Goal: Task Accomplishment & Management: Manage account settings

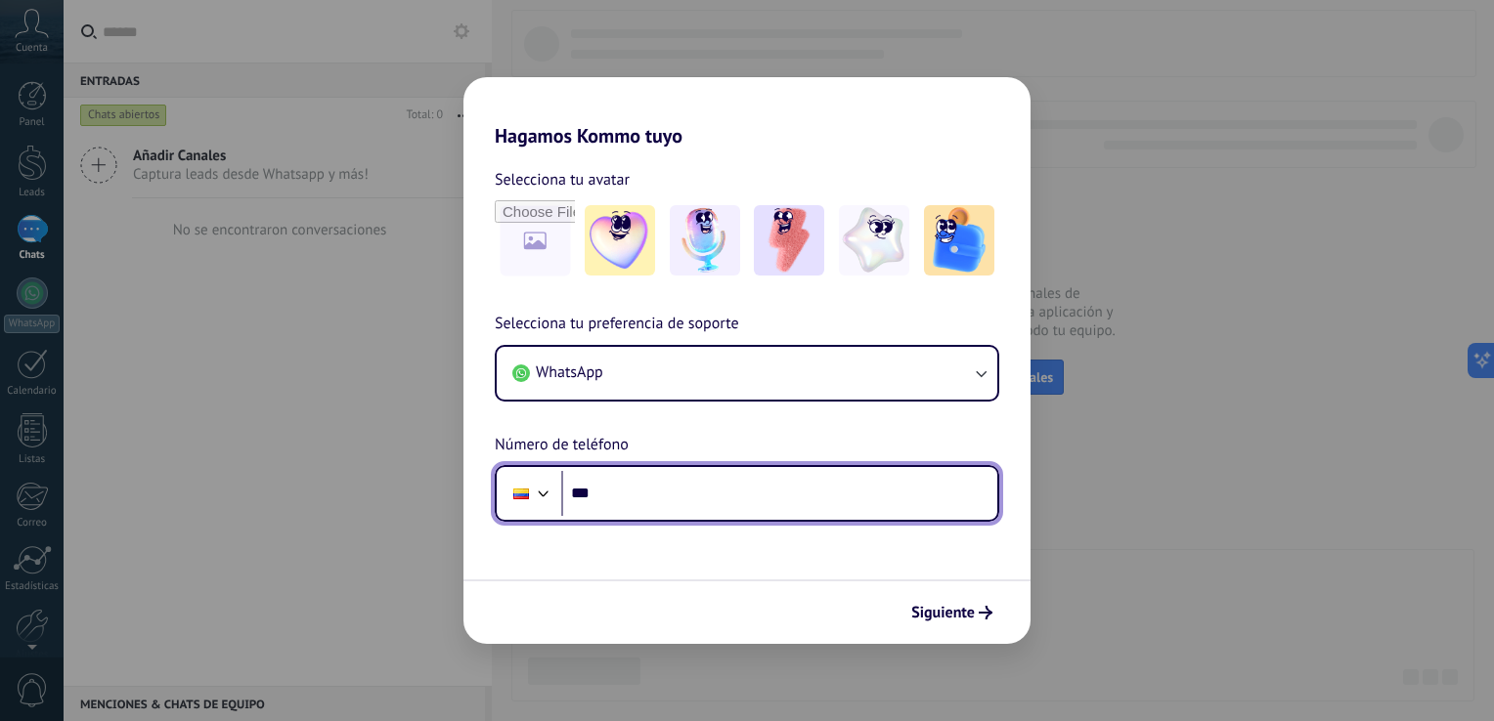
click at [645, 495] on input "***" at bounding box center [779, 493] width 436 height 45
type input "**********"
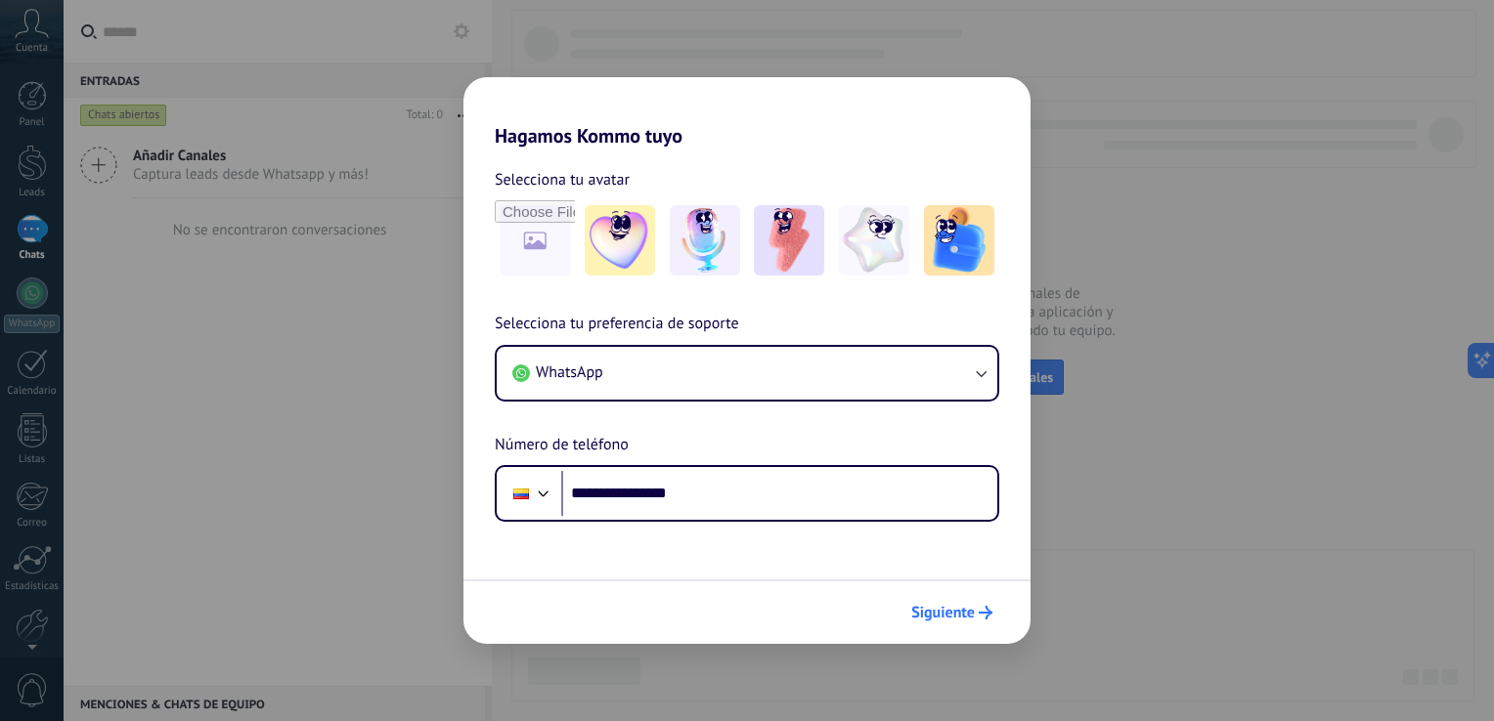
click at [939, 610] on span "Siguiente" at bounding box center [943, 613] width 64 height 14
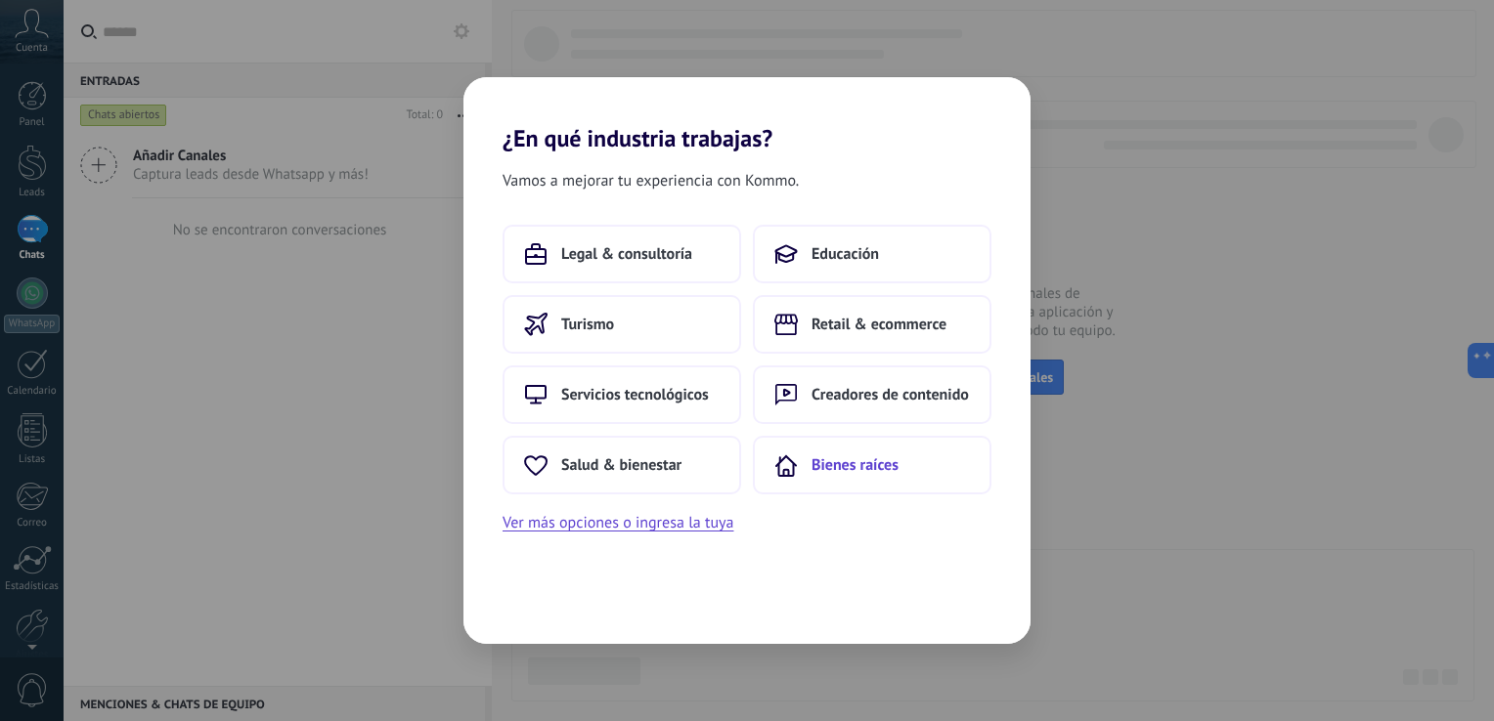
click at [838, 463] on span "Bienes raíces" at bounding box center [854, 465] width 87 height 20
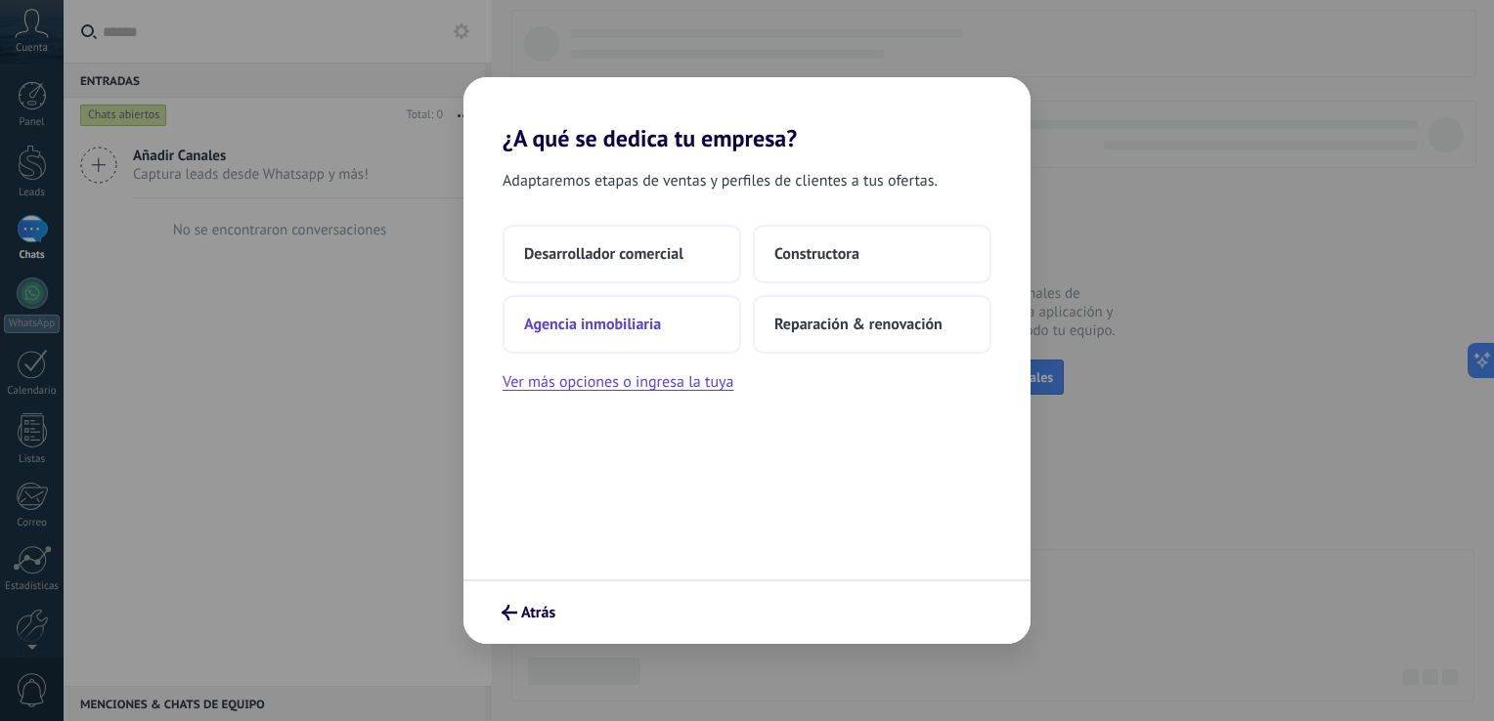
click at [585, 323] on span "Agencia inmobiliaria" at bounding box center [592, 325] width 137 height 20
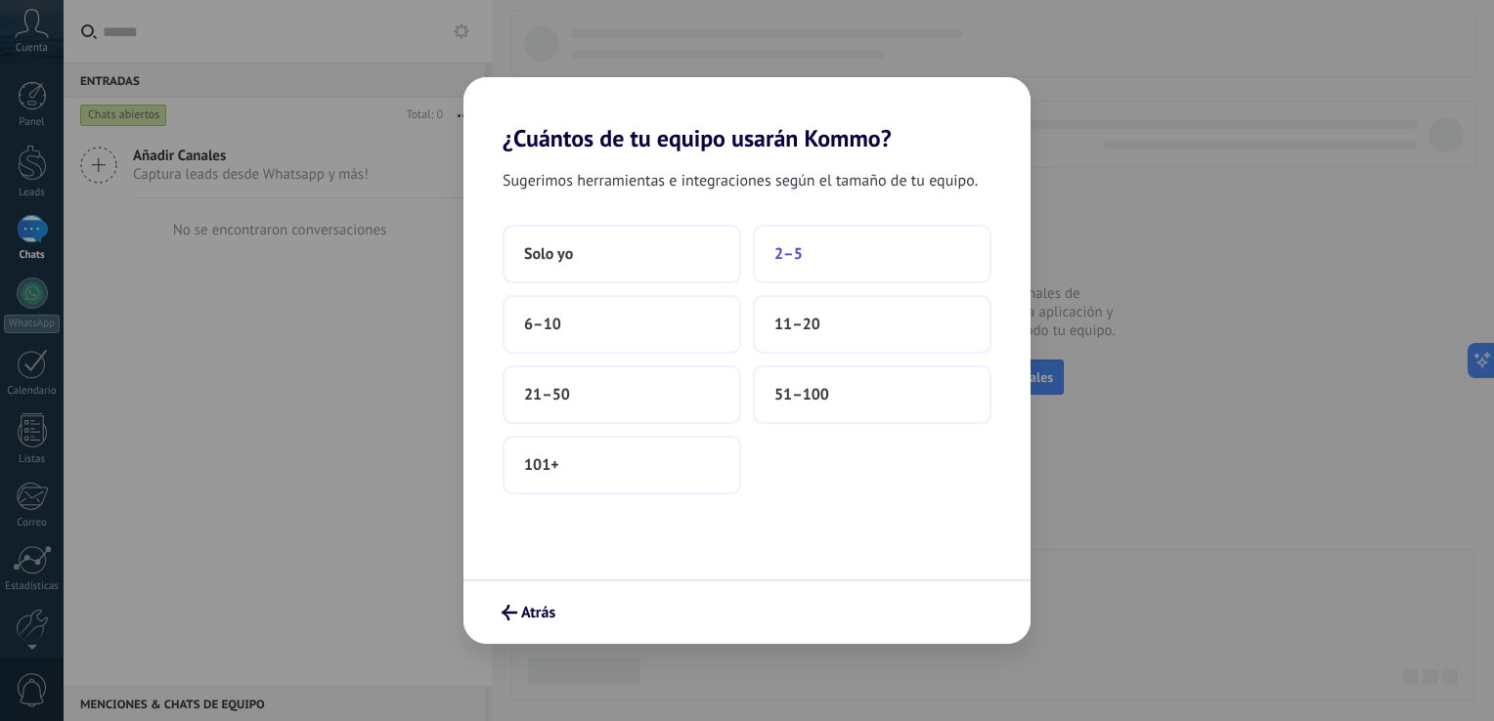
click at [790, 254] on span "2–5" at bounding box center [788, 254] width 28 height 20
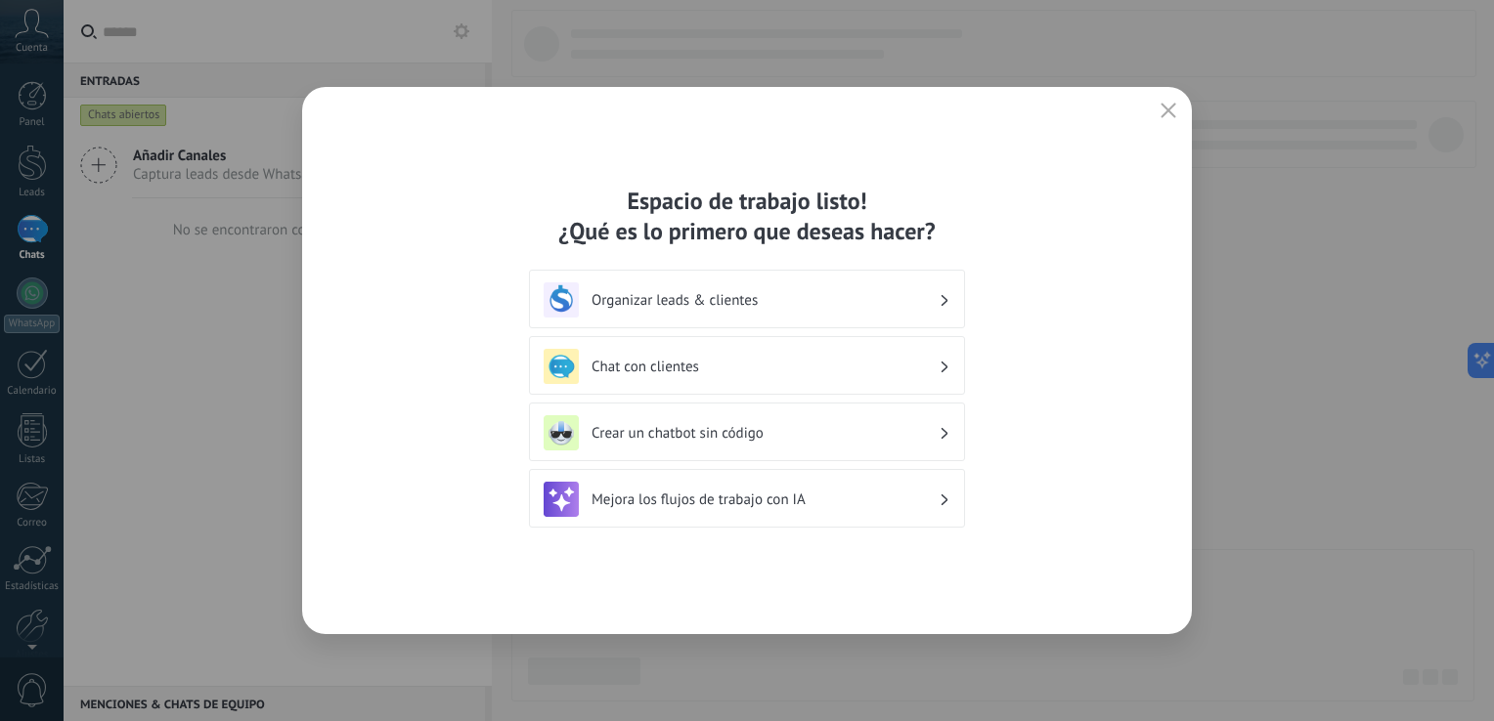
click at [503, 160] on div "Espacio de trabajo listo! ¿Qué es lo primero que deseas hacer? Organizar leads …" at bounding box center [746, 360] width 889 height 547
click at [741, 299] on h3 "Organizar leads & clientes" at bounding box center [764, 300] width 347 height 19
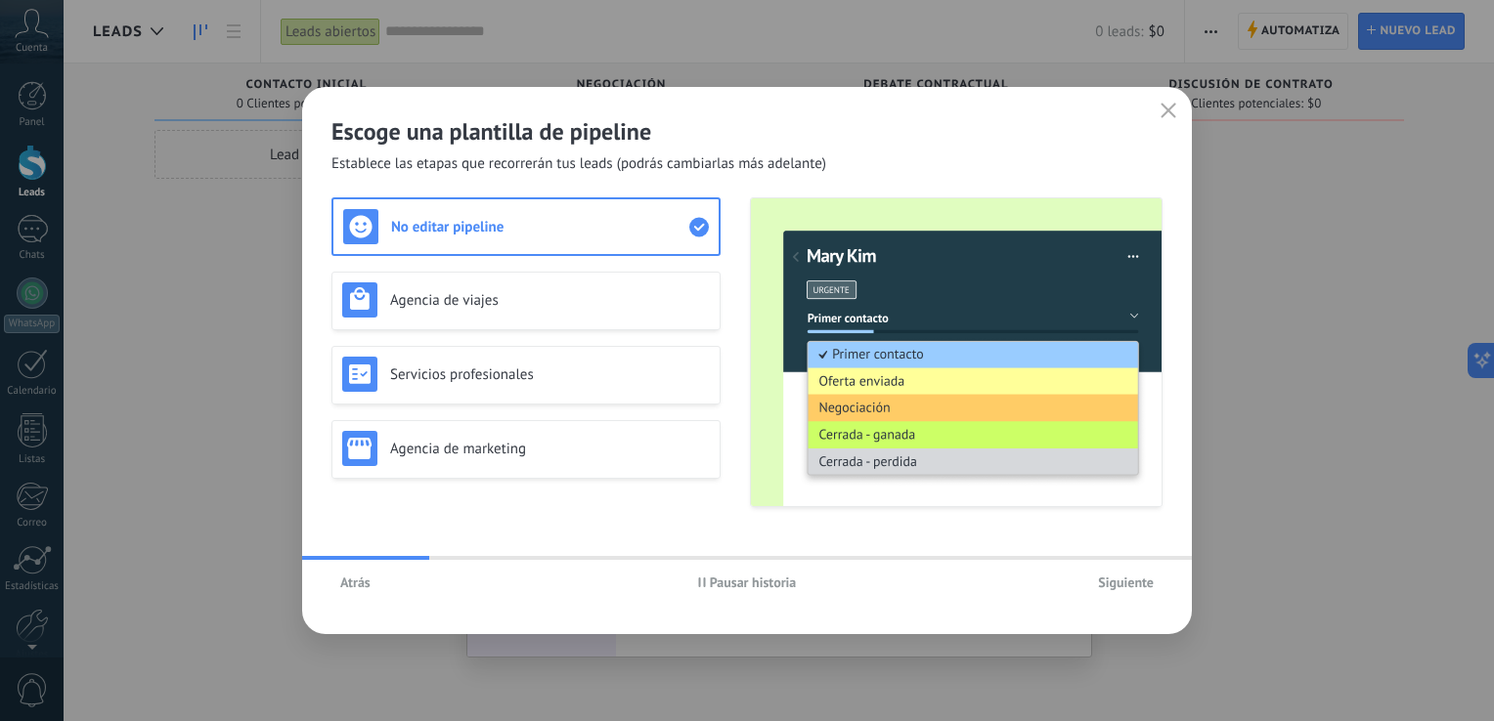
click at [359, 587] on span "Atrás" at bounding box center [355, 583] width 30 height 14
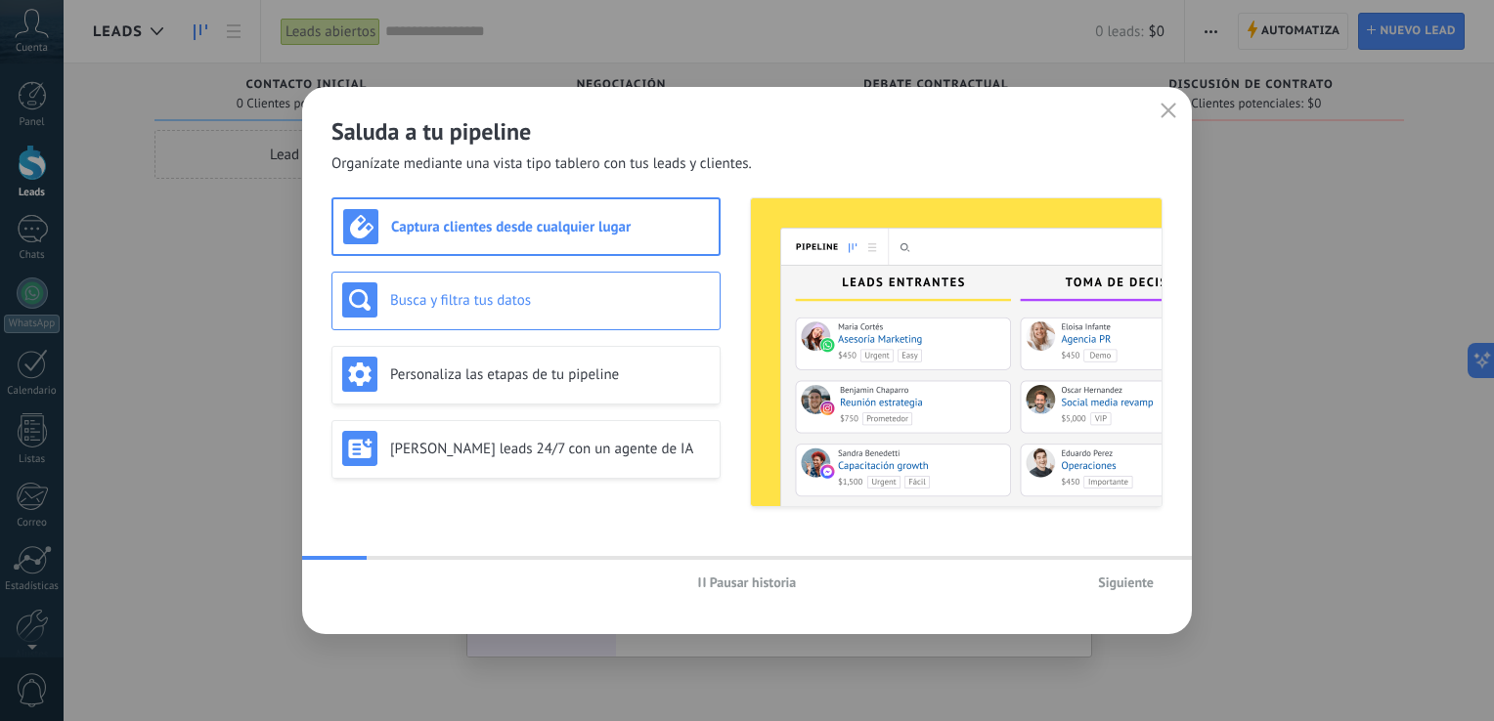
click at [492, 305] on h3 "Busca y filtra tus datos" at bounding box center [550, 300] width 320 height 19
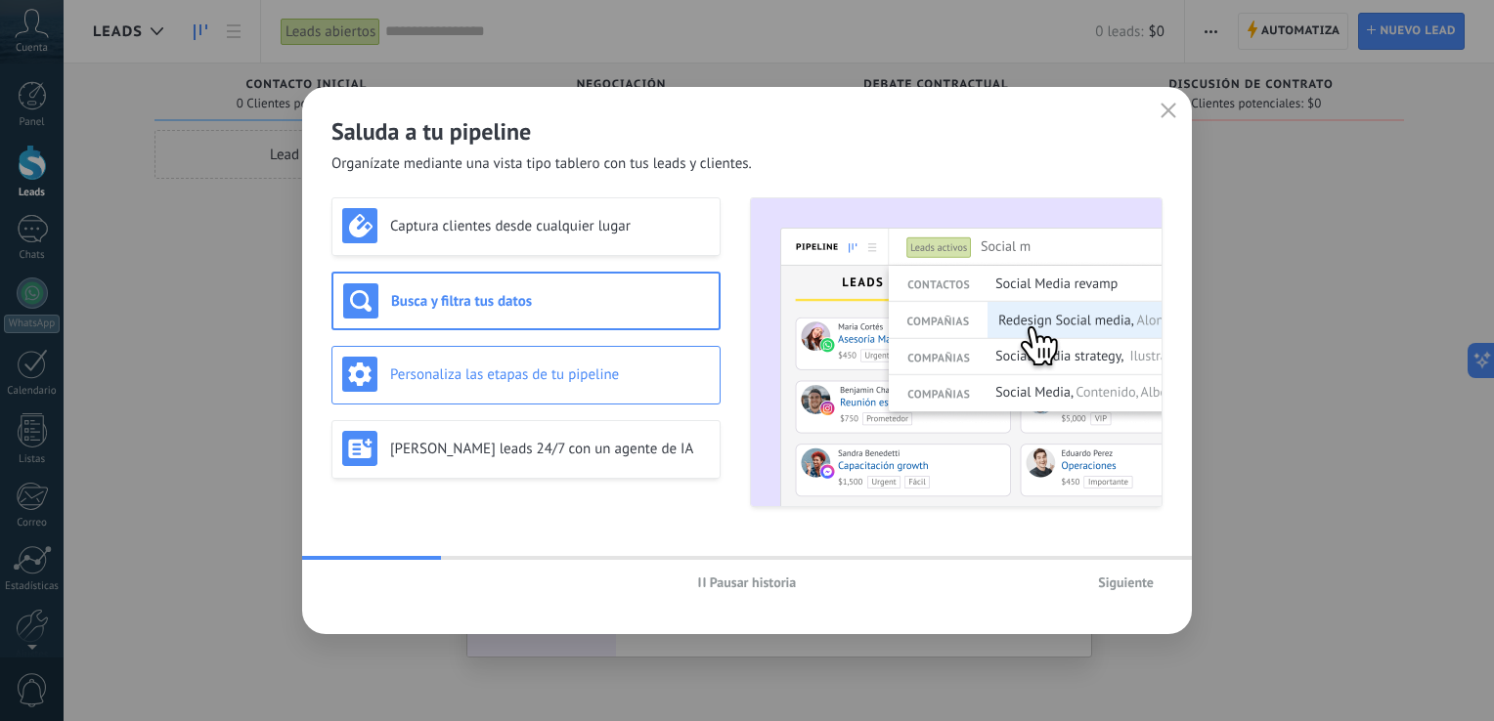
click at [535, 384] on div "Personaliza las etapas de tu pipeline" at bounding box center [526, 374] width 368 height 35
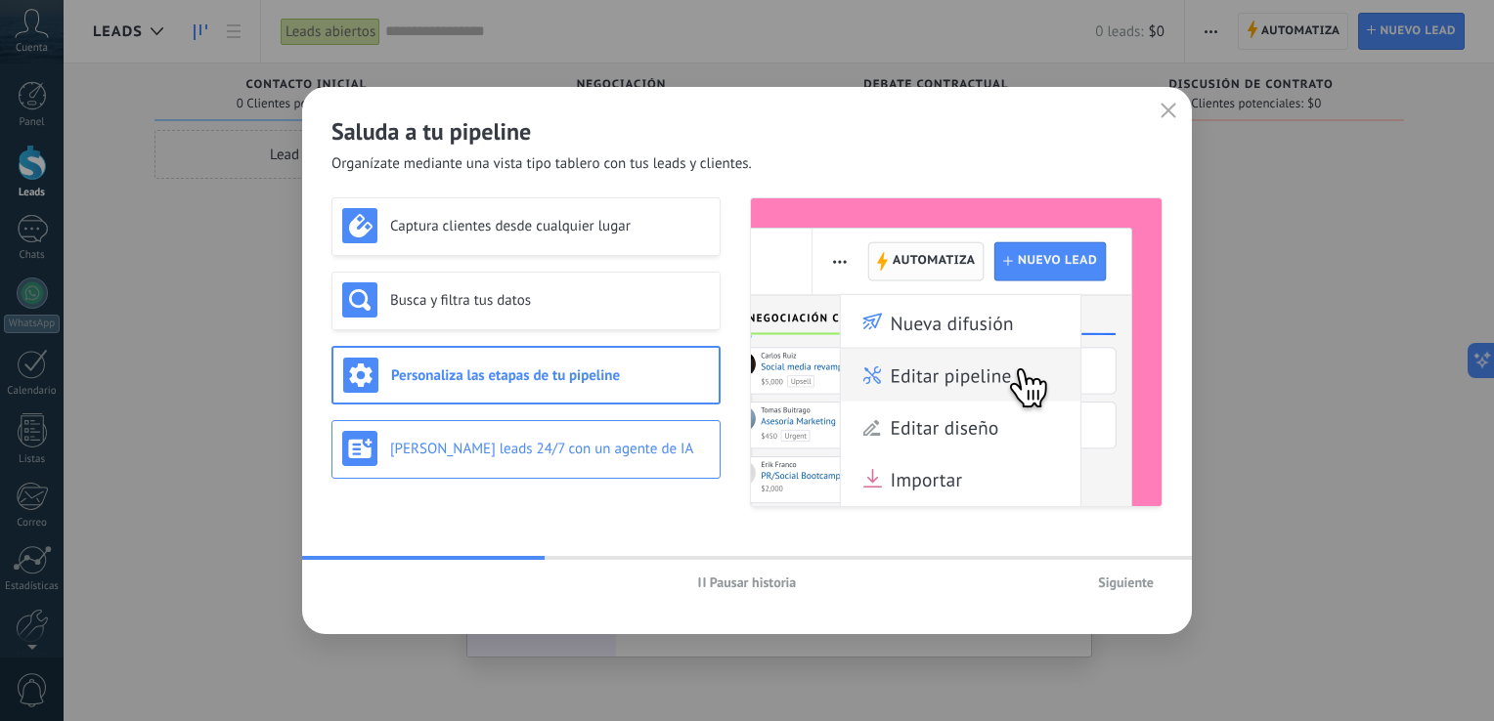
click at [528, 449] on h3 "[PERSON_NAME] leads 24/7 con un agente de IA" at bounding box center [550, 449] width 320 height 19
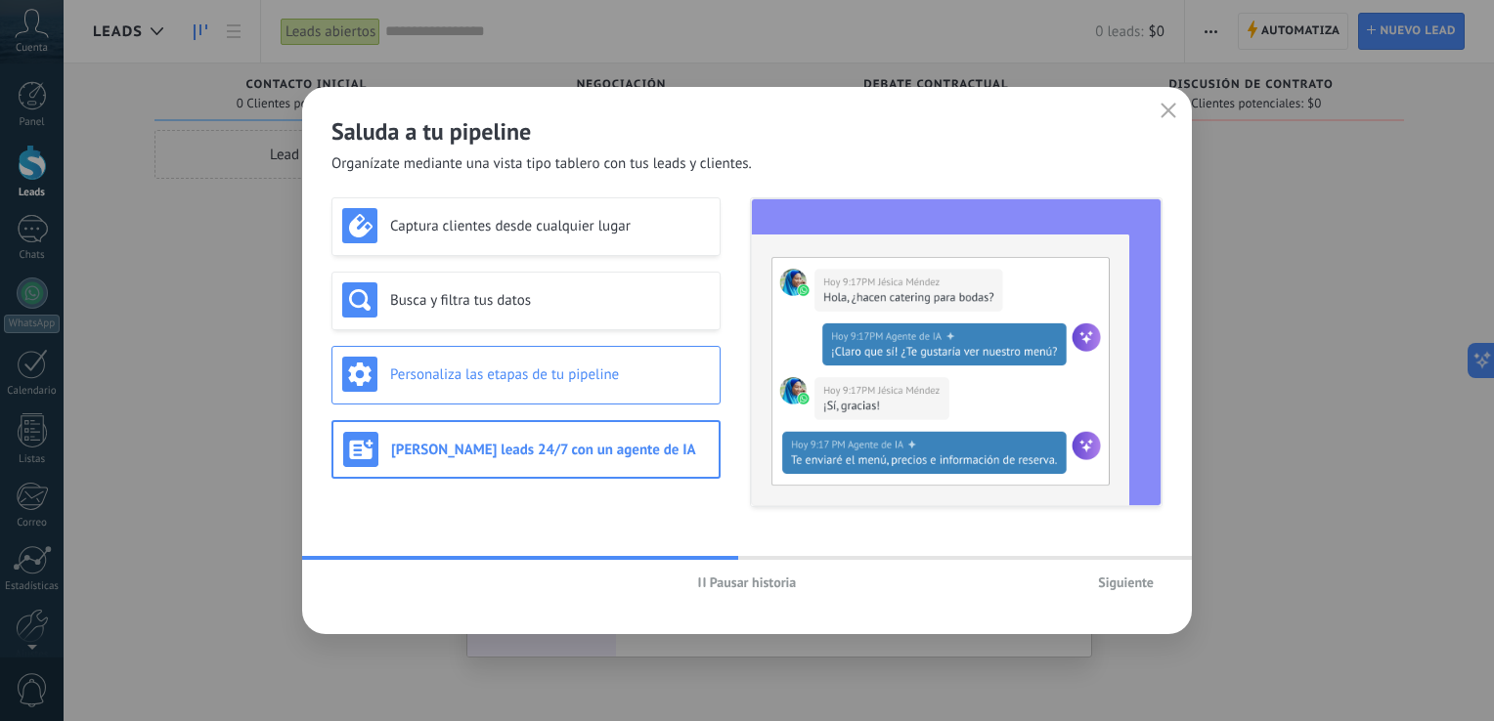
click at [545, 381] on h3 "Personaliza las etapas de tu pipeline" at bounding box center [550, 375] width 320 height 19
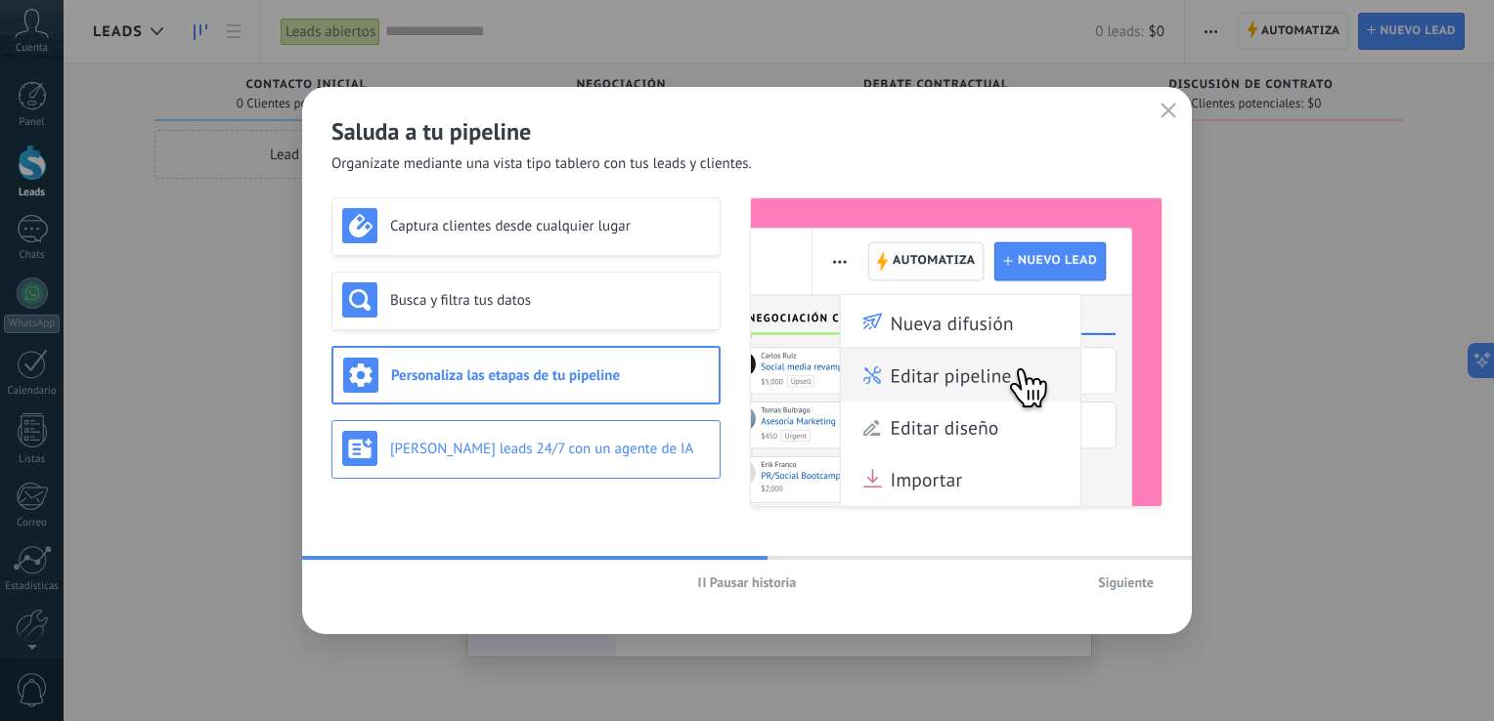
click at [554, 455] on h3 "[PERSON_NAME] leads 24/7 con un agente de IA" at bounding box center [550, 449] width 320 height 19
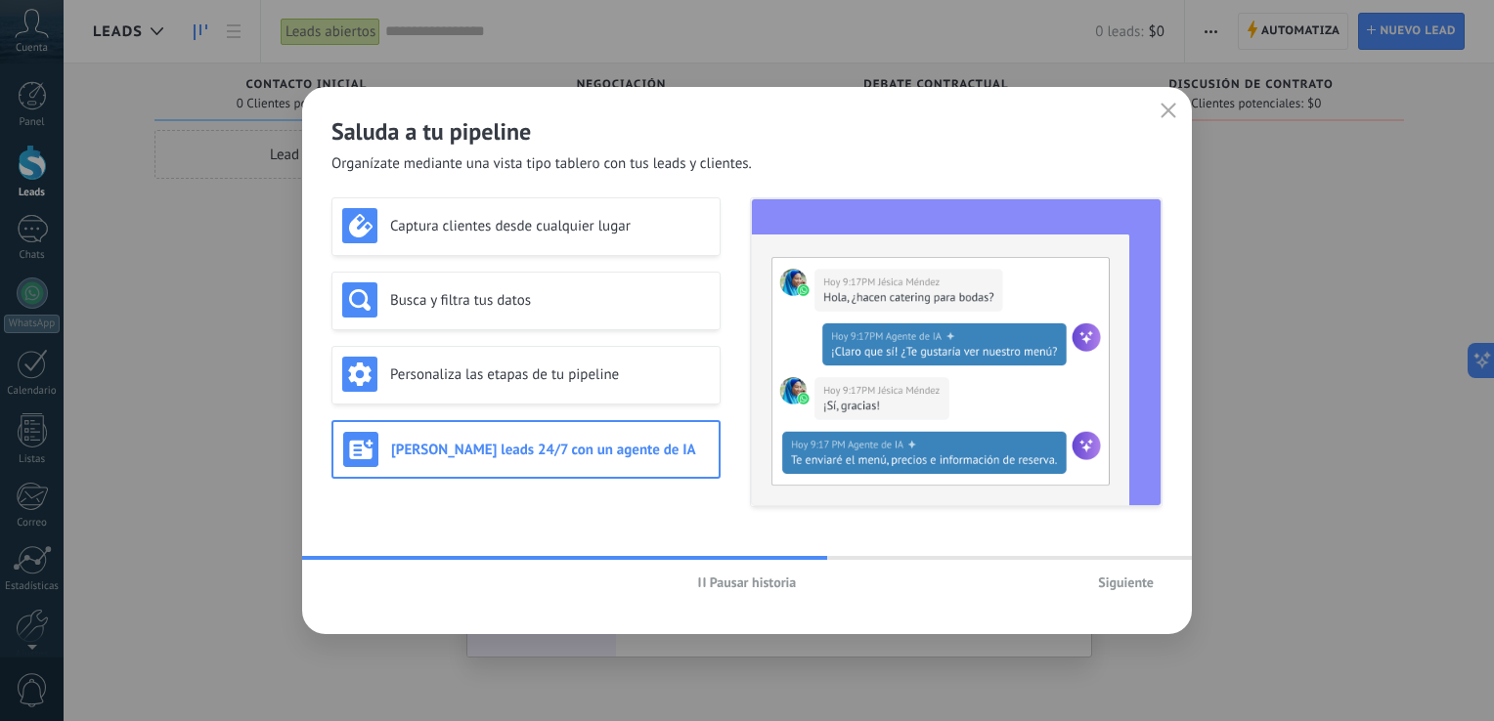
click at [1114, 598] on div "Pausar historia Siguiente" at bounding box center [746, 582] width 889 height 45
click at [1118, 589] on span "Siguiente" at bounding box center [1126, 583] width 56 height 14
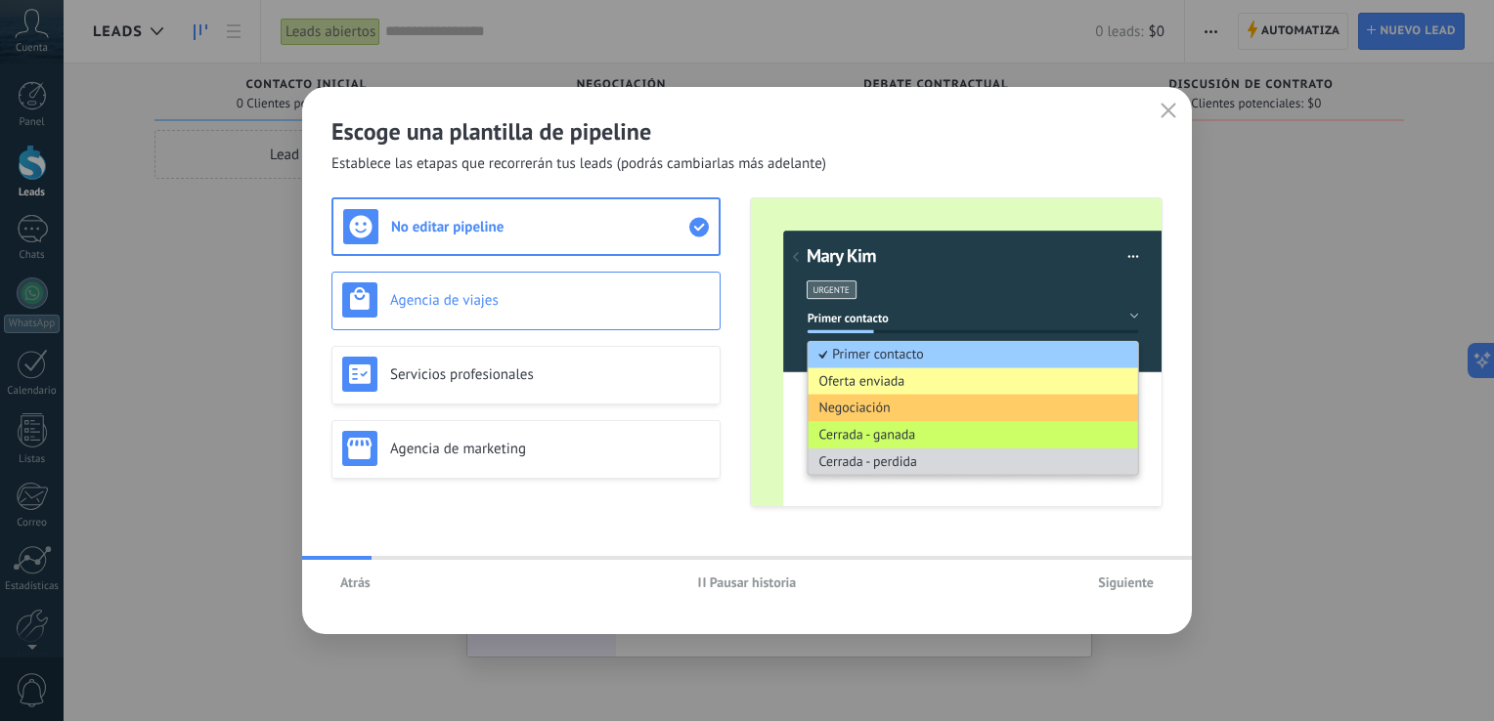
click at [505, 291] on h3 "Agencia de viajes" at bounding box center [550, 300] width 320 height 19
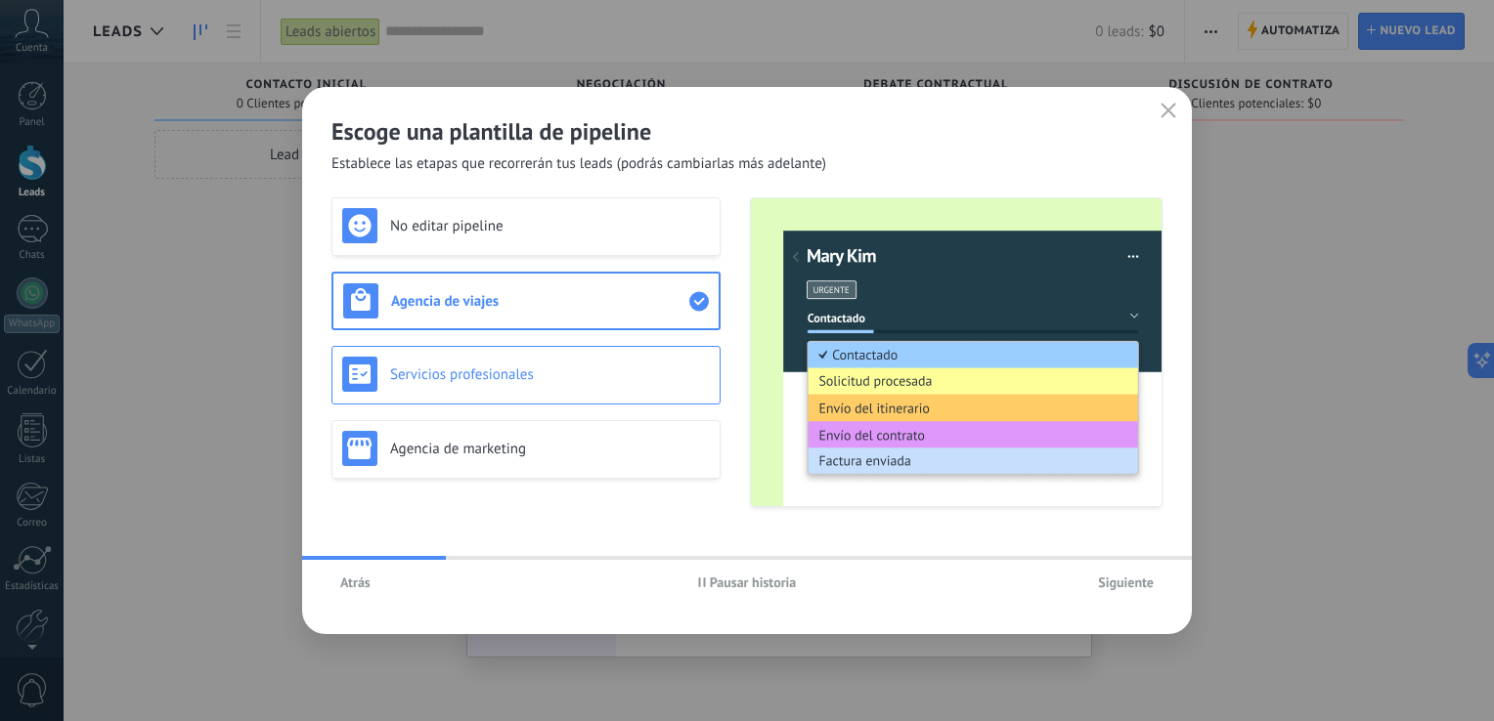
click at [512, 368] on h3 "Servicios profesionales" at bounding box center [550, 375] width 320 height 19
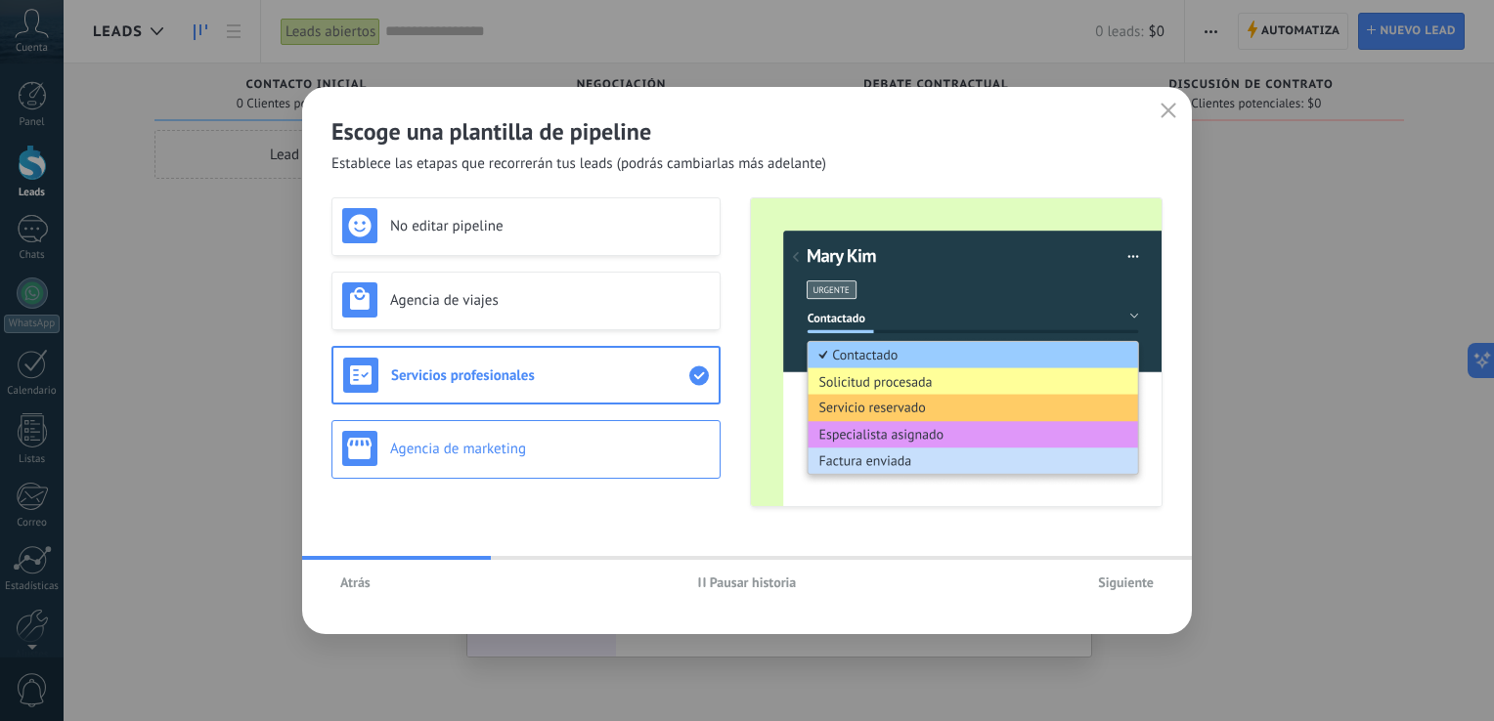
click at [498, 442] on h3 "Agencia de marketing" at bounding box center [550, 449] width 320 height 19
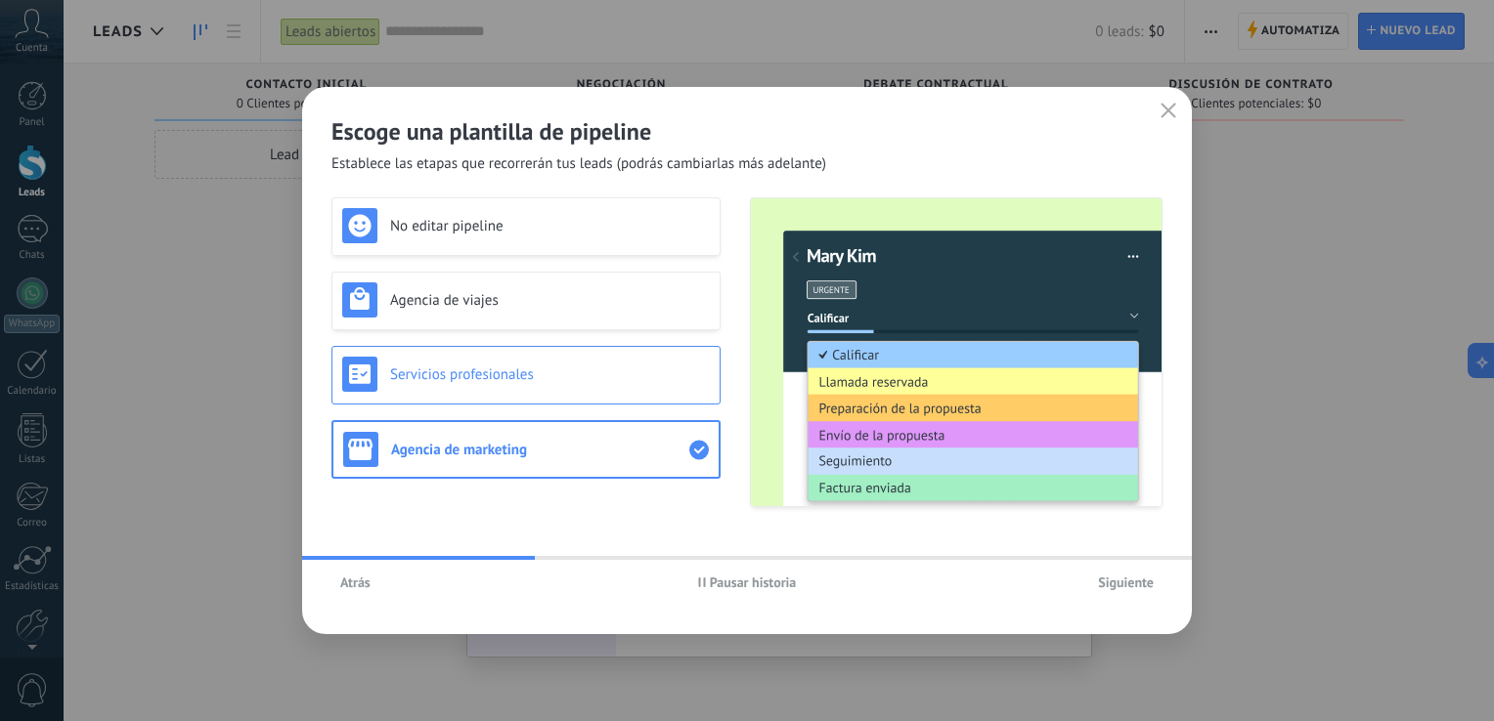
click at [516, 362] on div "Servicios profesionales" at bounding box center [526, 374] width 368 height 35
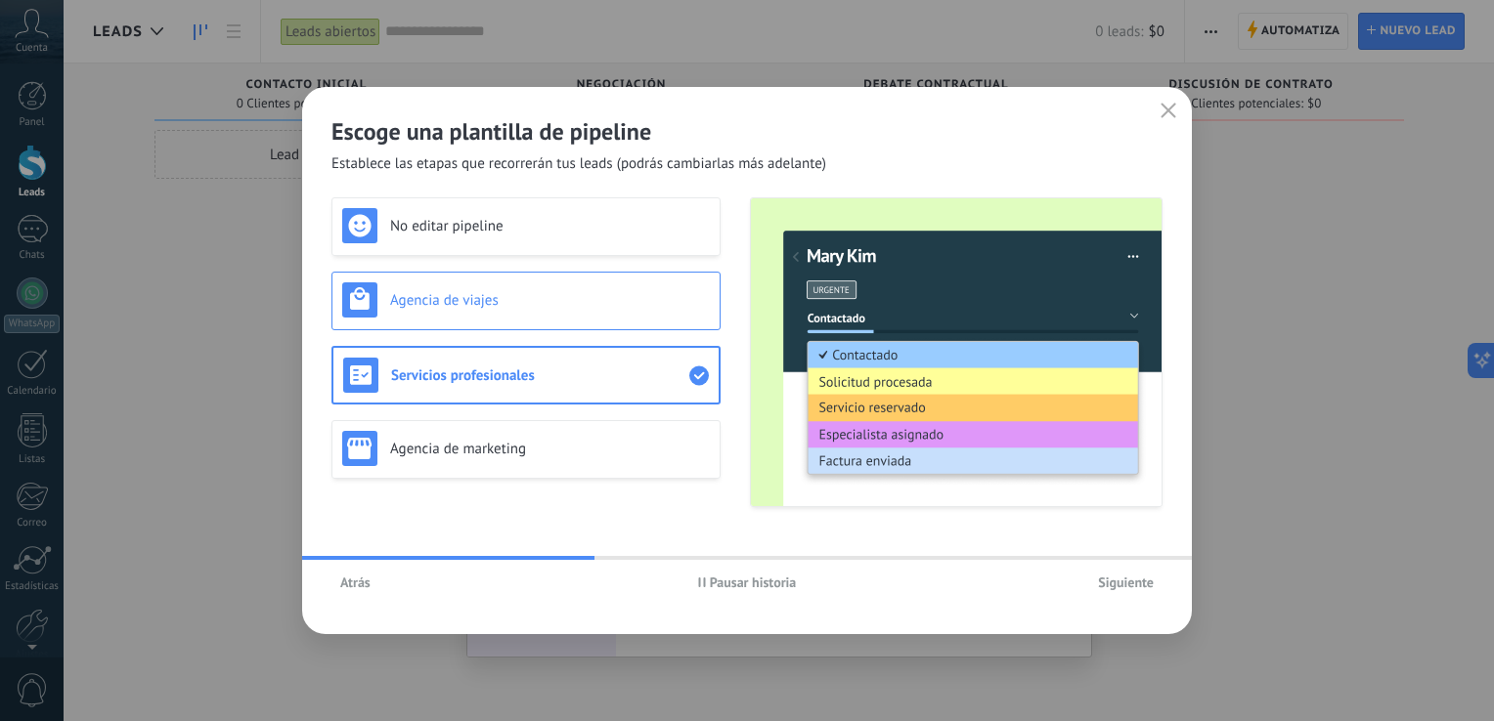
click at [563, 307] on h3 "Agencia de viajes" at bounding box center [550, 300] width 320 height 19
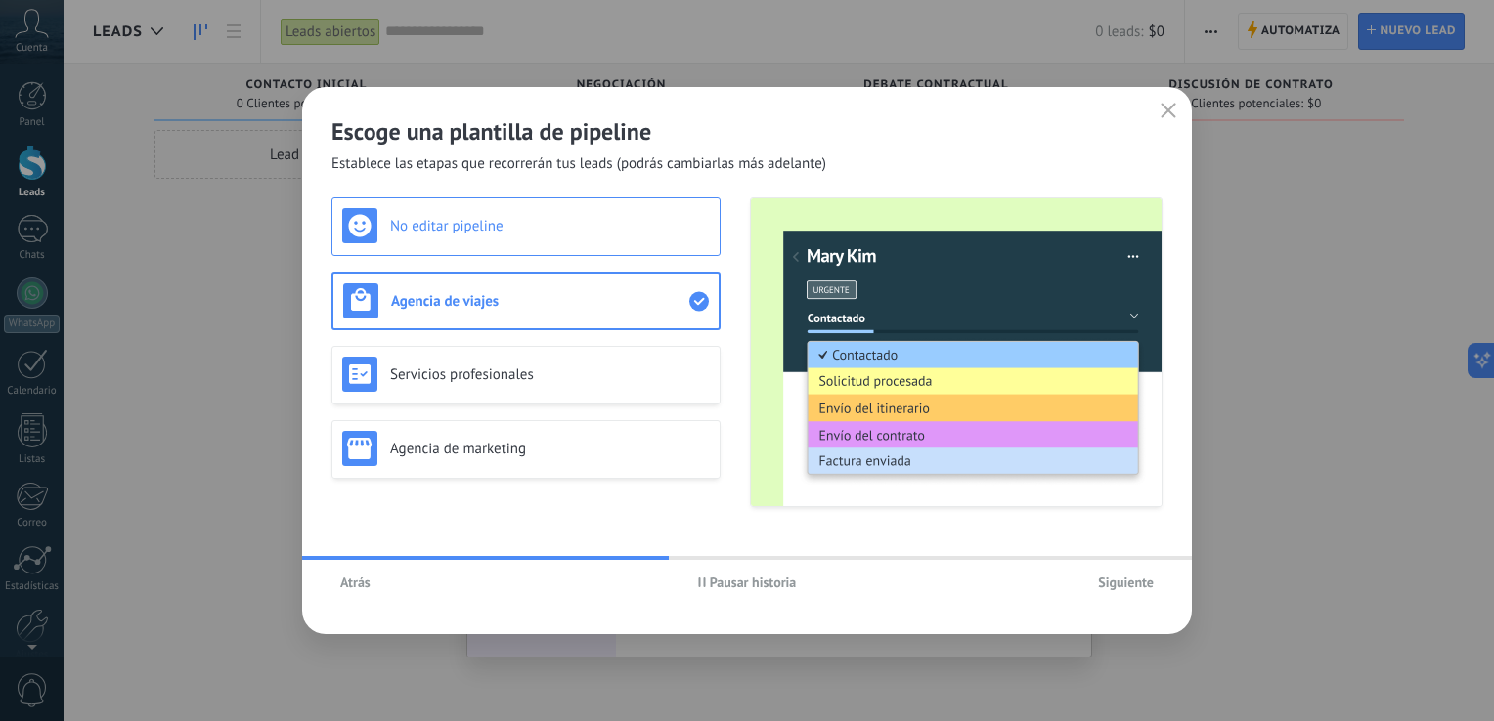
click at [529, 240] on div "No editar pipeline" at bounding box center [526, 225] width 368 height 35
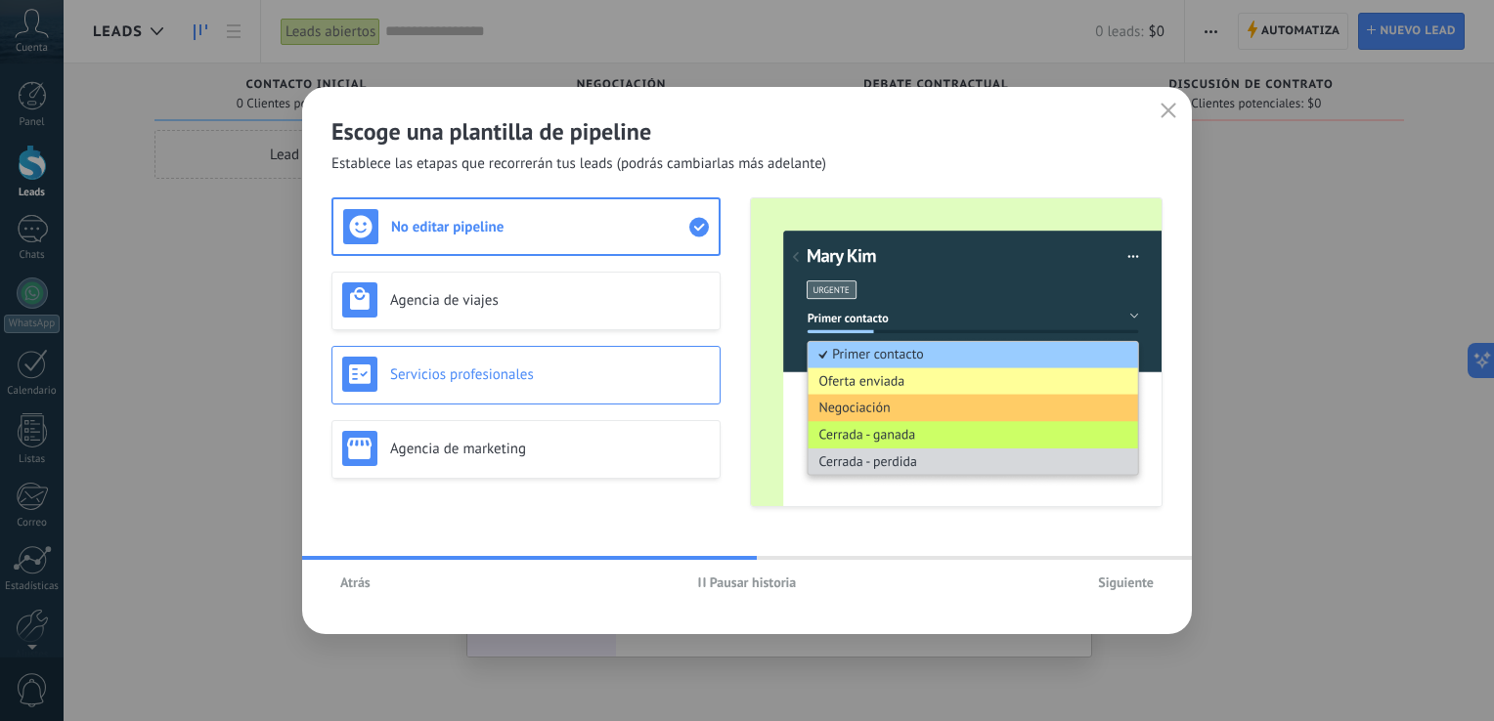
click at [524, 366] on h3 "Servicios profesionales" at bounding box center [550, 375] width 320 height 19
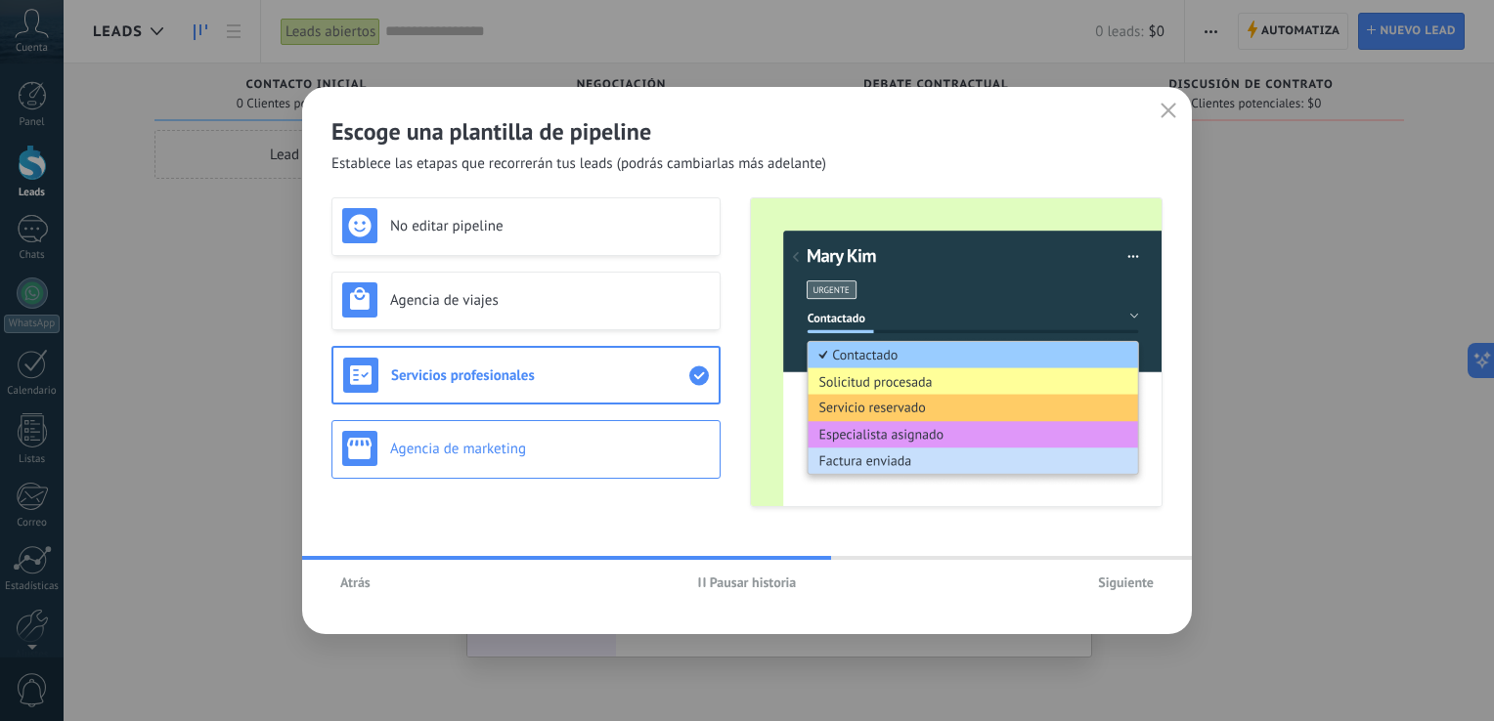
click at [523, 440] on h3 "Agencia de marketing" at bounding box center [550, 449] width 320 height 19
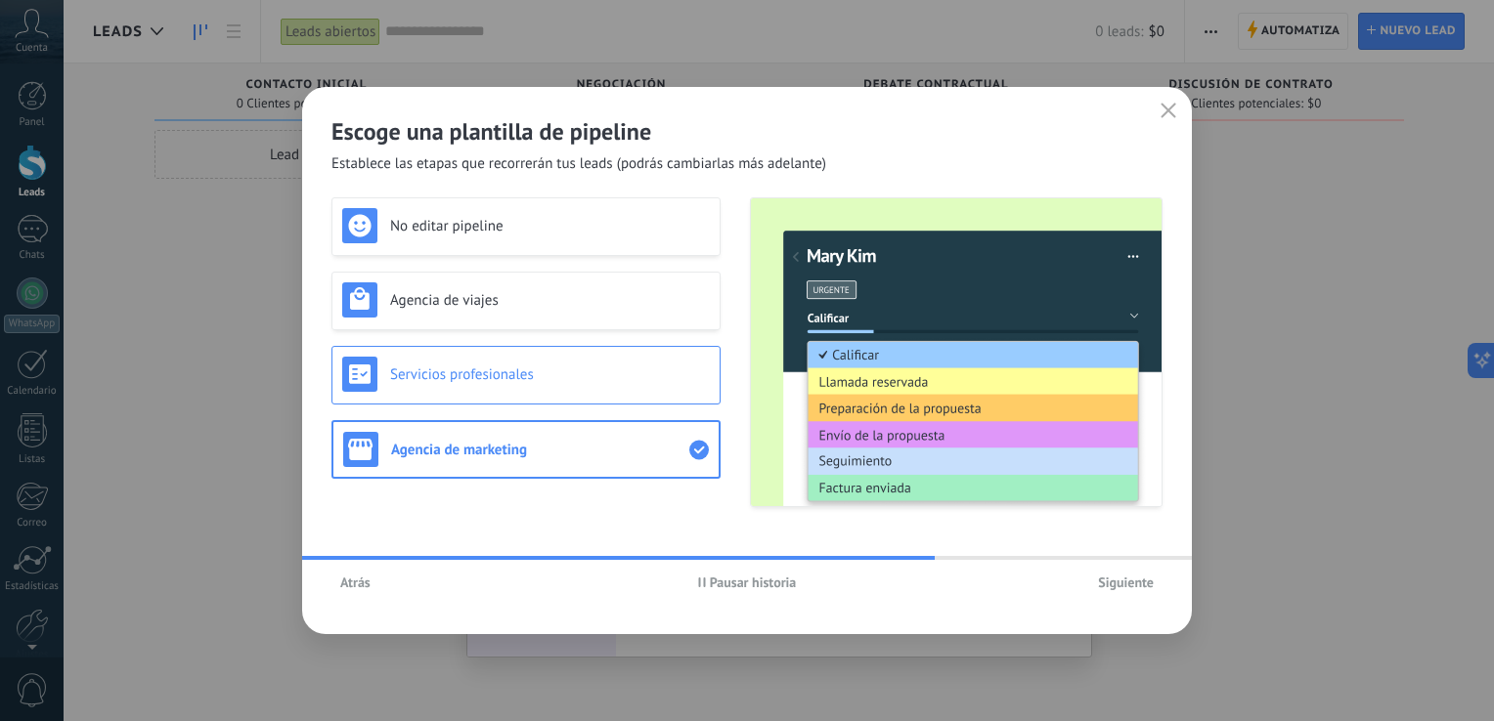
click at [536, 380] on h3 "Servicios profesionales" at bounding box center [550, 375] width 320 height 19
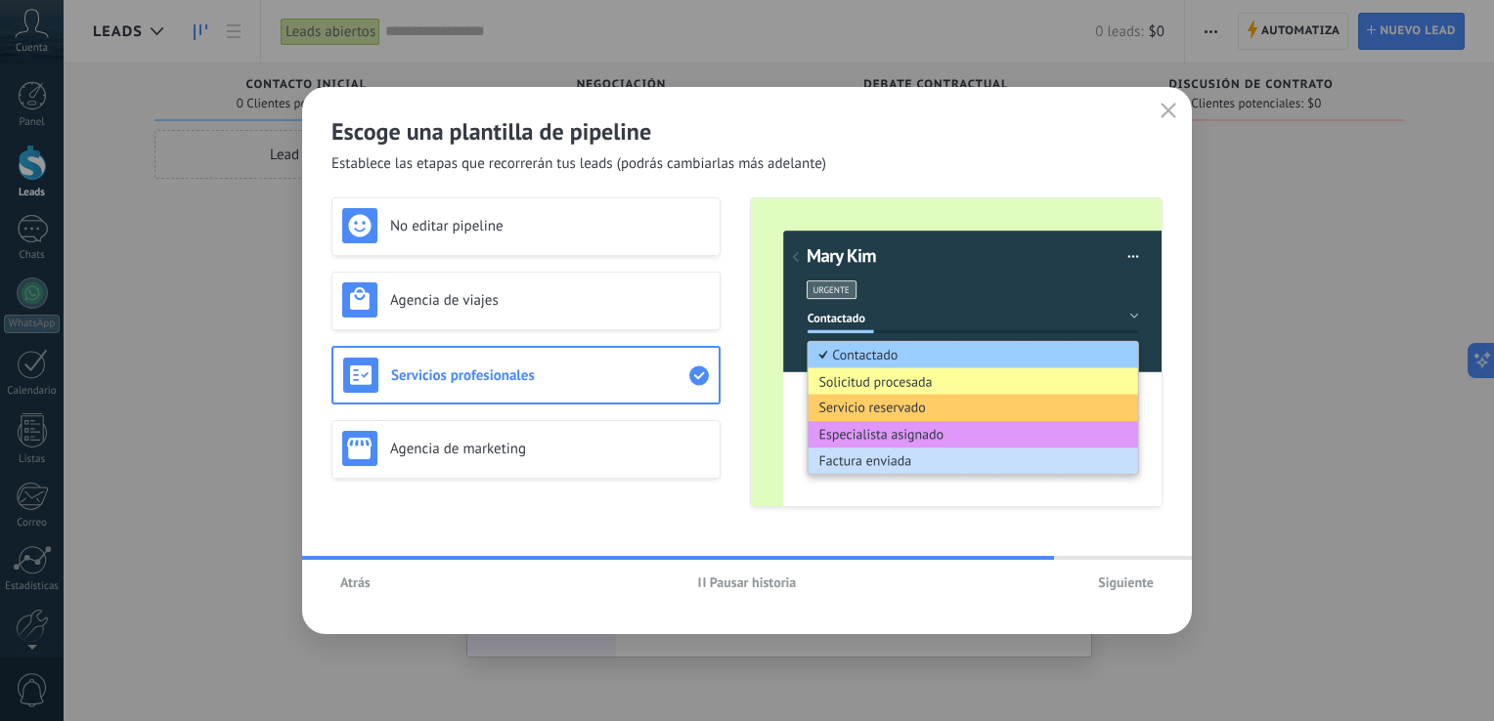
click at [1139, 585] on span "Siguiente" at bounding box center [1126, 583] width 56 height 14
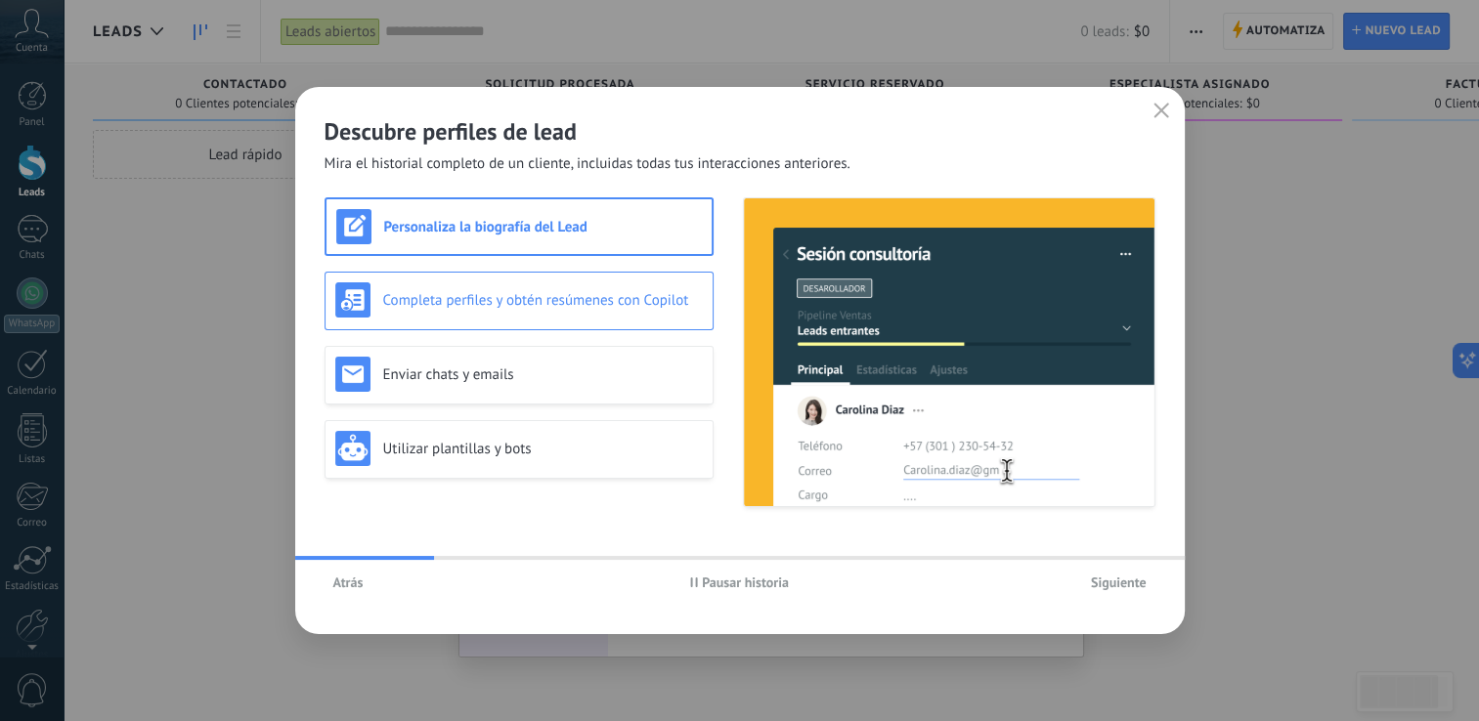
click at [529, 317] on div "Completa perfiles y obtén resúmenes con Copilot" at bounding box center [519, 299] width 368 height 35
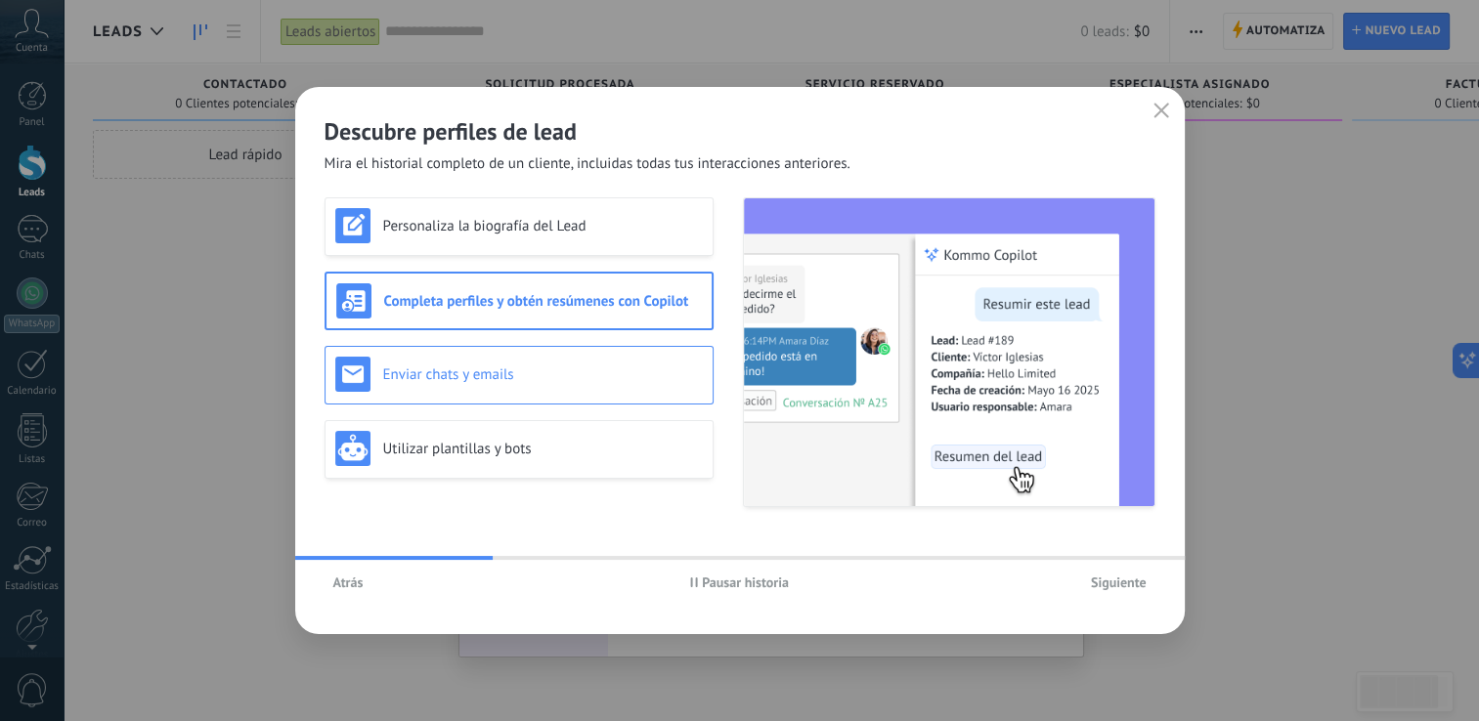
click at [542, 371] on h3 "Enviar chats y emails" at bounding box center [543, 375] width 320 height 19
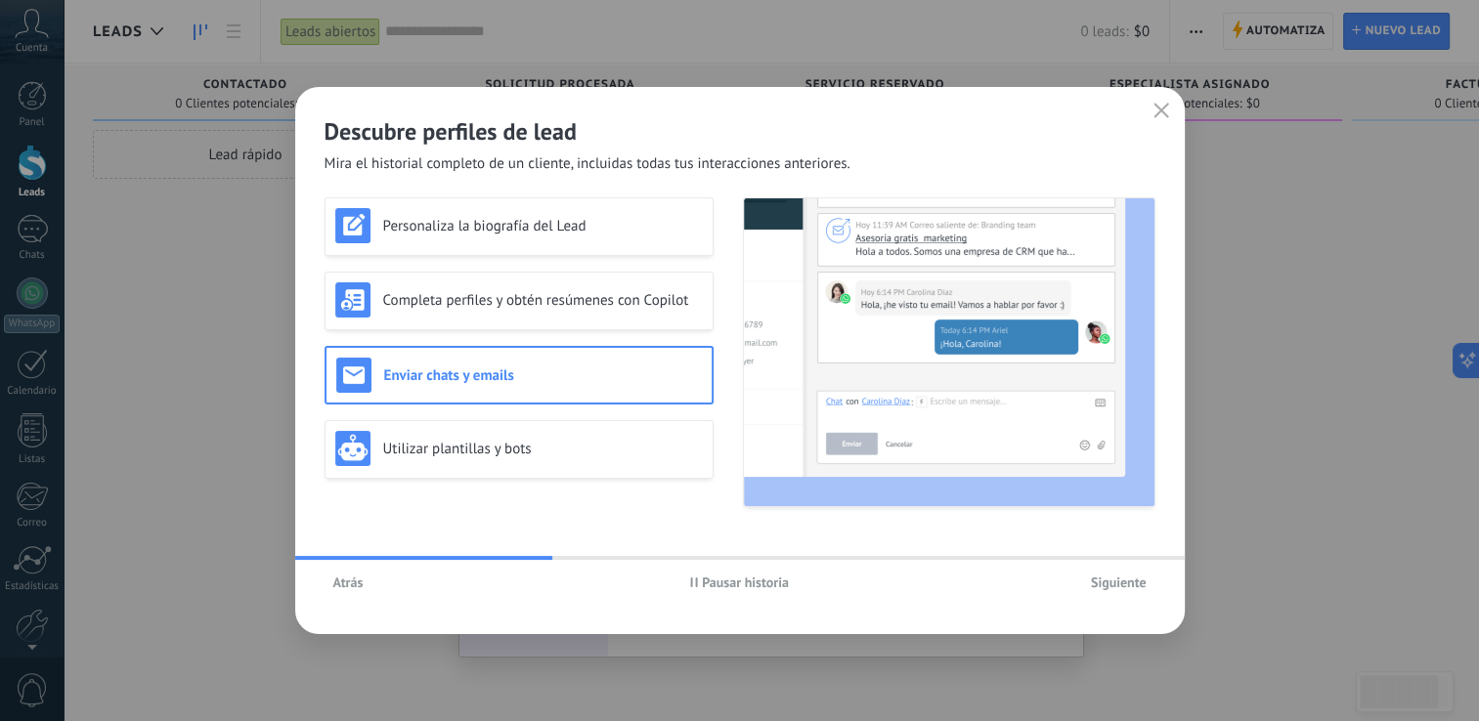
click at [742, 579] on span "Pausar historia" at bounding box center [745, 583] width 87 height 14
click at [525, 319] on div "Completa perfiles y obtén resúmenes con Copilot" at bounding box center [519, 301] width 389 height 59
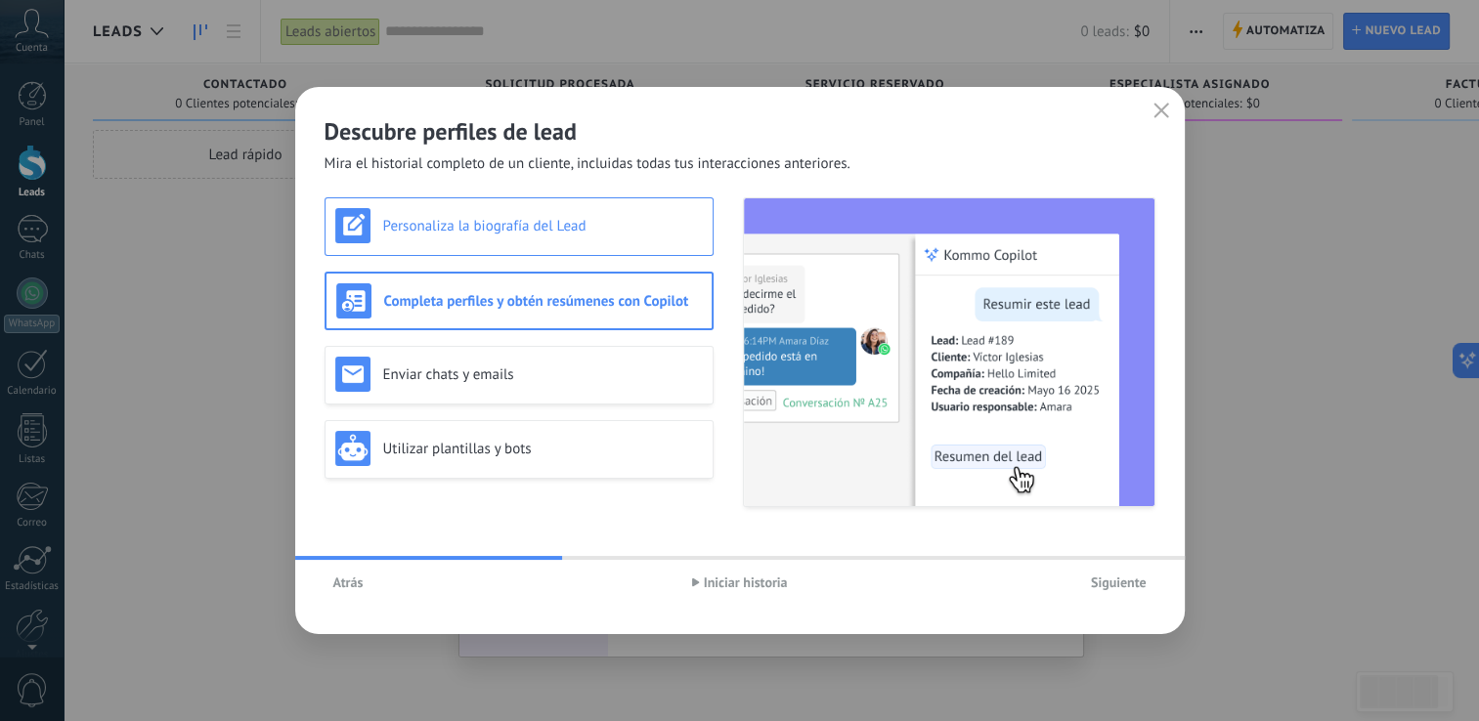
click at [506, 243] on div "Personaliza la biografía del Lead" at bounding box center [519, 226] width 389 height 59
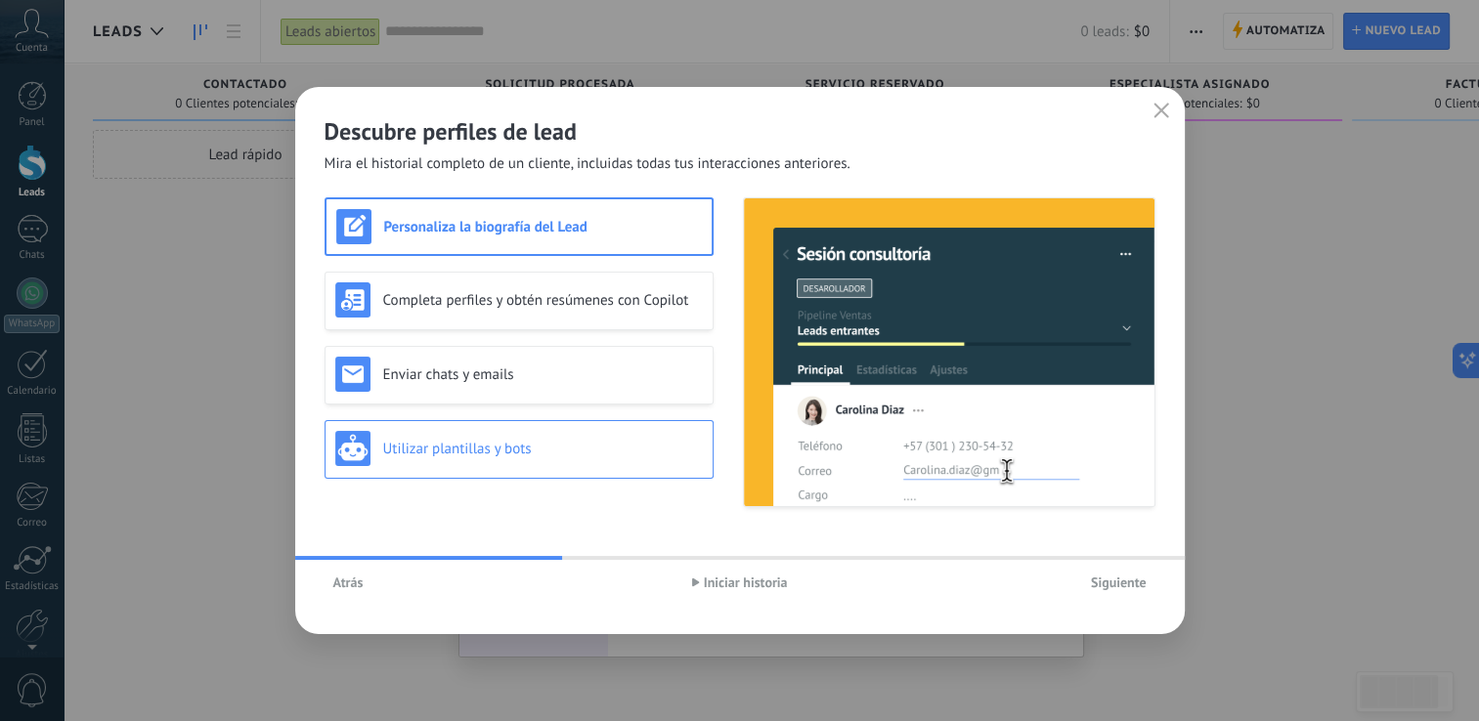
click at [480, 455] on h3 "Utilizar plantillas y bots" at bounding box center [543, 449] width 320 height 19
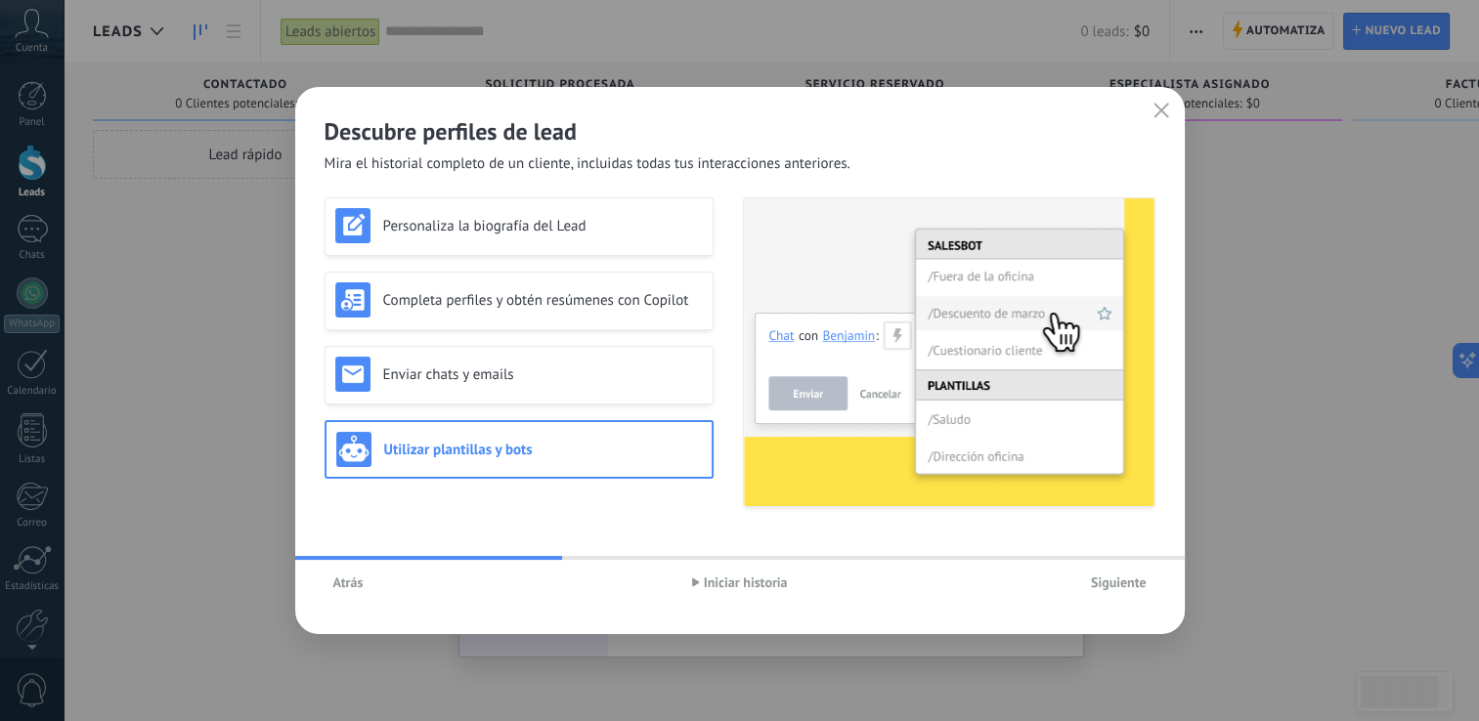
click at [779, 412] on img at bounding box center [949, 352] width 411 height 308
click at [461, 383] on h3 "Enviar chats y emails" at bounding box center [543, 375] width 320 height 19
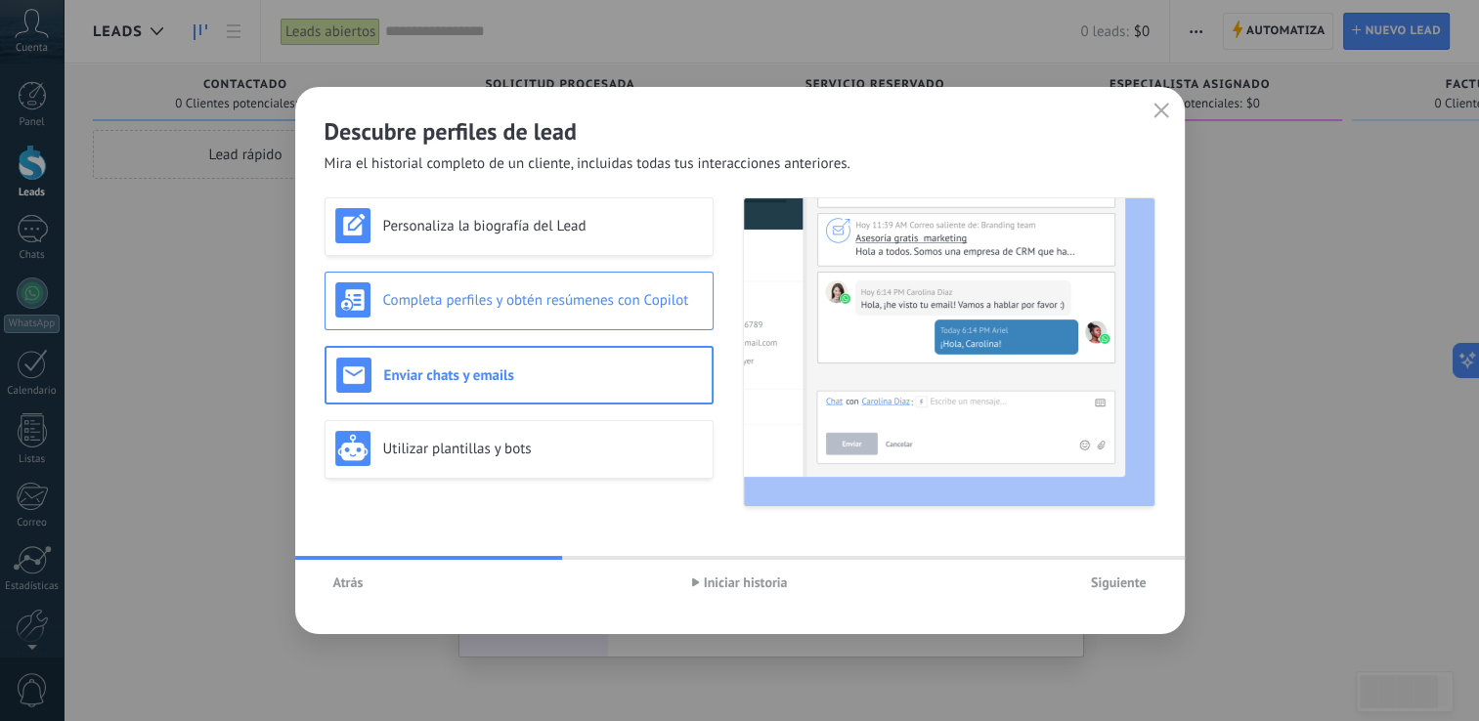
click at [473, 311] on div "Completa perfiles y obtén resúmenes con Copilot" at bounding box center [519, 299] width 368 height 35
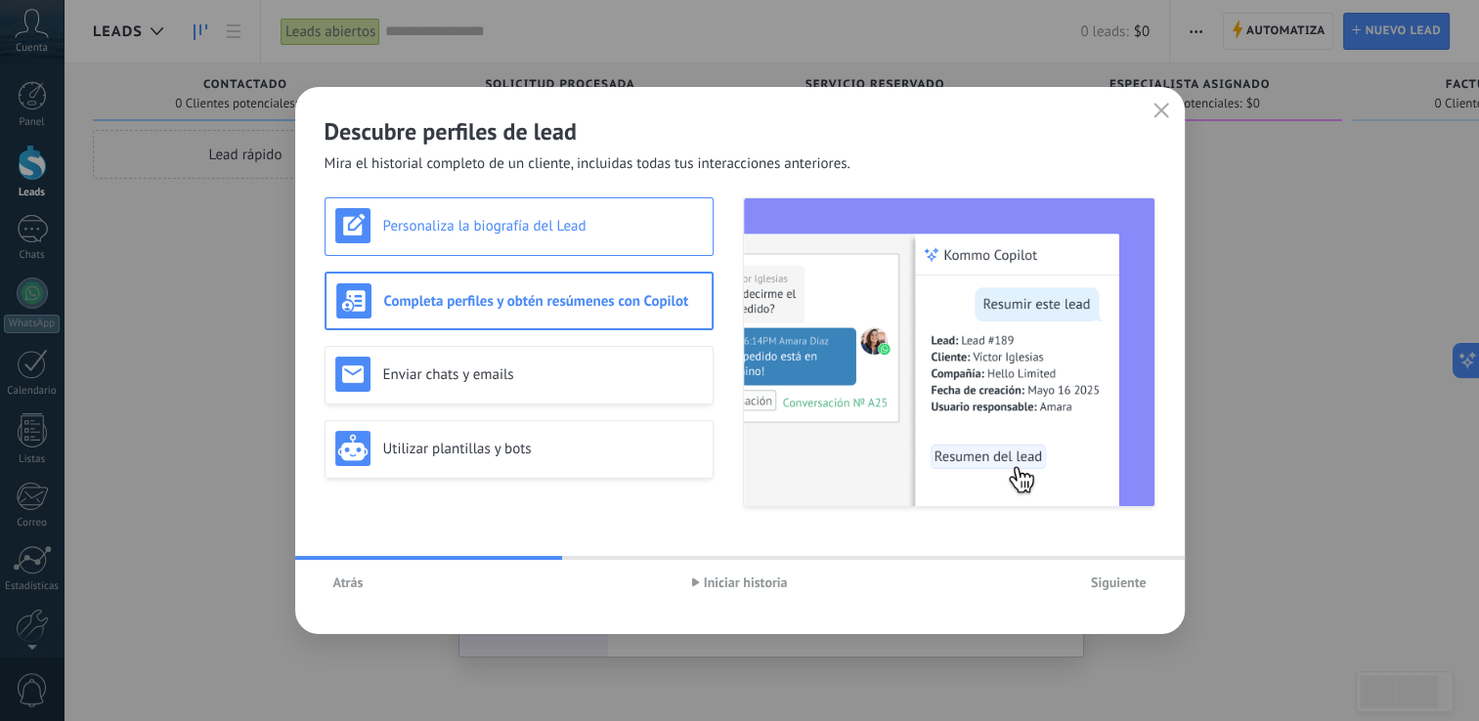
click at [467, 229] on h3 "Personaliza la biografía del Lead" at bounding box center [543, 226] width 320 height 19
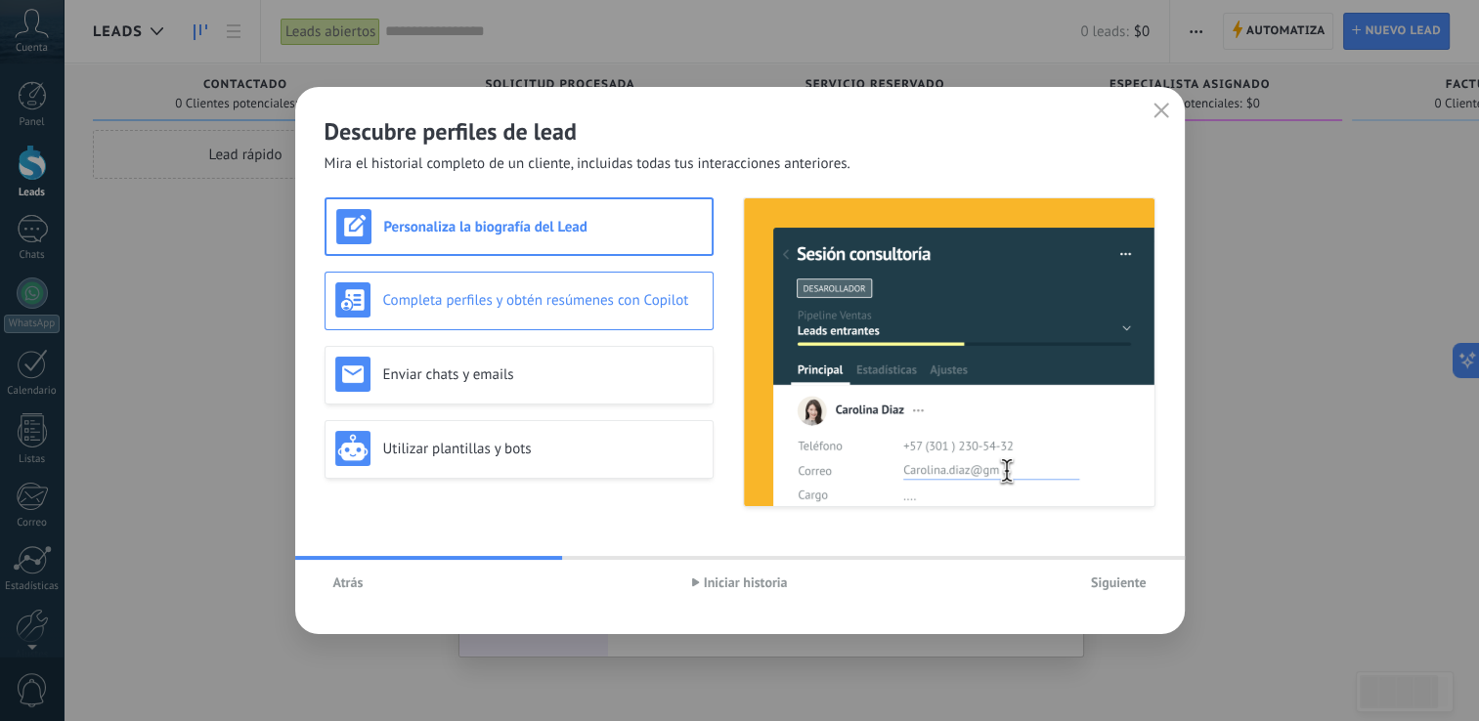
click at [485, 318] on div "Completa perfiles y obtén resúmenes con Copilot" at bounding box center [519, 301] width 389 height 59
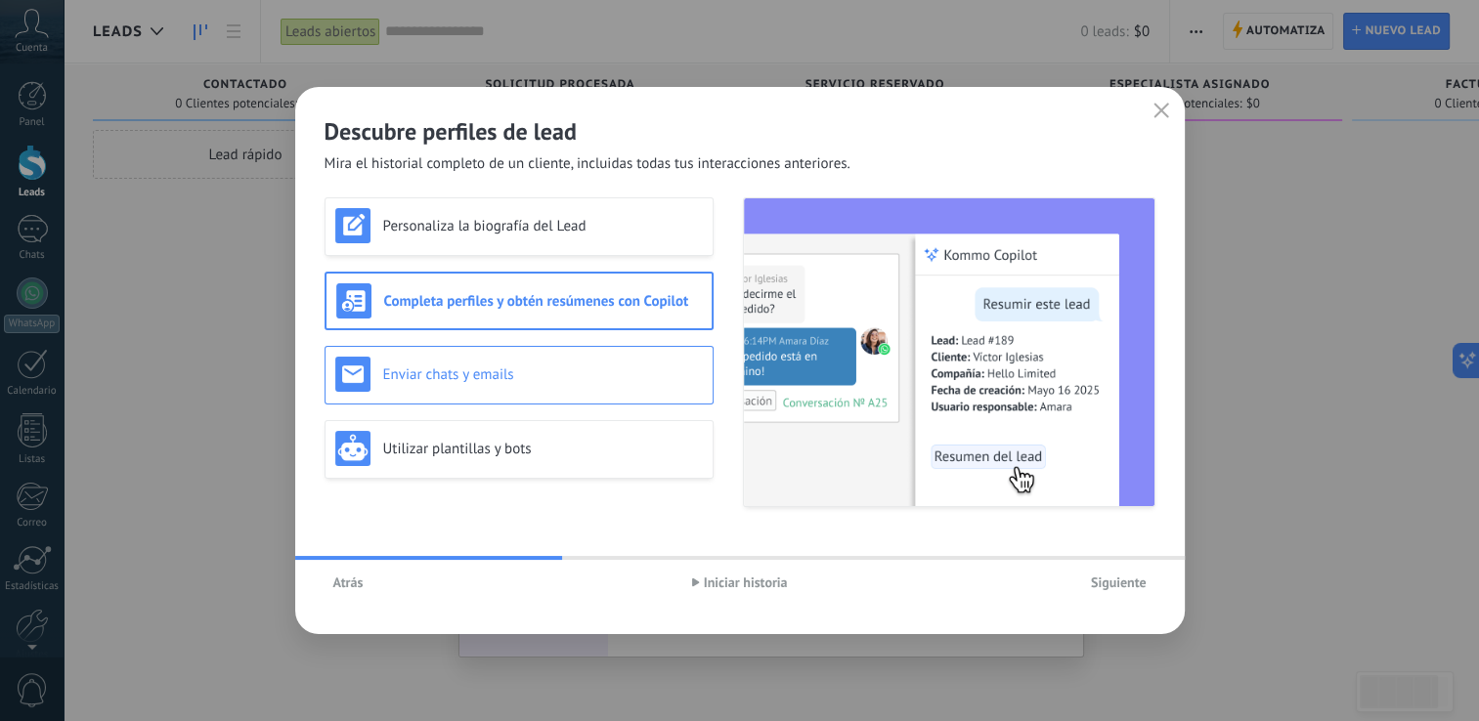
click at [469, 363] on div "Enviar chats y emails" at bounding box center [519, 374] width 368 height 35
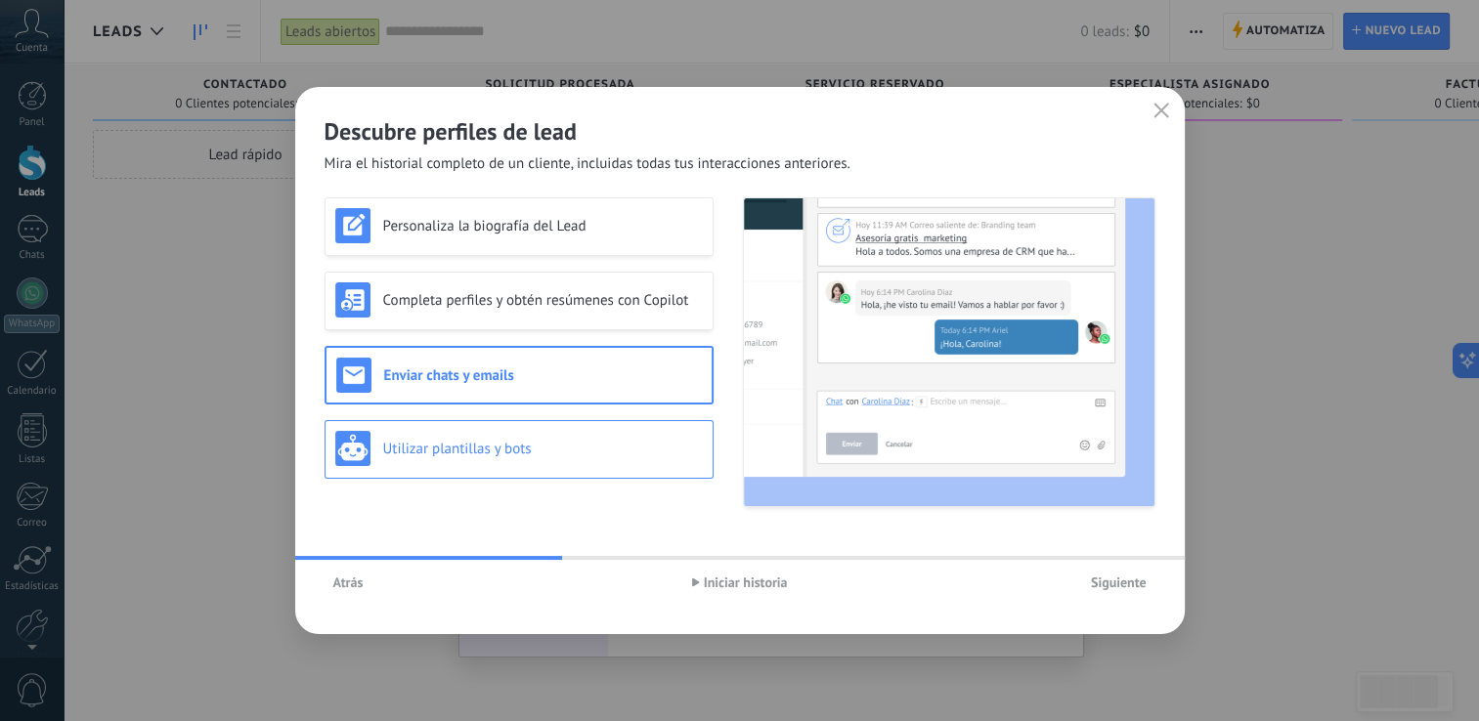
click at [488, 424] on div "Utilizar plantillas y bots" at bounding box center [519, 449] width 389 height 59
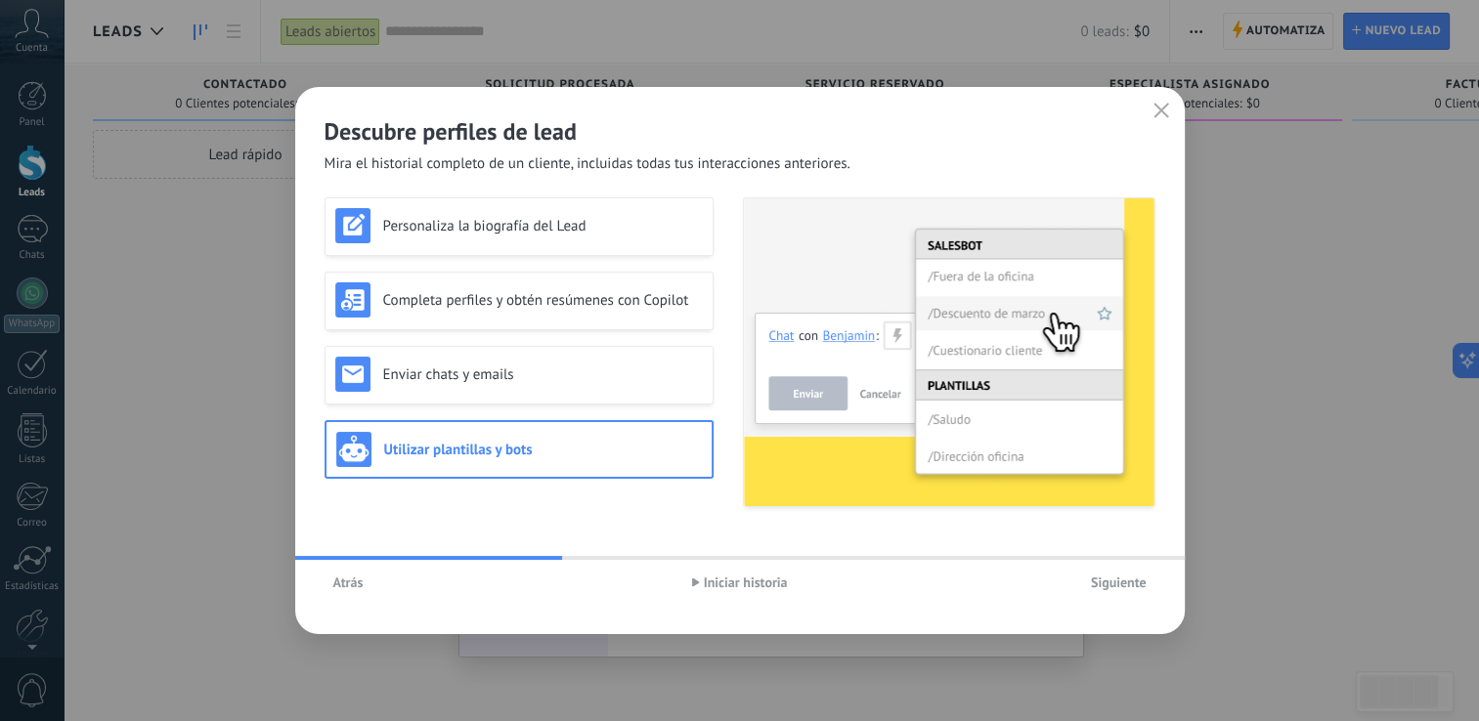
click at [1126, 577] on span "Siguiente" at bounding box center [1119, 583] width 56 height 14
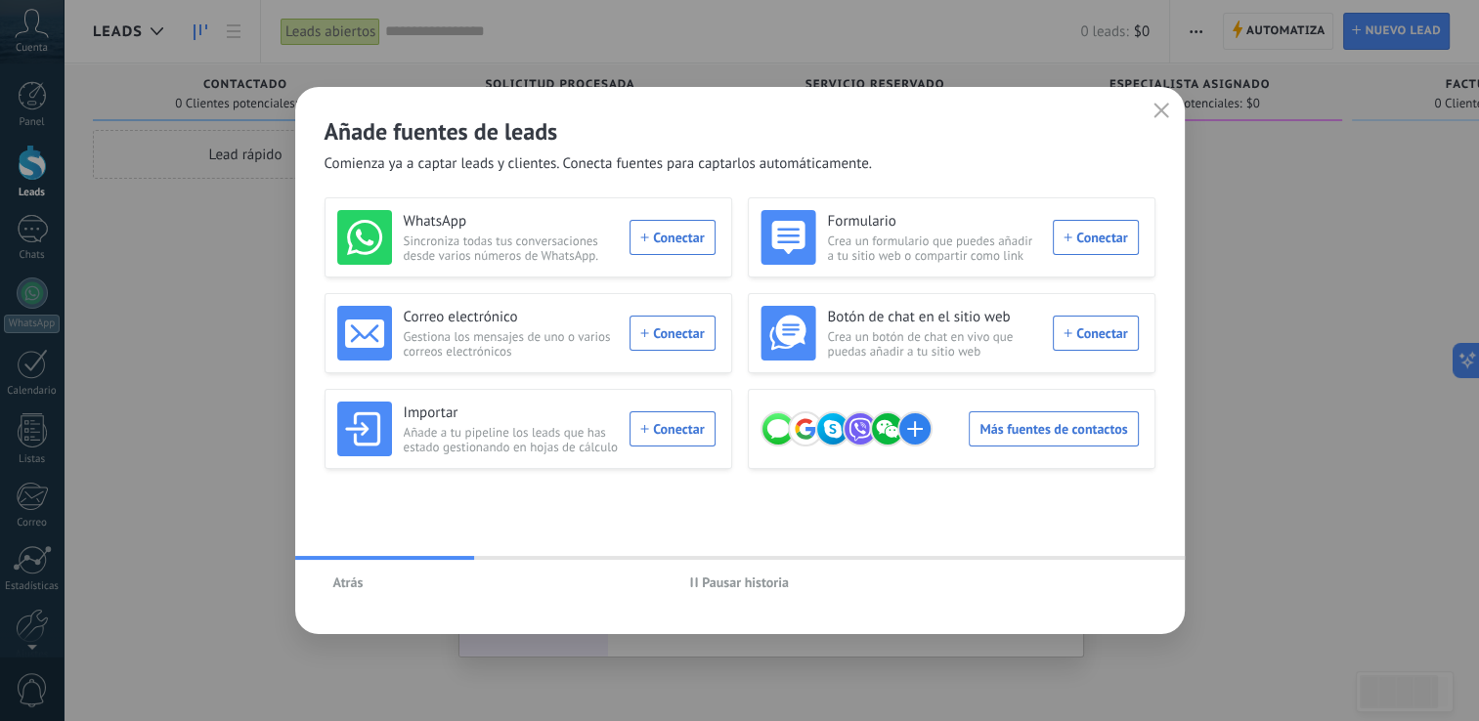
click at [732, 578] on span "Pausar historia" at bounding box center [745, 583] width 87 height 14
drag, startPoint x: 1025, startPoint y: 436, endPoint x: 1043, endPoint y: 432, distance: 18.0
click at [1043, 432] on div "Más fuentes de contactos" at bounding box center [949, 429] width 378 height 55
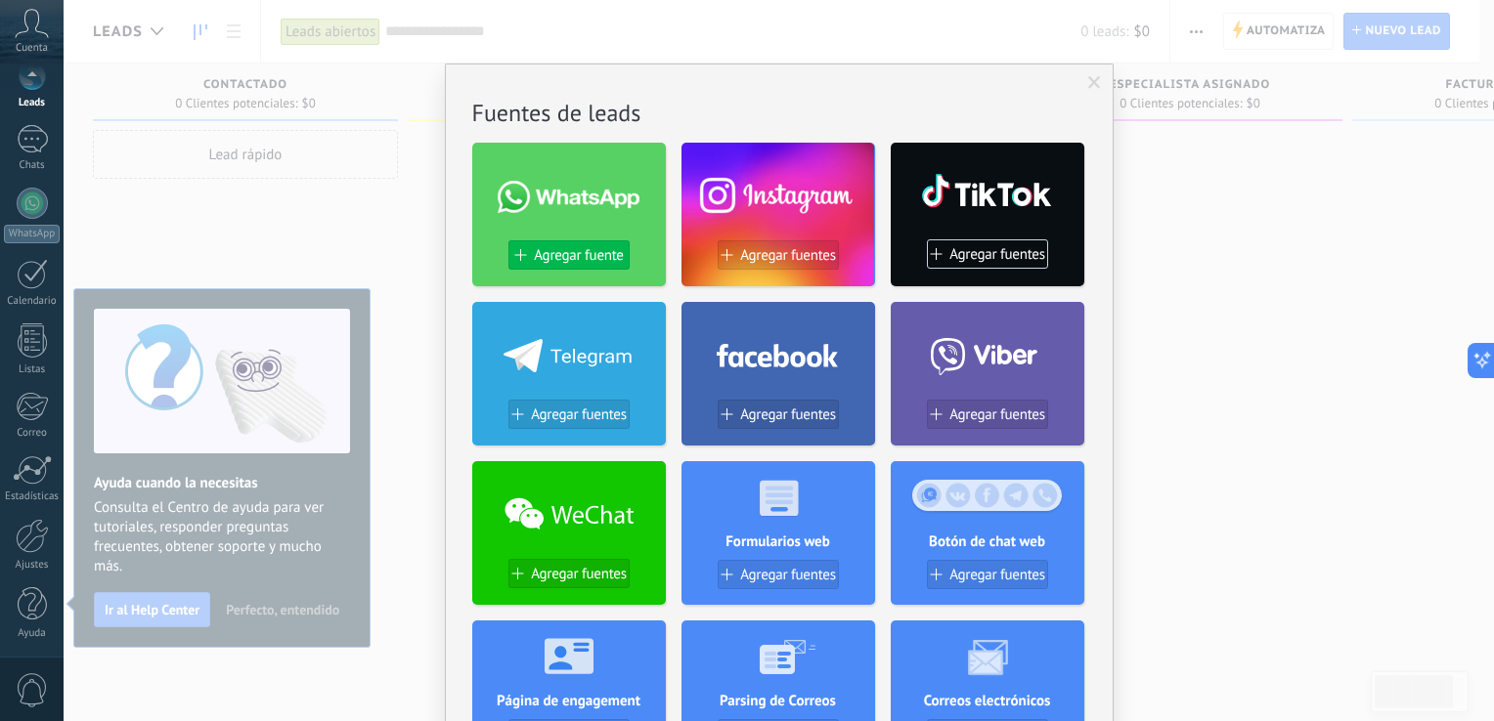
click at [542, 256] on span "Agregar fuente" at bounding box center [578, 255] width 89 height 17
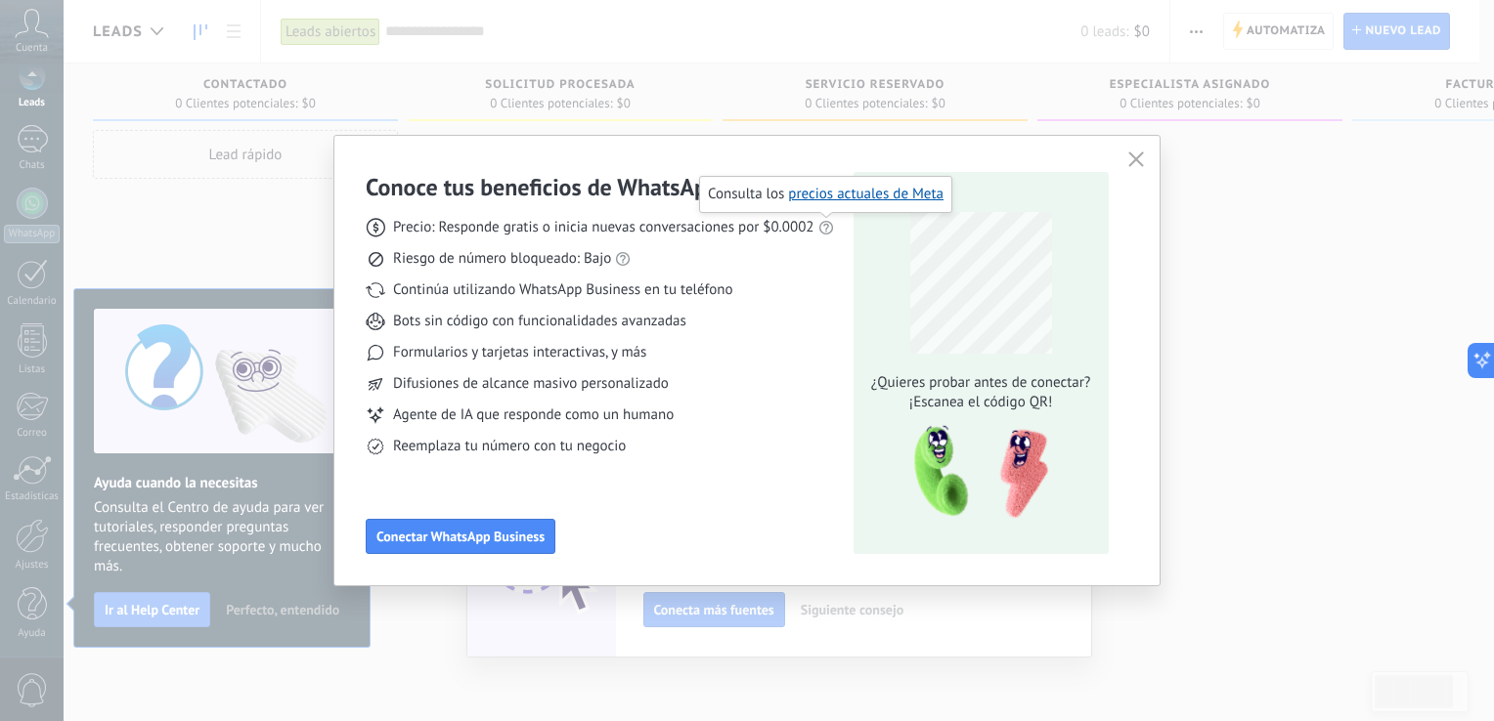
click at [821, 229] on icon at bounding box center [826, 228] width 16 height 16
click at [735, 465] on div "Conoce tus beneficios de WhatsApp Precio: Responde gratis o inicia nuevas conve…" at bounding box center [600, 363] width 468 height 382
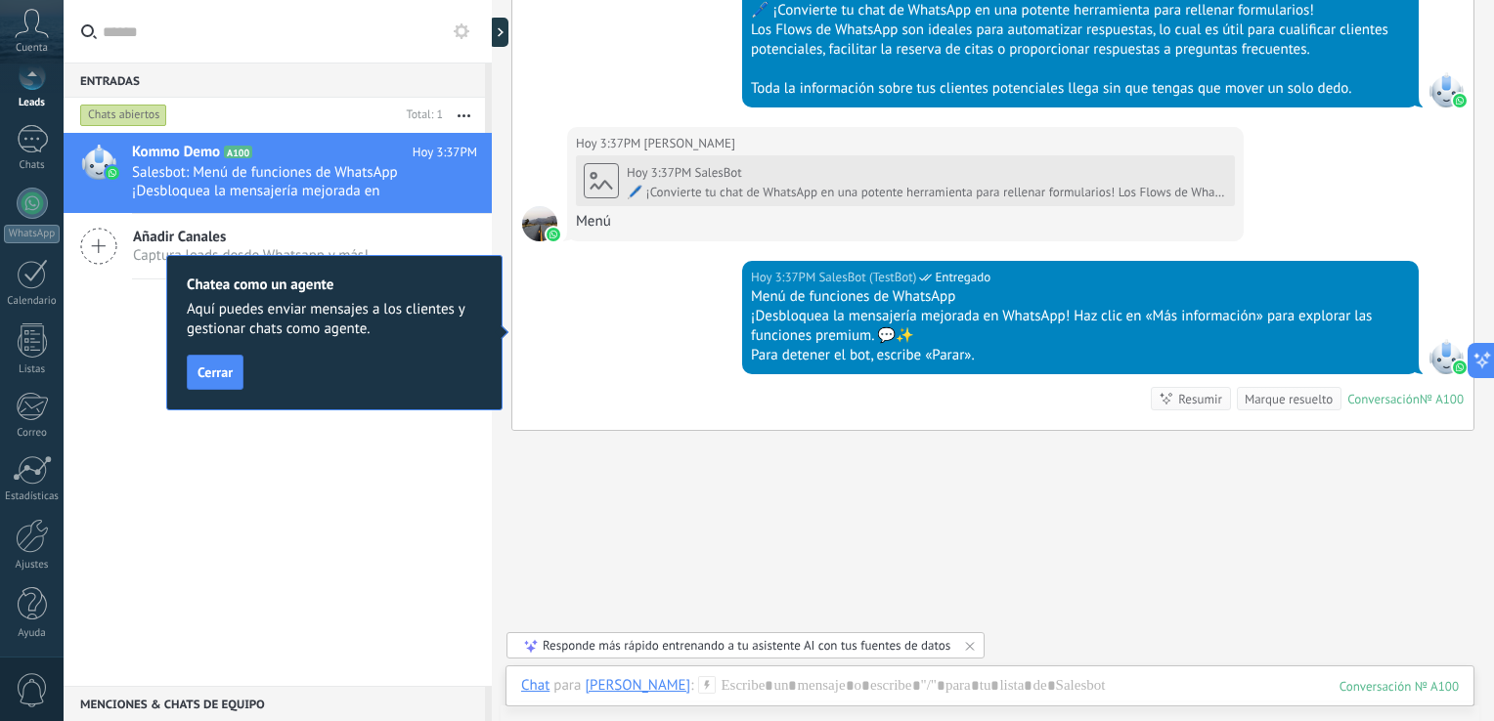
scroll to position [1433, 0]
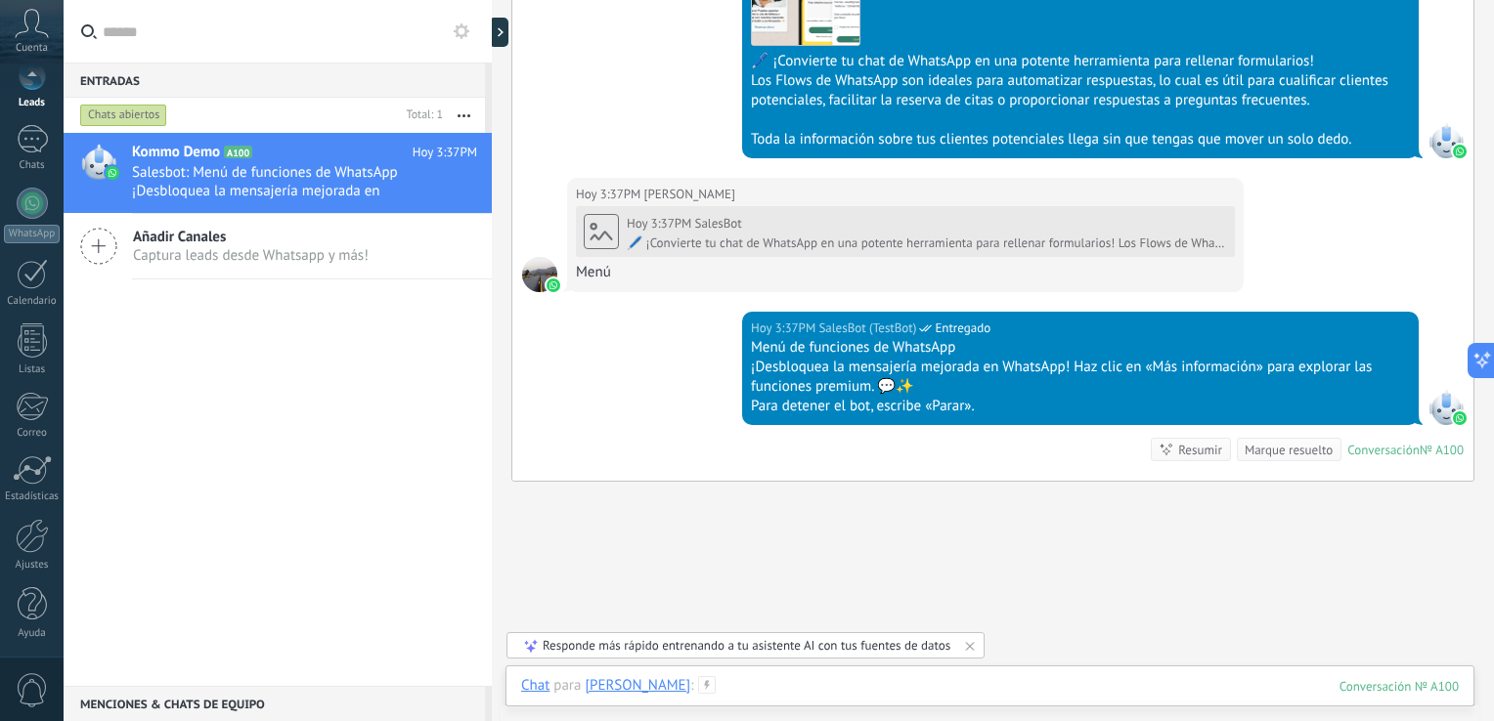
click at [784, 685] on div at bounding box center [989, 705] width 937 height 59
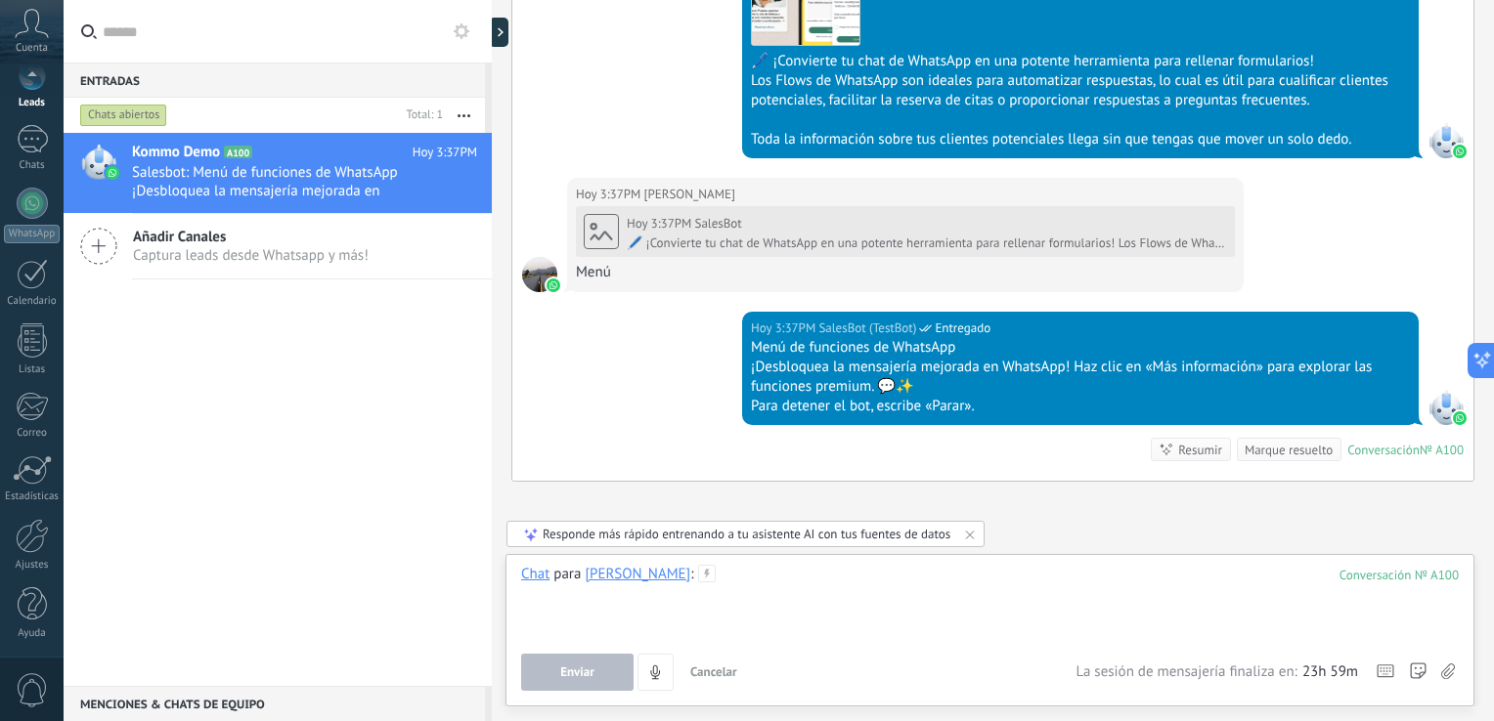
click at [782, 602] on div at bounding box center [989, 602] width 937 height 74
click at [903, 537] on div "Responde más rápido entrenando a tu asistente AI con tus fuentes de datos" at bounding box center [746, 534] width 408 height 17
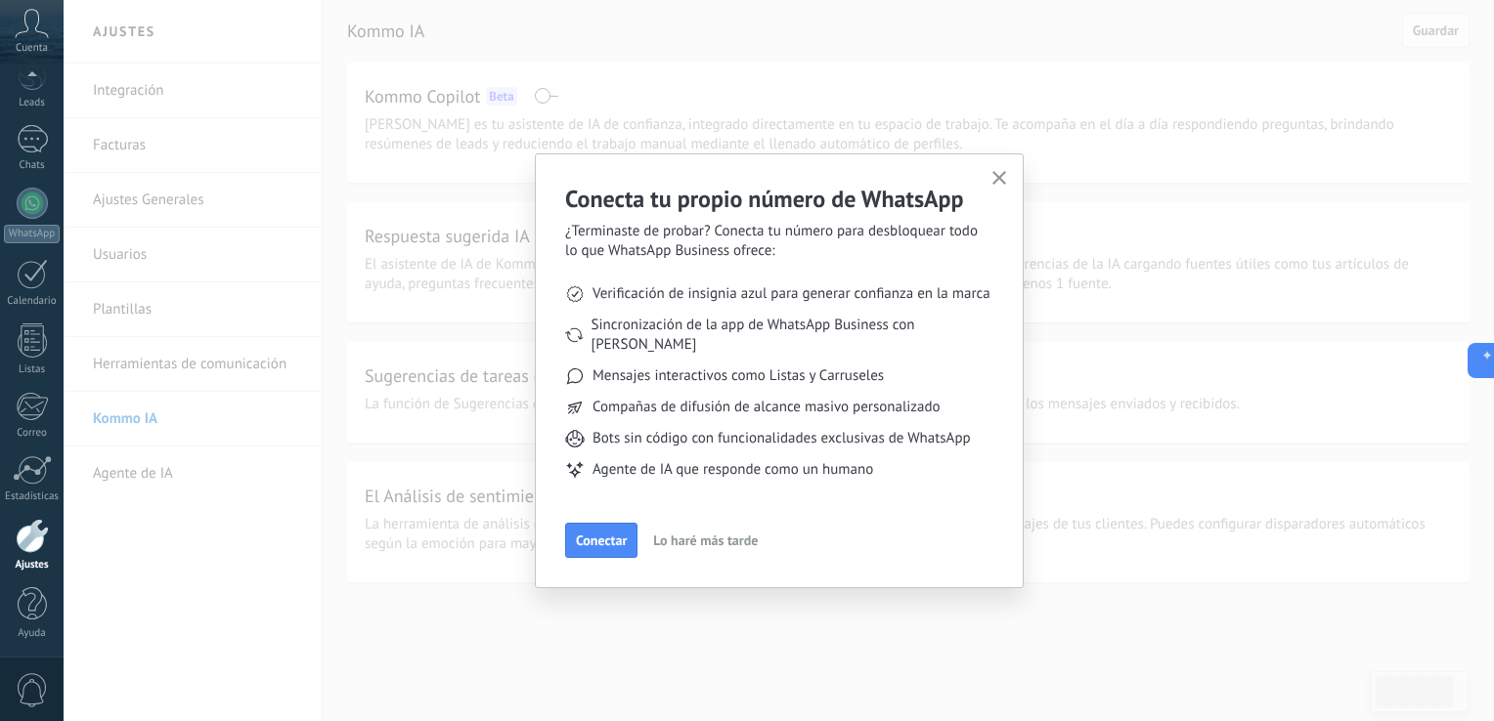
click at [995, 181] on icon "button" at bounding box center [999, 178] width 15 height 15
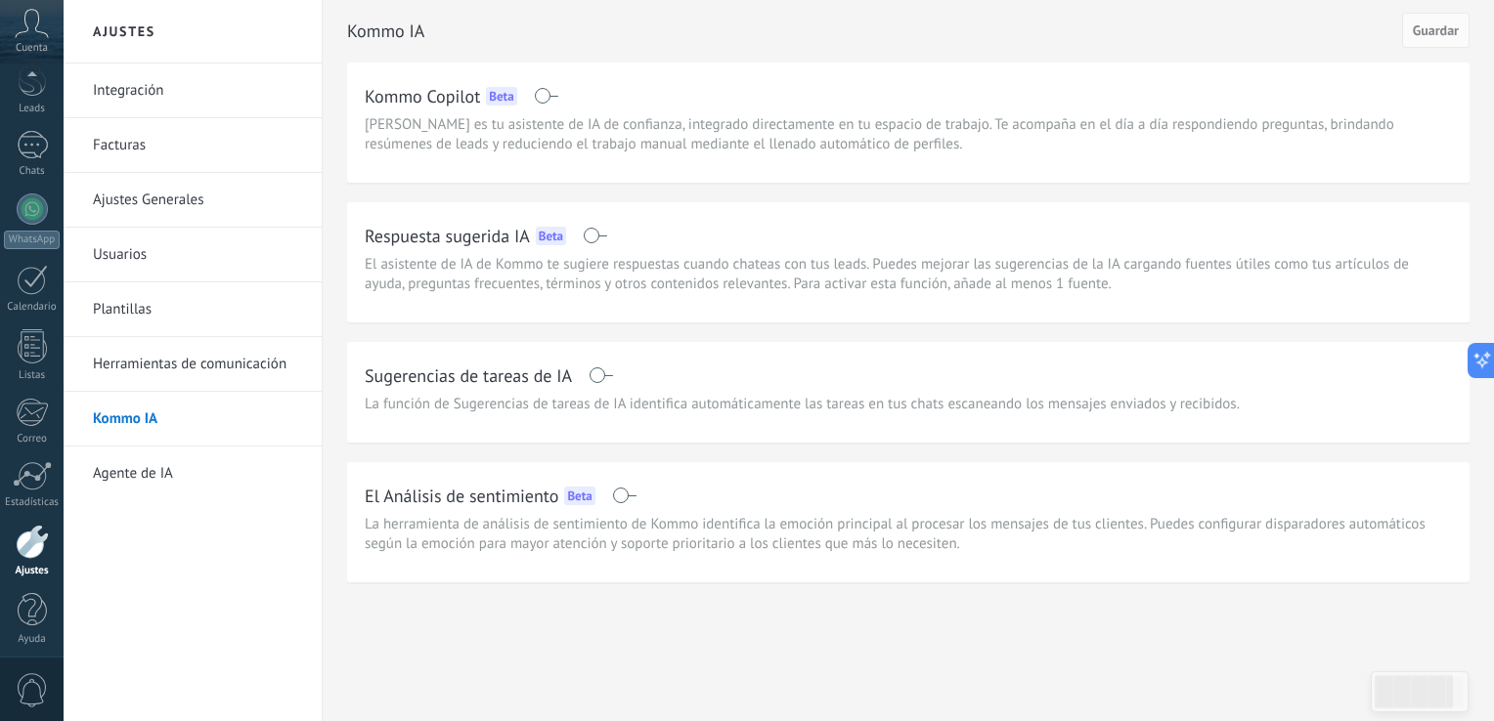
scroll to position [90, 0]
click at [45, 209] on div at bounding box center [32, 203] width 31 height 31
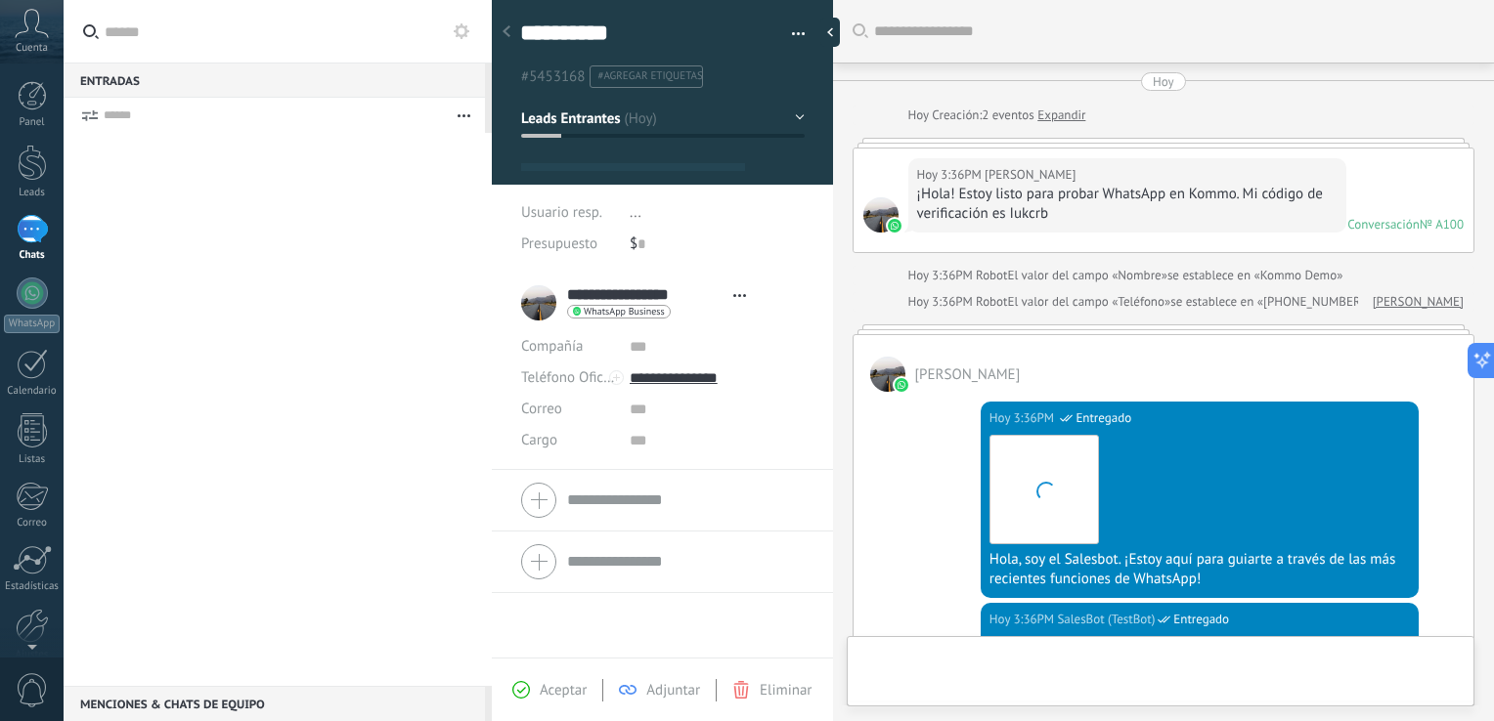
type textarea "**********"
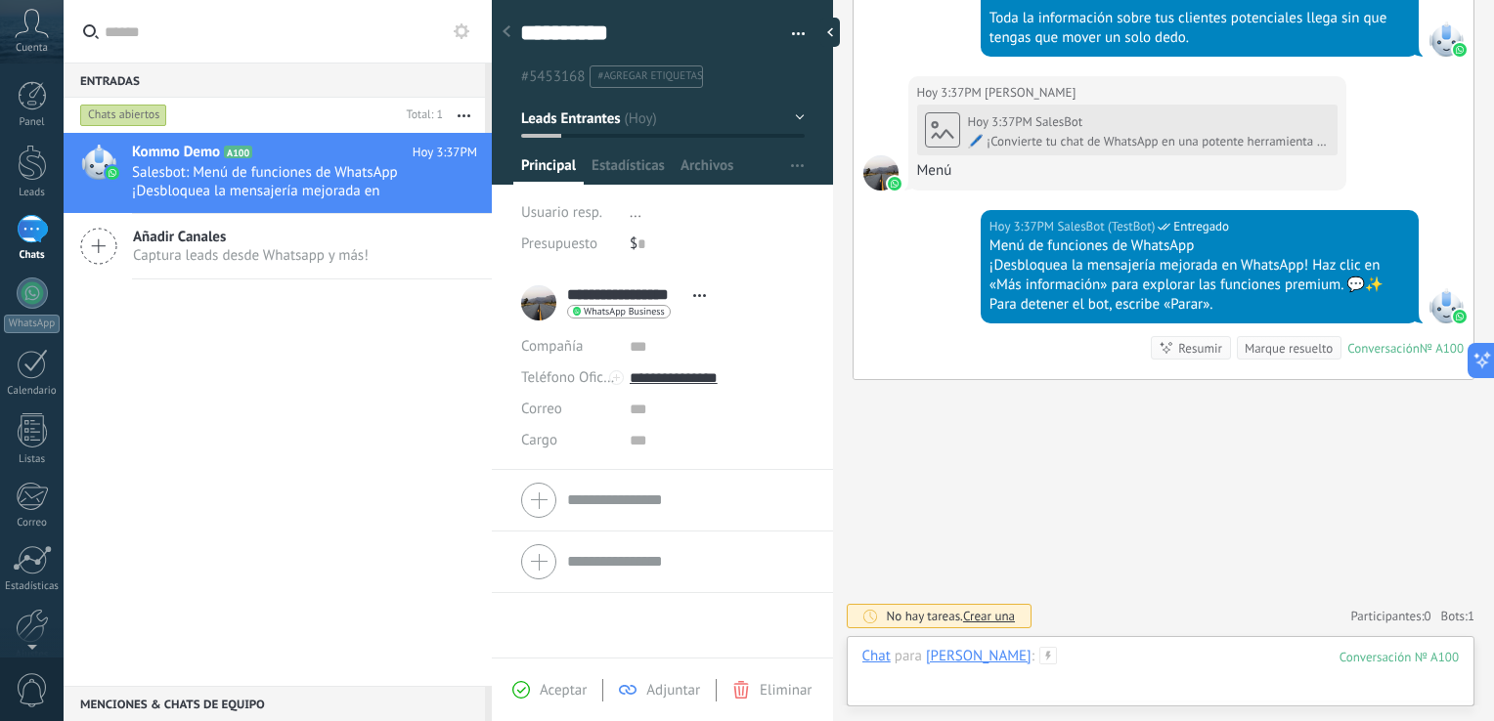
click at [1118, 659] on div at bounding box center [1160, 676] width 597 height 59
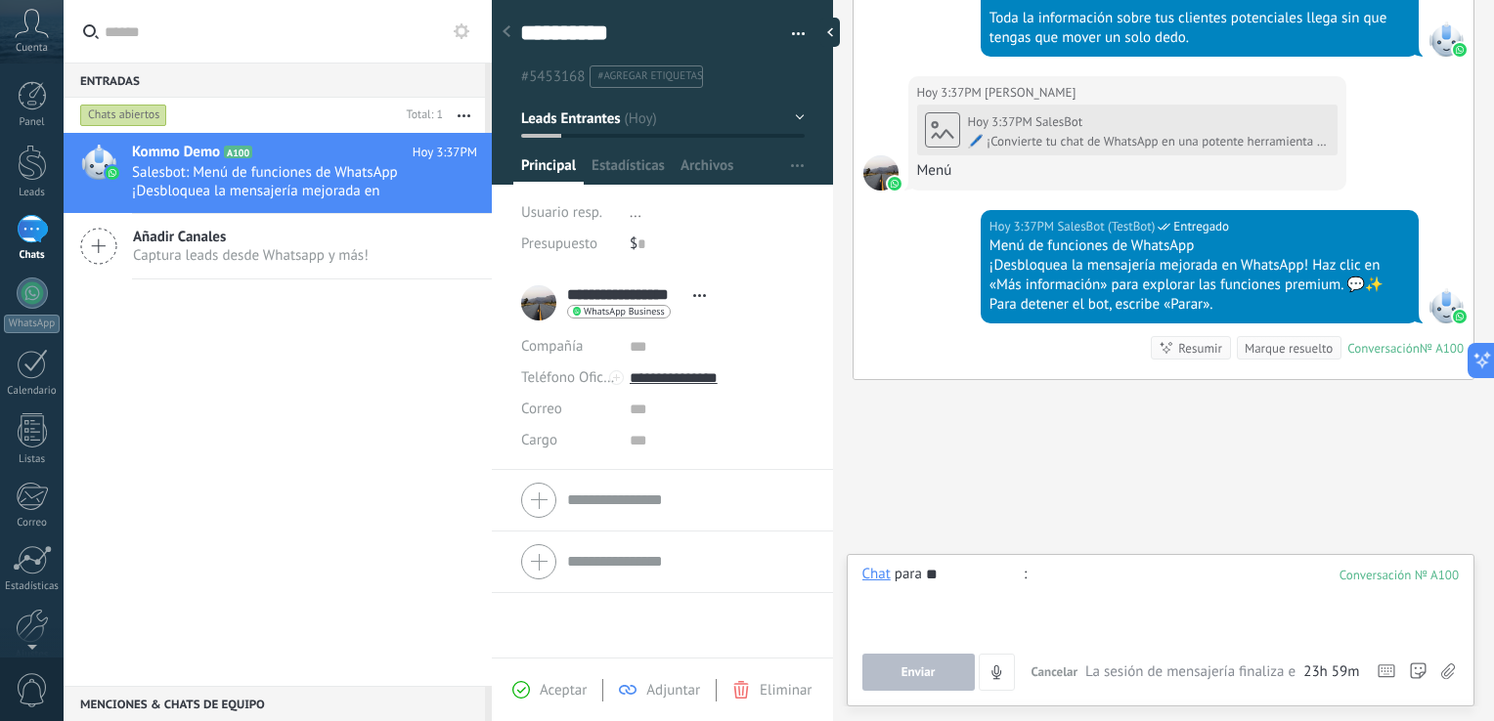
type input "*"
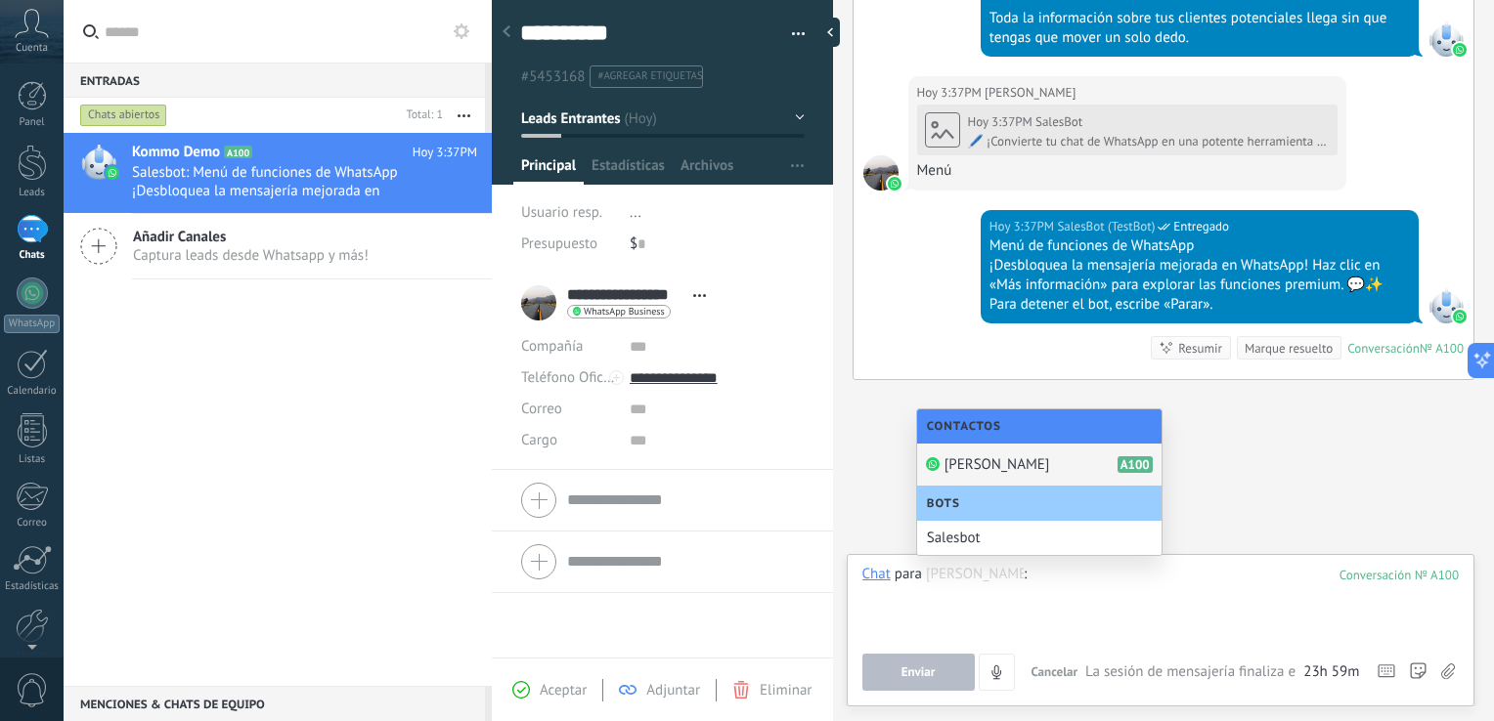
click at [1044, 466] on span "[PERSON_NAME]" at bounding box center [997, 464] width 106 height 19
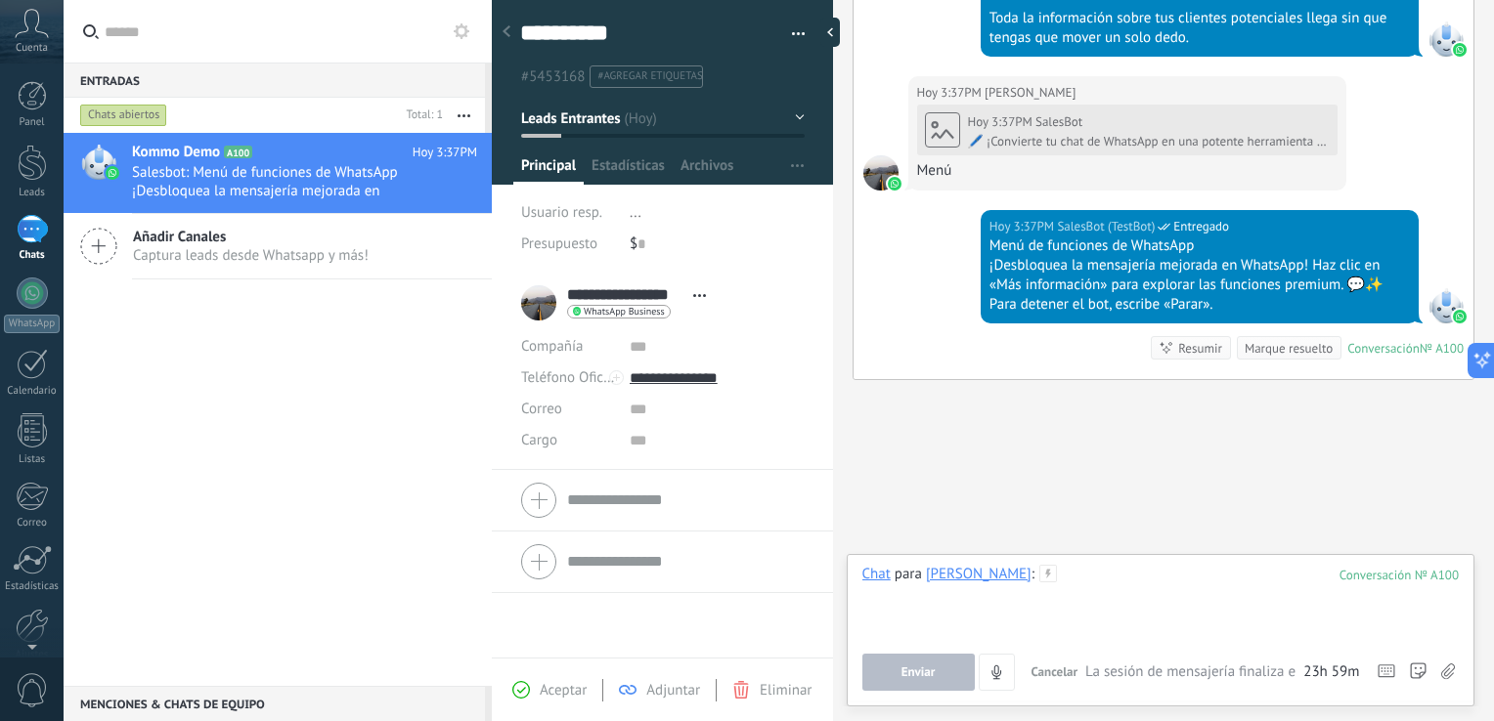
click at [1086, 576] on div at bounding box center [1160, 602] width 597 height 74
click at [891, 674] on button "Enviar" at bounding box center [918, 672] width 112 height 37
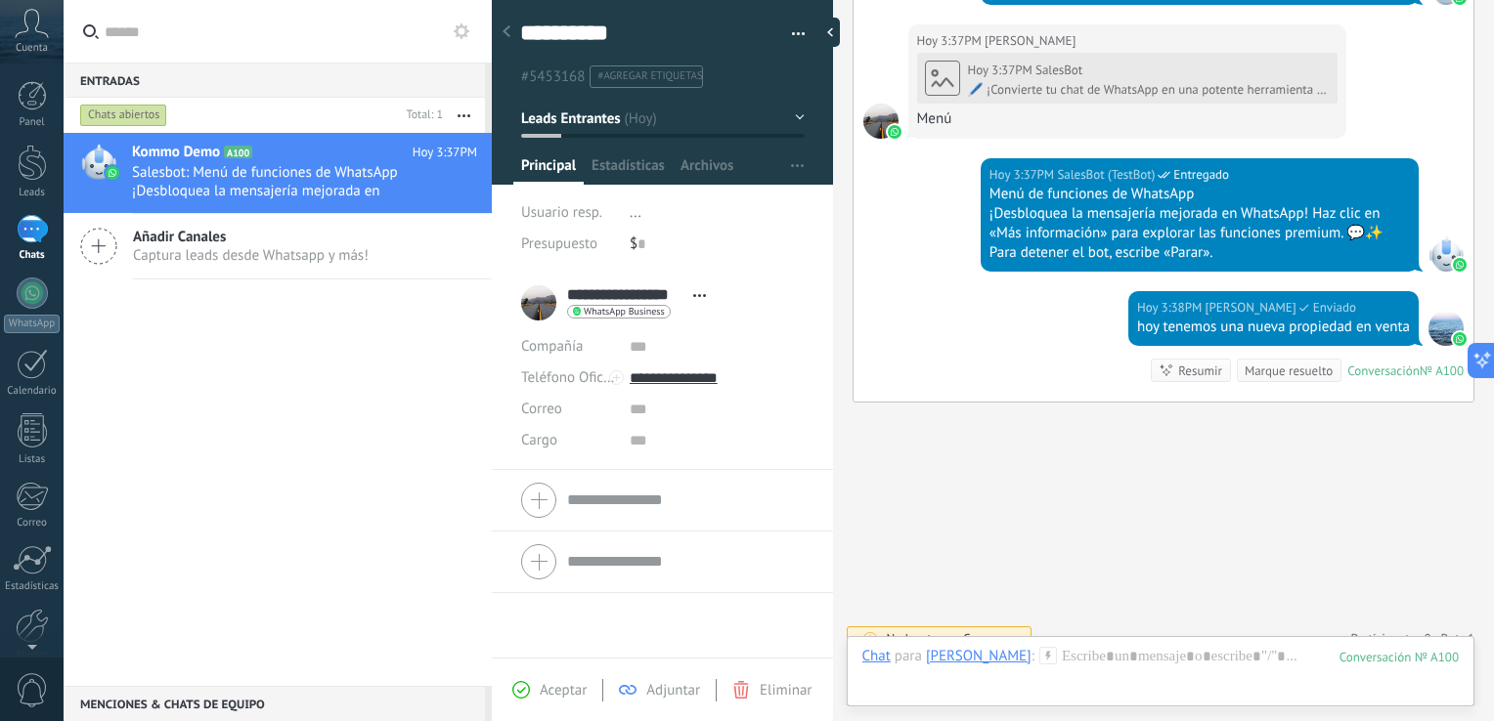
scroll to position [1817, 0]
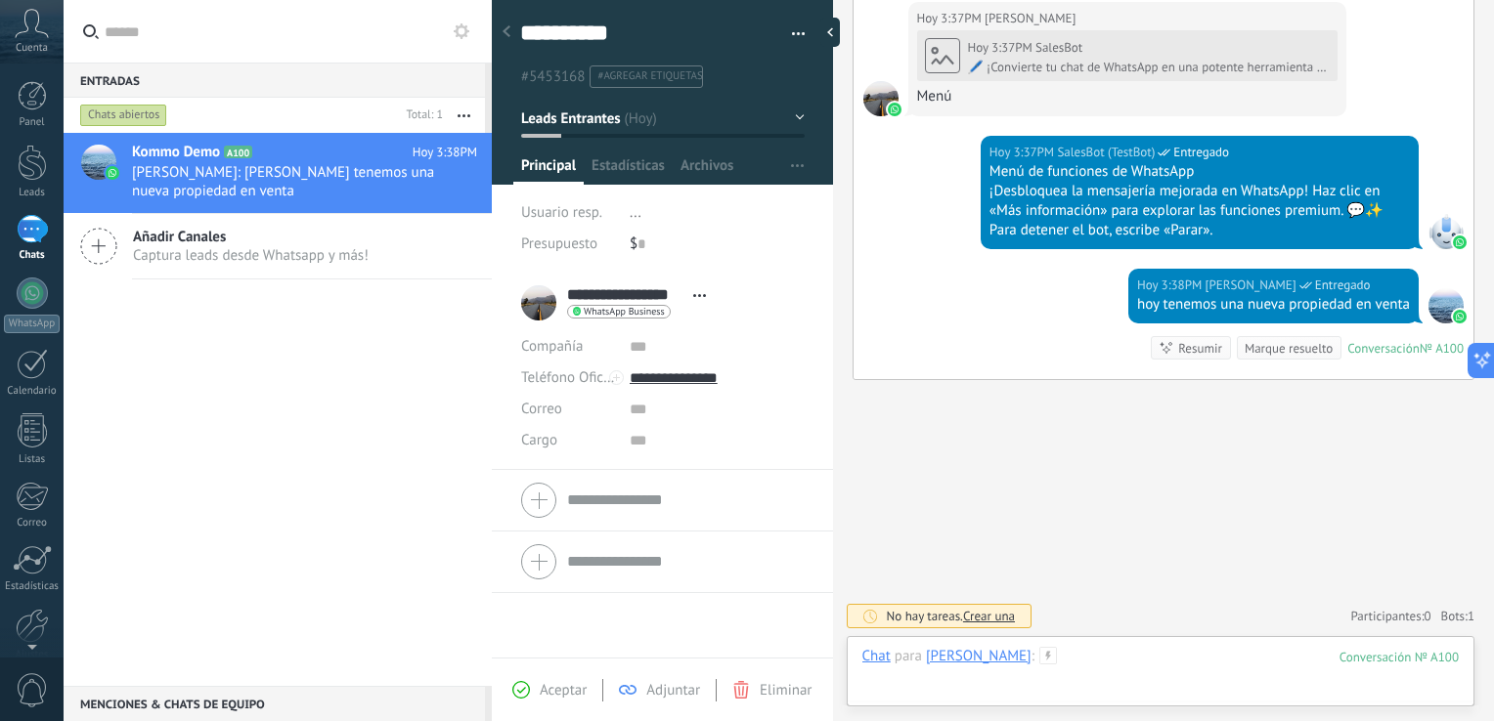
click at [1087, 660] on div at bounding box center [1160, 676] width 597 height 59
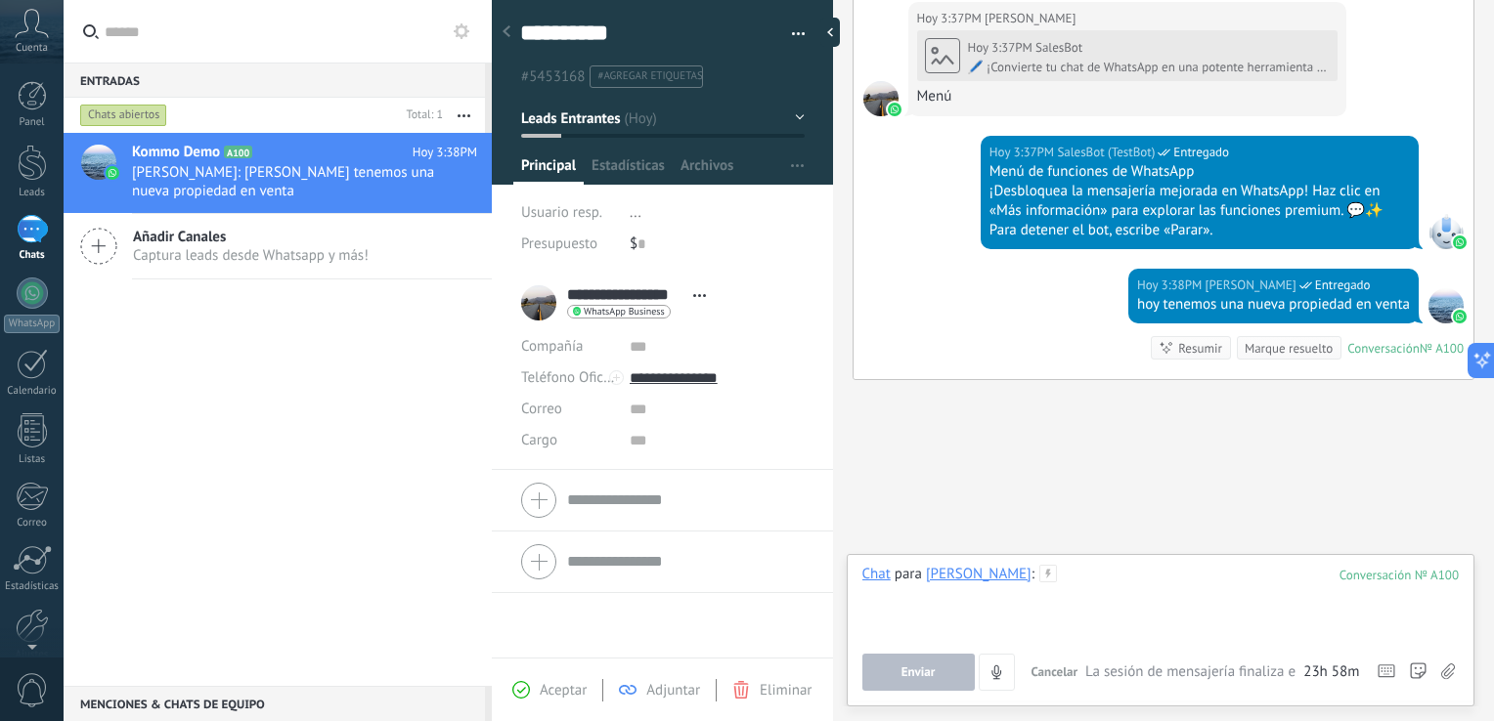
click at [1115, 590] on div at bounding box center [1160, 602] width 597 height 74
click at [697, 298] on span "Abrir detalle Copie el nombre Desatar Contacto principal" at bounding box center [699, 295] width 32 height 15
click at [645, 320] on link "Abrir detalle" at bounding box center [633, 322] width 78 height 19
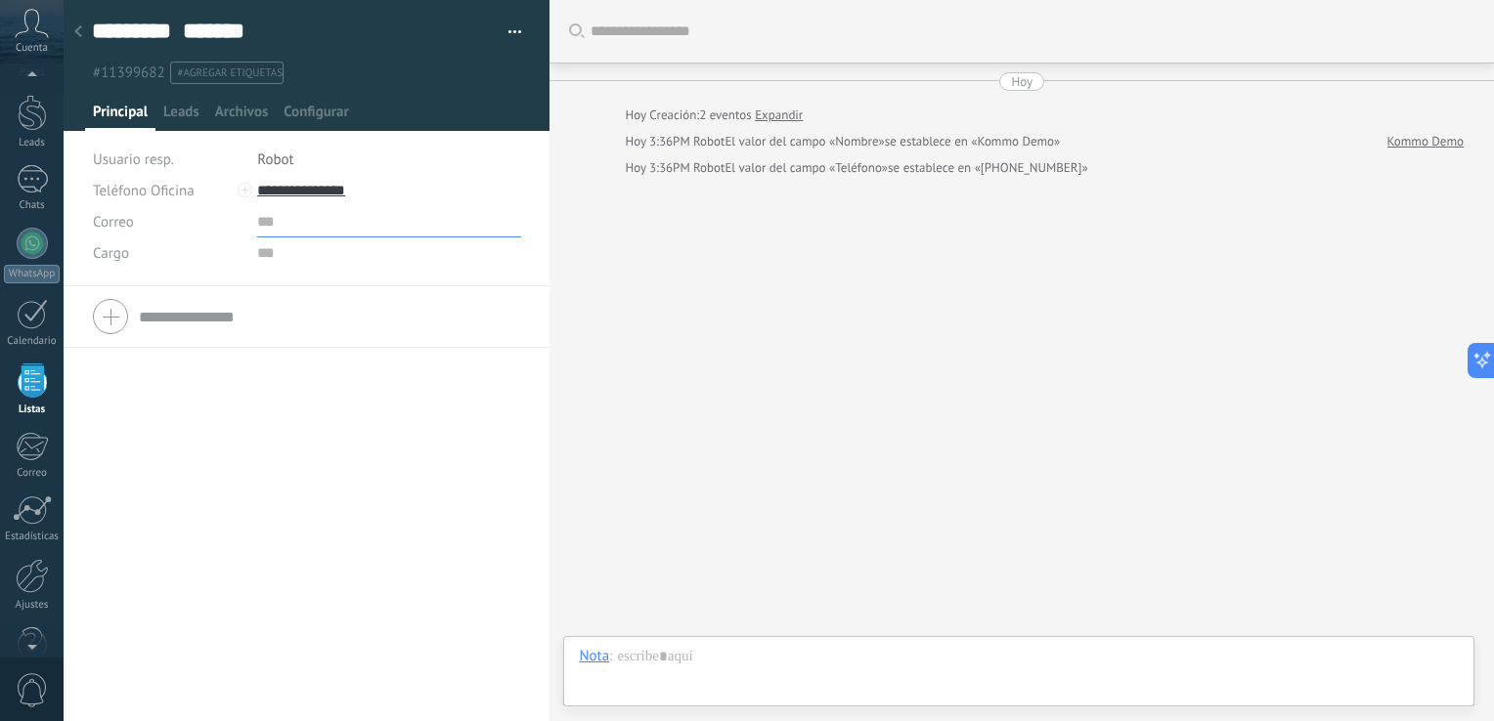
click at [282, 233] on input "text" at bounding box center [389, 221] width 264 height 31
click at [266, 273] on div "**********" at bounding box center [307, 230] width 428 height 111
click at [270, 260] on input "text" at bounding box center [389, 253] width 264 height 31
click at [273, 155] on span "Robot" at bounding box center [275, 160] width 36 height 19
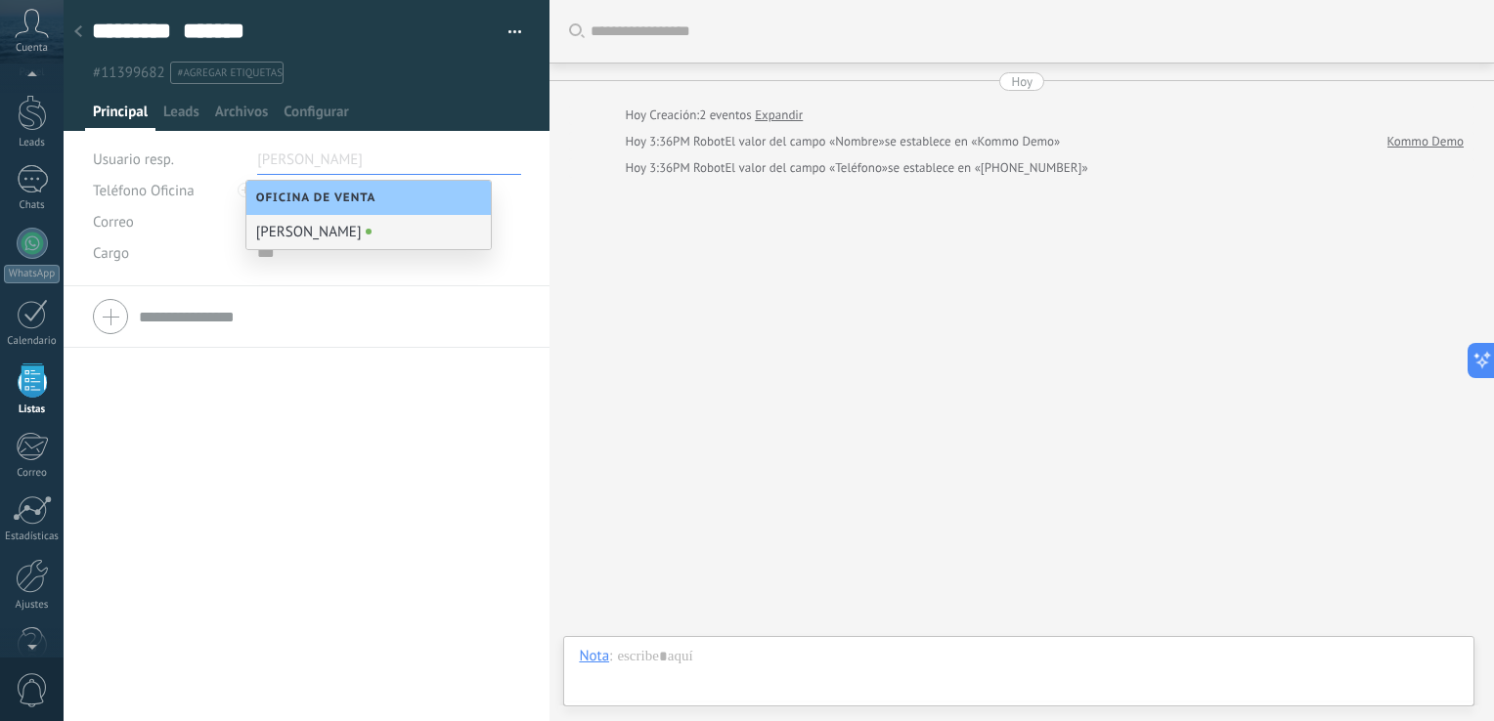
click at [364, 379] on div "Teléfono Oficina Ofic. directo Celular Fax Casa Otro Teléfono Oficina Llamar Co…" at bounding box center [307, 471] width 486 height 371
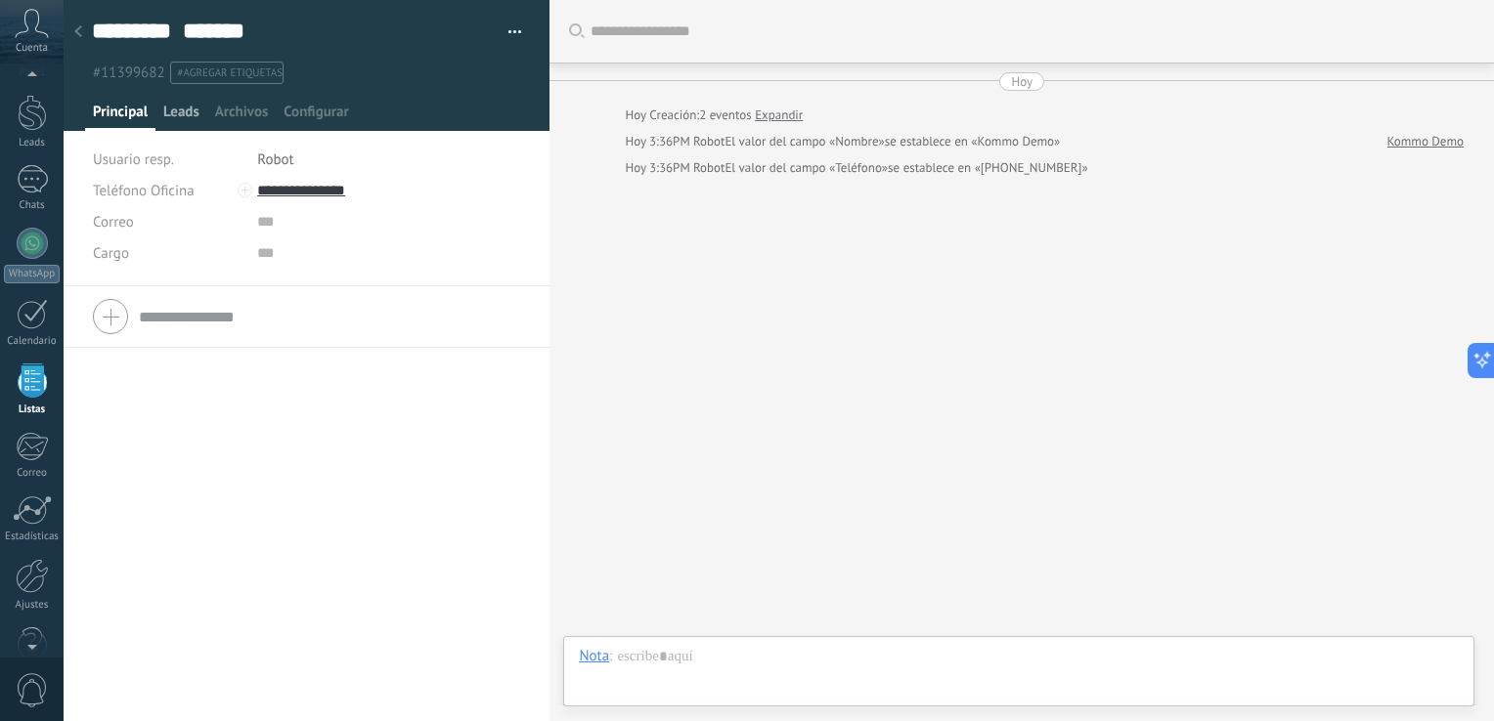
click at [195, 110] on span "Leads" at bounding box center [181, 117] width 36 height 28
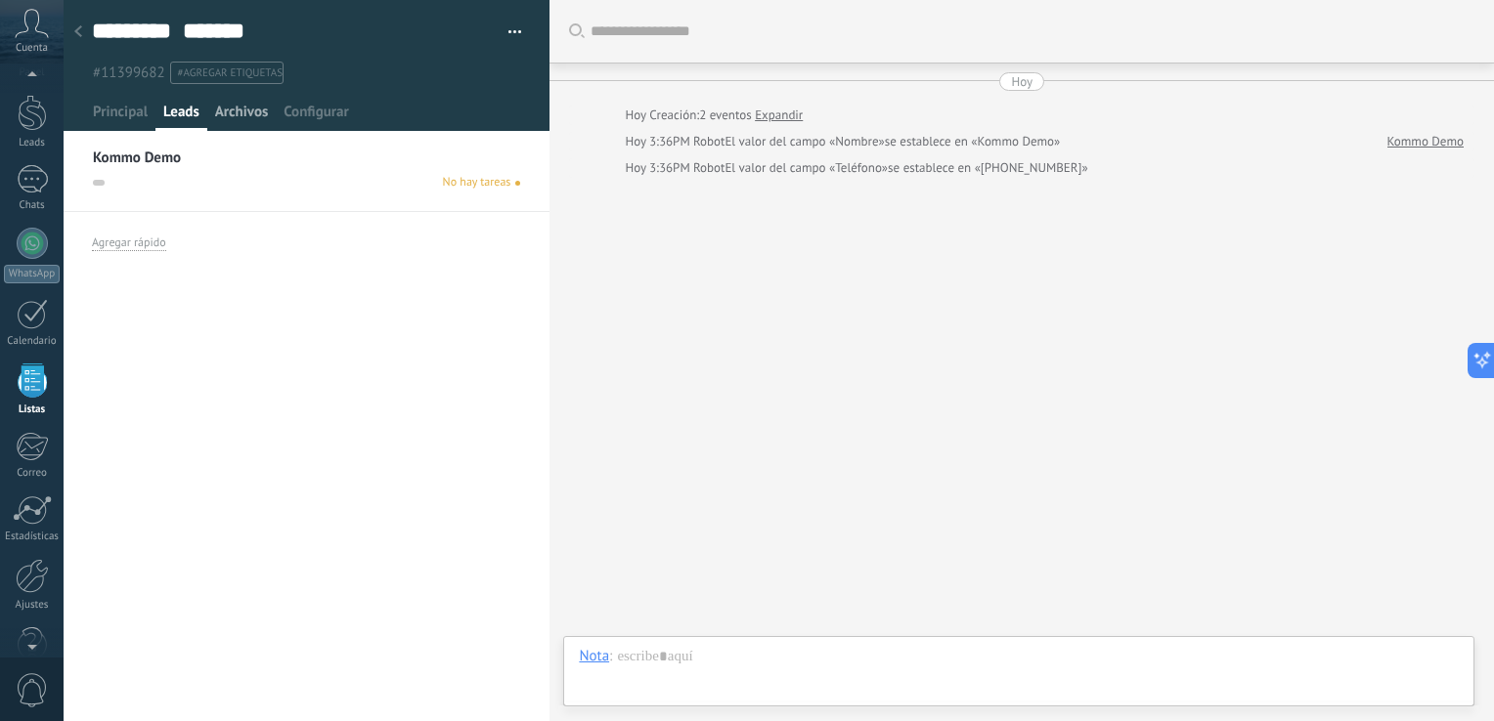
click at [235, 111] on span "Archivos" at bounding box center [241, 117] width 53 height 28
click at [305, 109] on span "Configurar" at bounding box center [315, 117] width 65 height 28
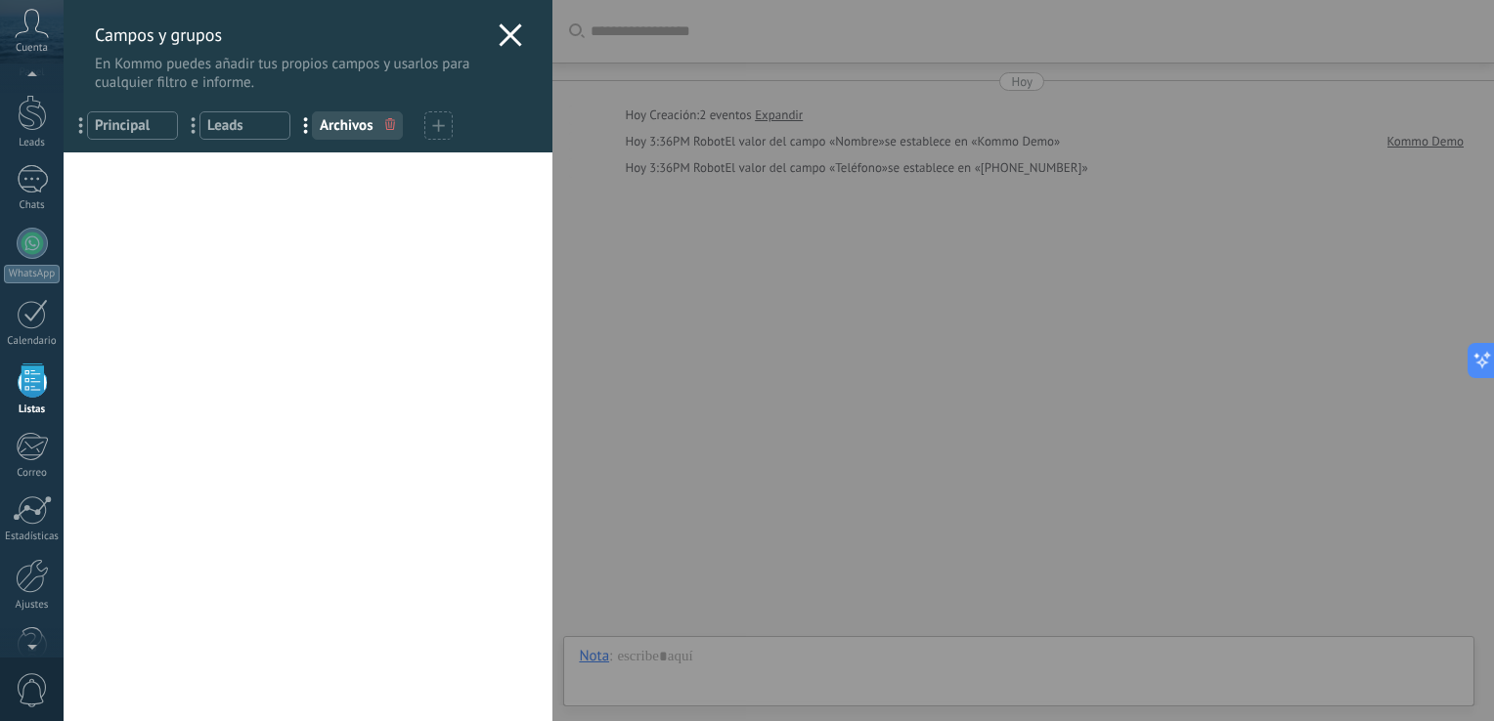
click at [183, 115] on span "..." at bounding box center [200, 124] width 40 height 33
click at [502, 45] on icon at bounding box center [509, 34] width 23 height 23
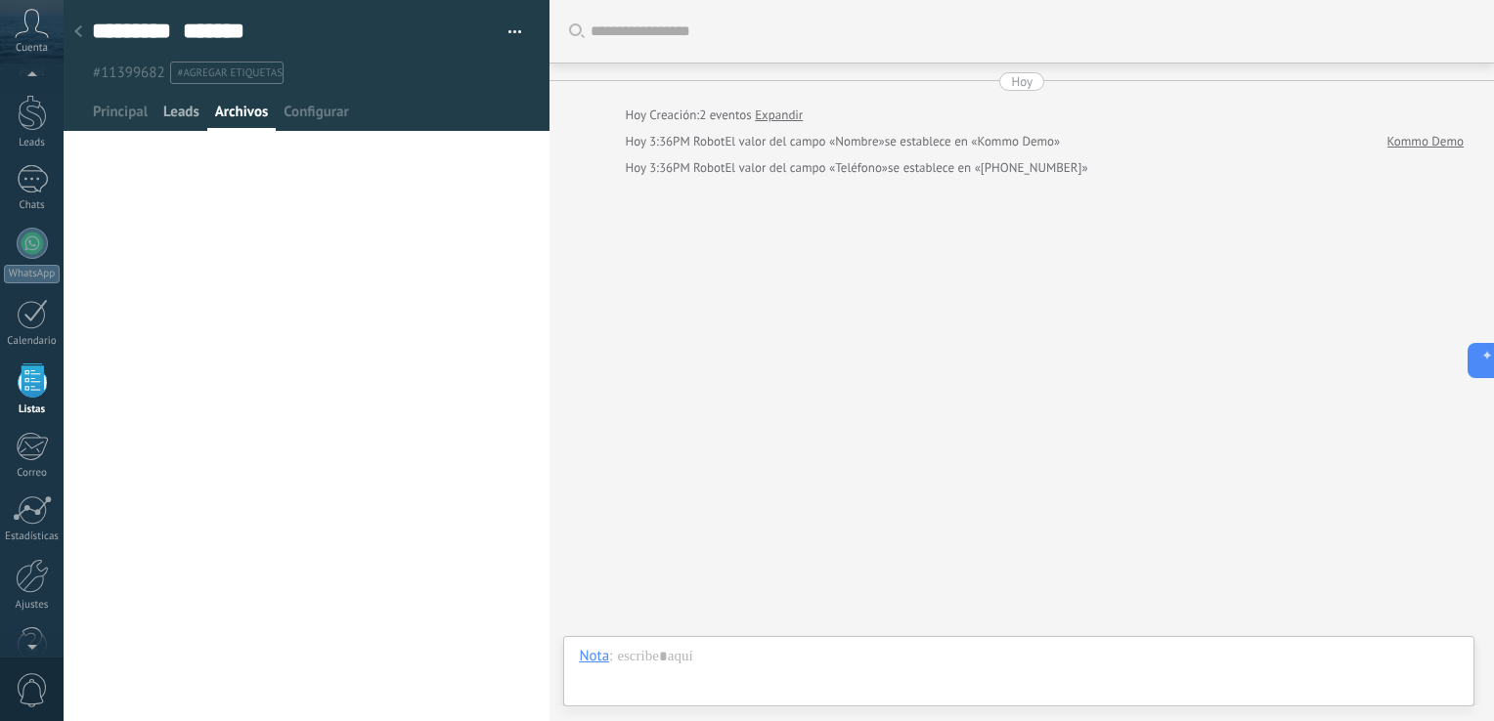
click at [168, 113] on span "Leads" at bounding box center [181, 117] width 36 height 28
click at [122, 120] on span "Principal" at bounding box center [120, 117] width 55 height 28
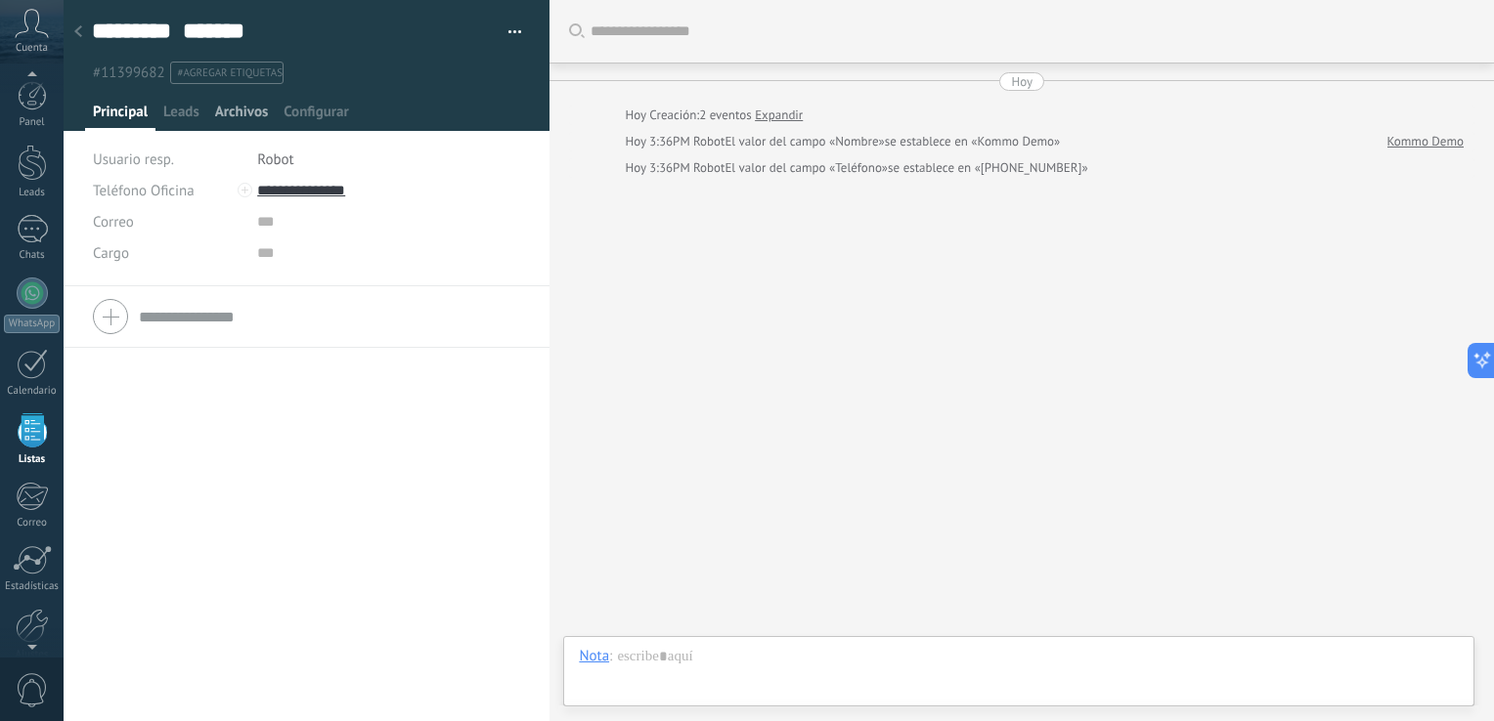
scroll to position [50, 0]
click at [199, 119] on div "Leads" at bounding box center [181, 117] width 52 height 28
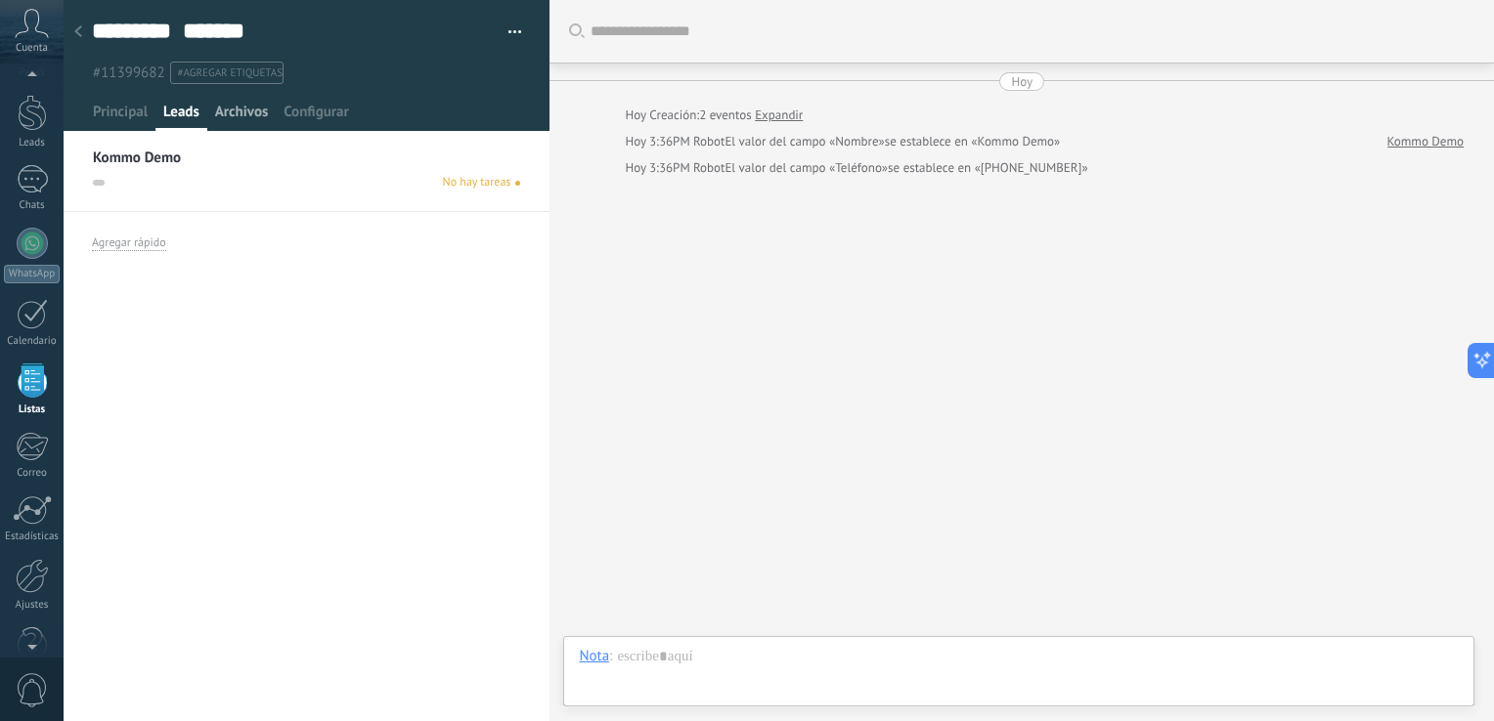
click at [238, 109] on span "Archivos" at bounding box center [241, 117] width 53 height 28
click at [356, 333] on div "Arrastra y suelte los archivos aquí para adjuntarlos. Suelte el botón del ratón…" at bounding box center [307, 400] width 486 height 514
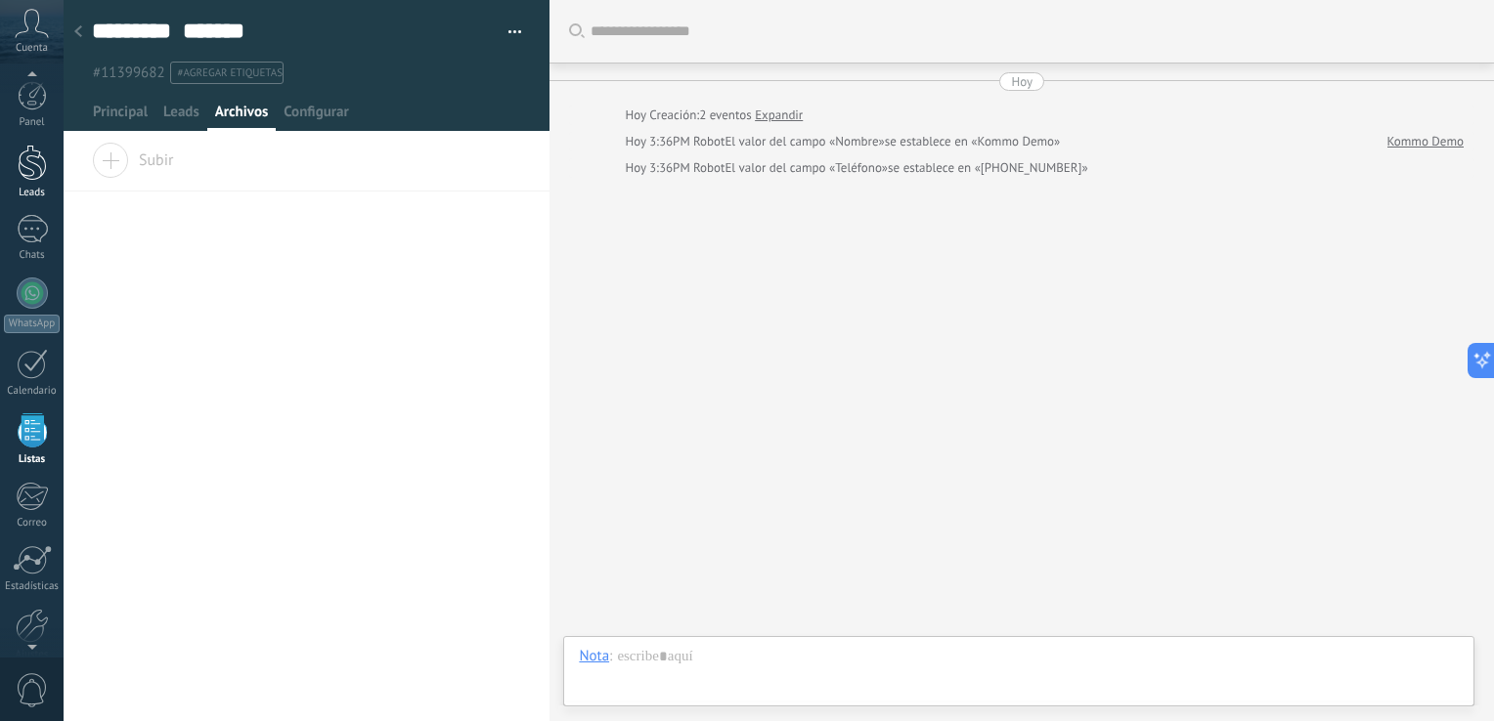
click at [34, 176] on div at bounding box center [32, 163] width 29 height 36
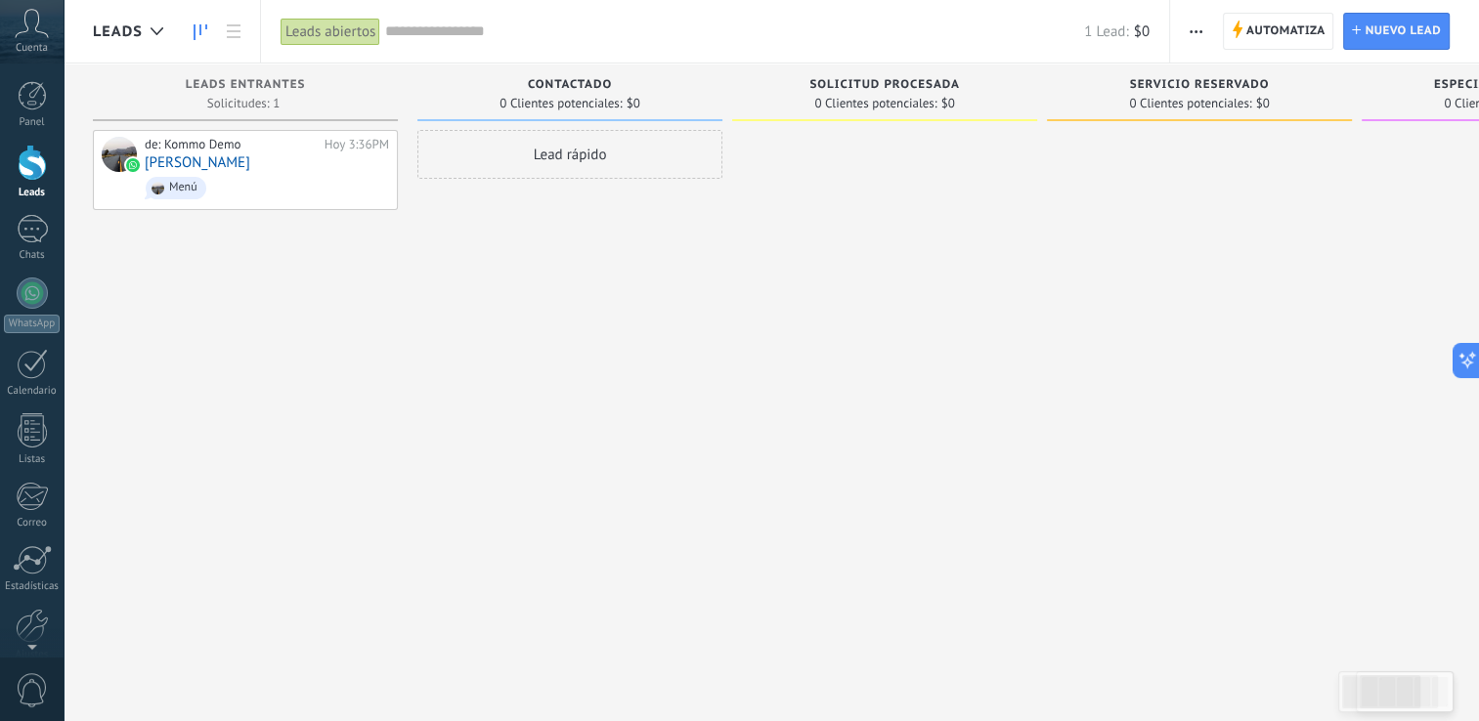
click at [905, 85] on span "Solicitud procesada" at bounding box center [884, 85] width 150 height 14
click at [570, 98] on span "0 Clientes potenciales:" at bounding box center [560, 104] width 122 height 12
click at [307, 155] on div "de: Kommo Demo Hoy 3:36PM [PERSON_NAME]" at bounding box center [267, 170] width 244 height 66
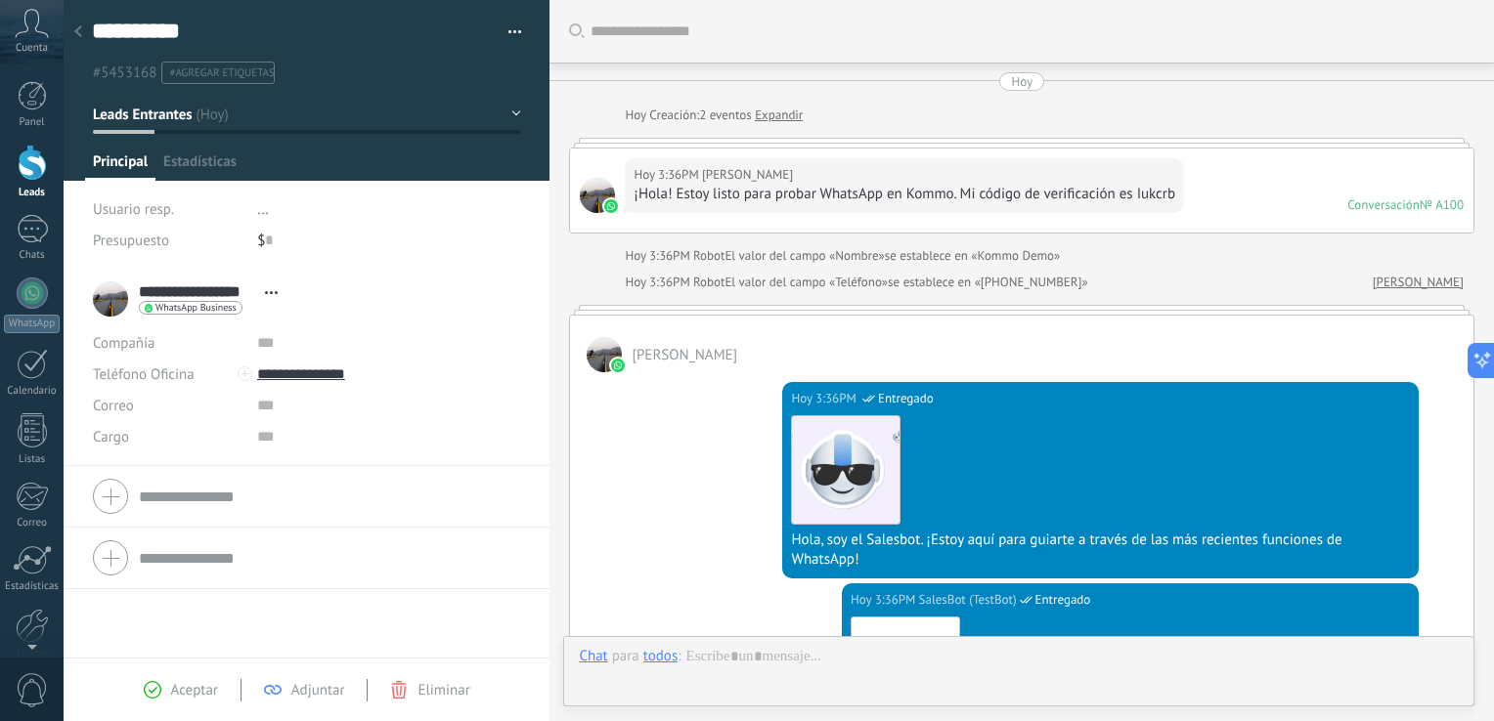
type textarea "**********"
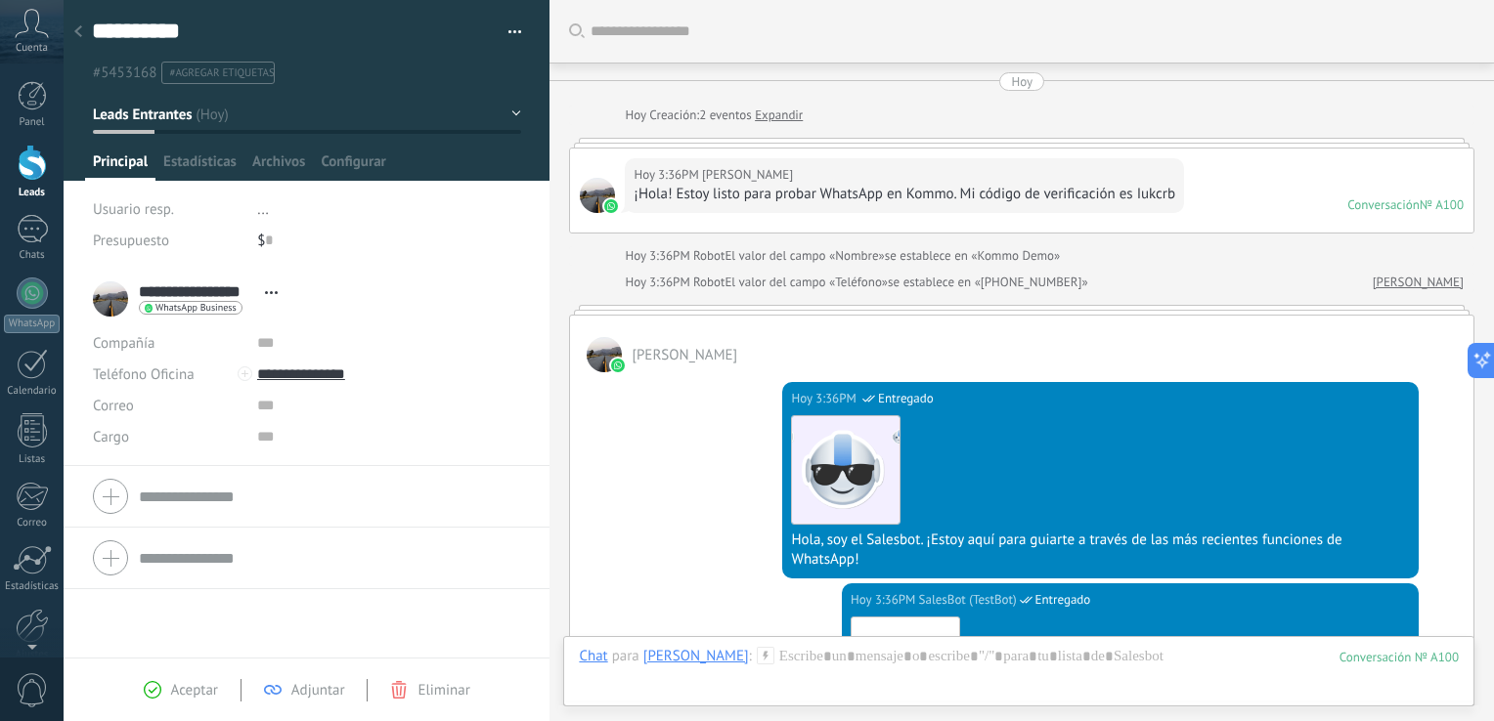
scroll to position [1644, 0]
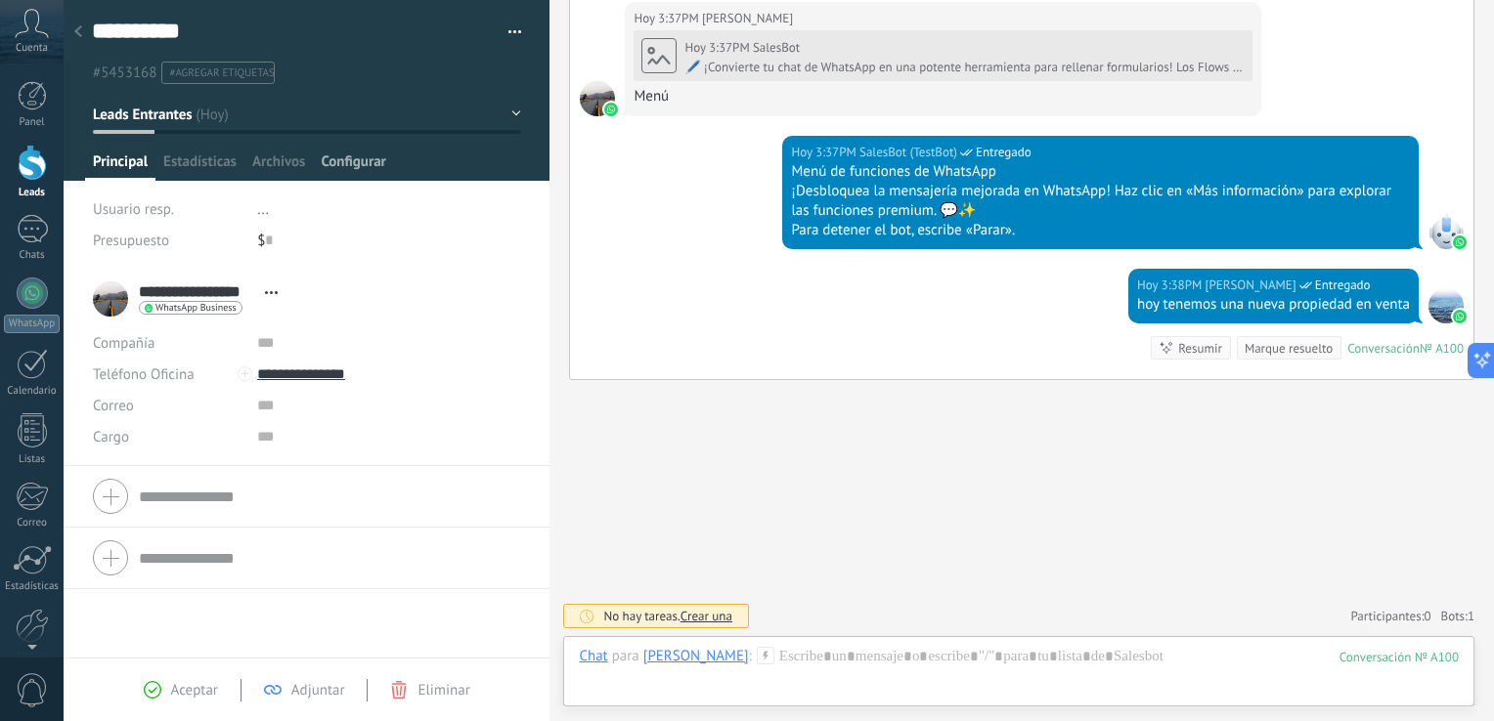
click at [356, 152] on span "Configurar" at bounding box center [353, 166] width 65 height 28
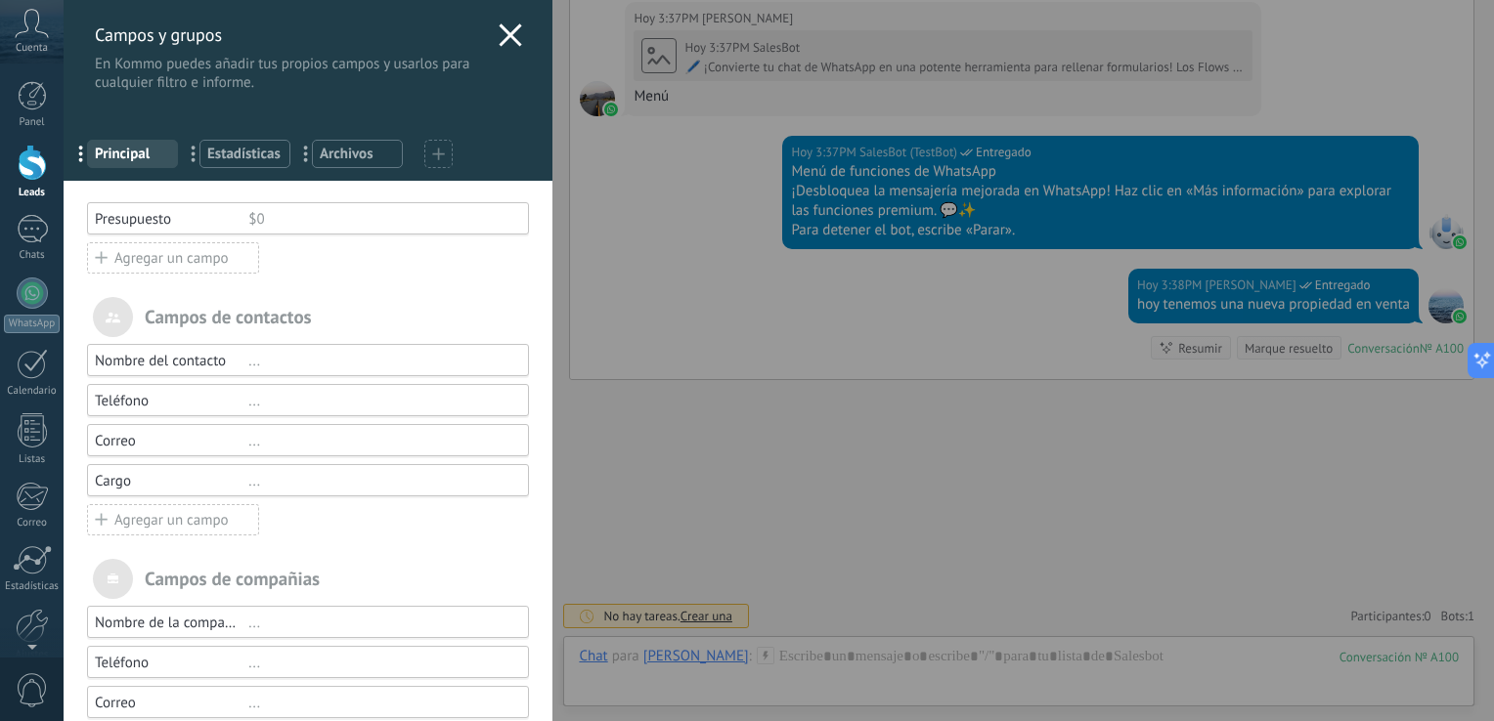
click at [230, 151] on span "Estadísticas" at bounding box center [244, 154] width 75 height 19
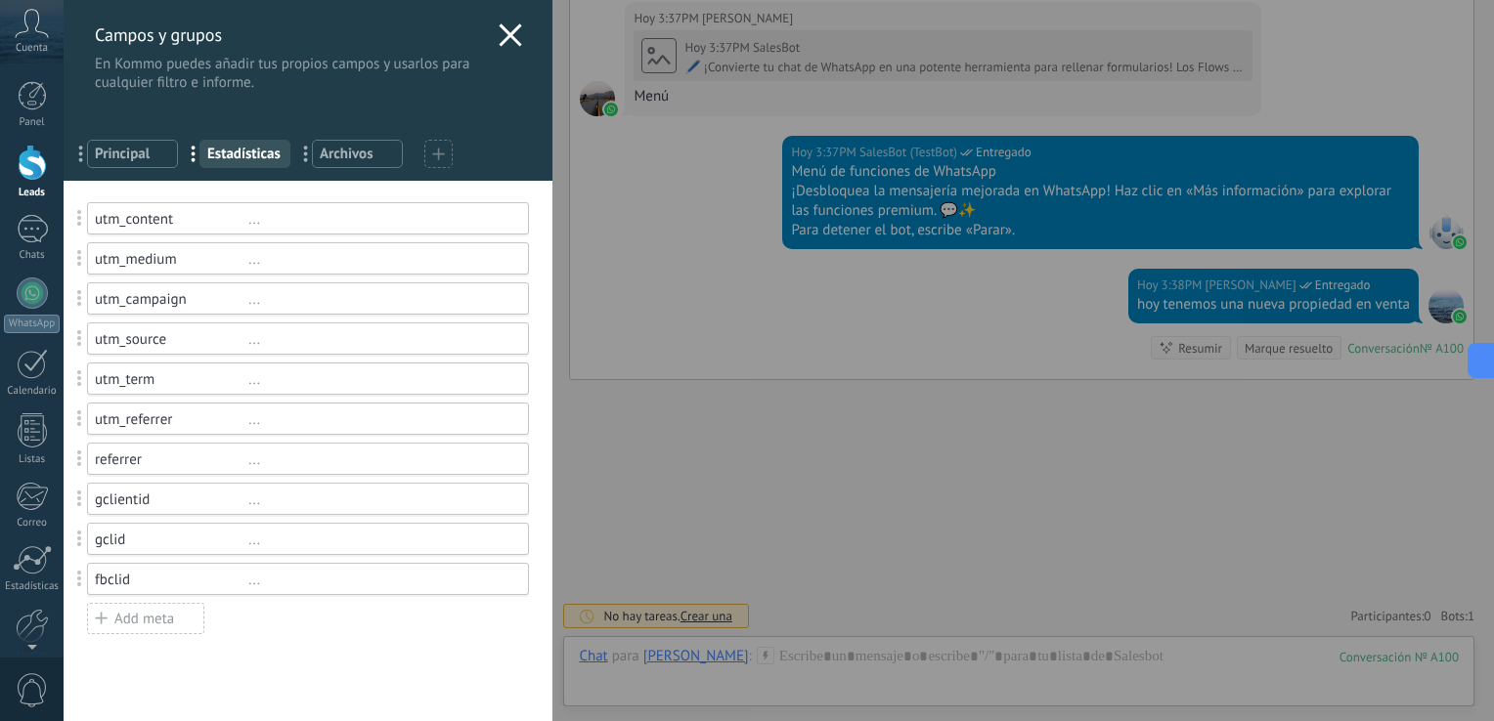
click at [313, 146] on span "..." at bounding box center [312, 153] width 40 height 33
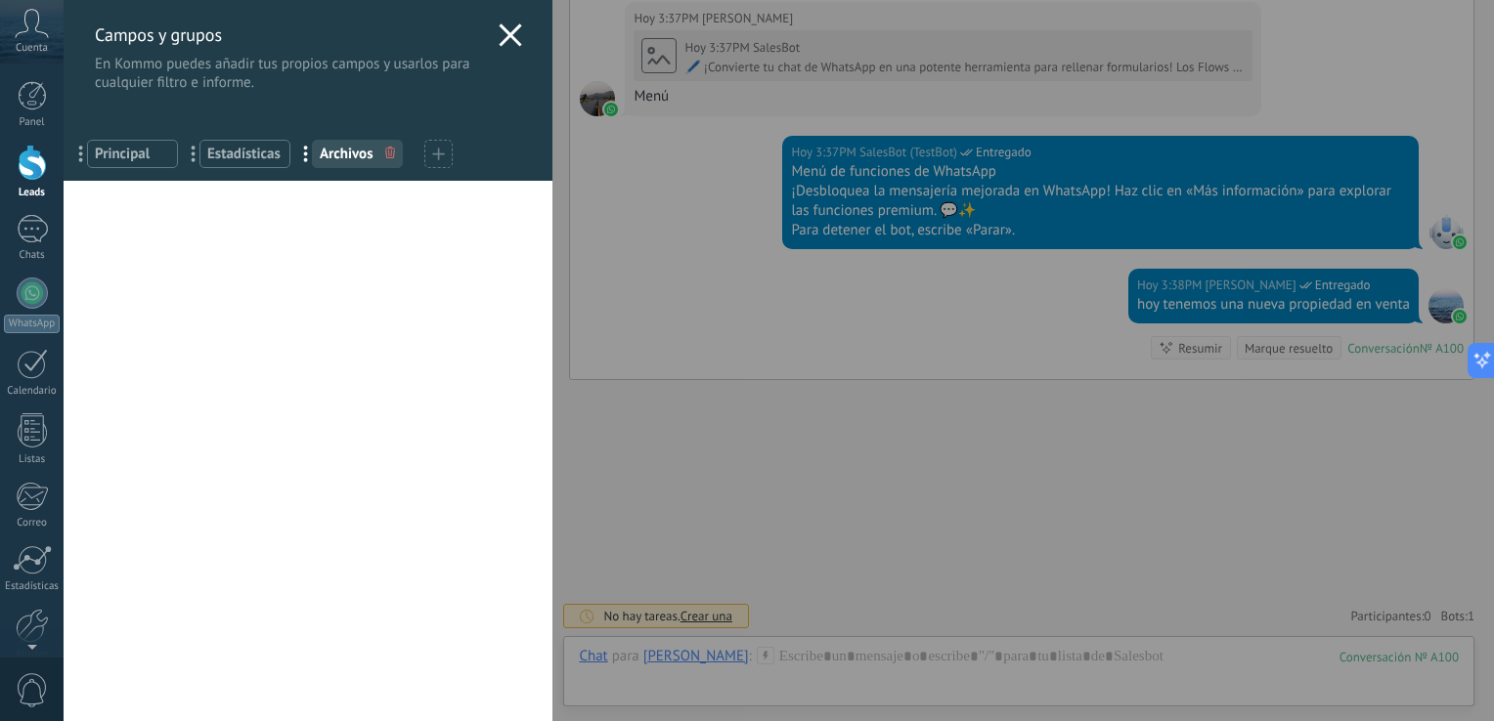
click at [432, 154] on icon at bounding box center [438, 154] width 13 height 13
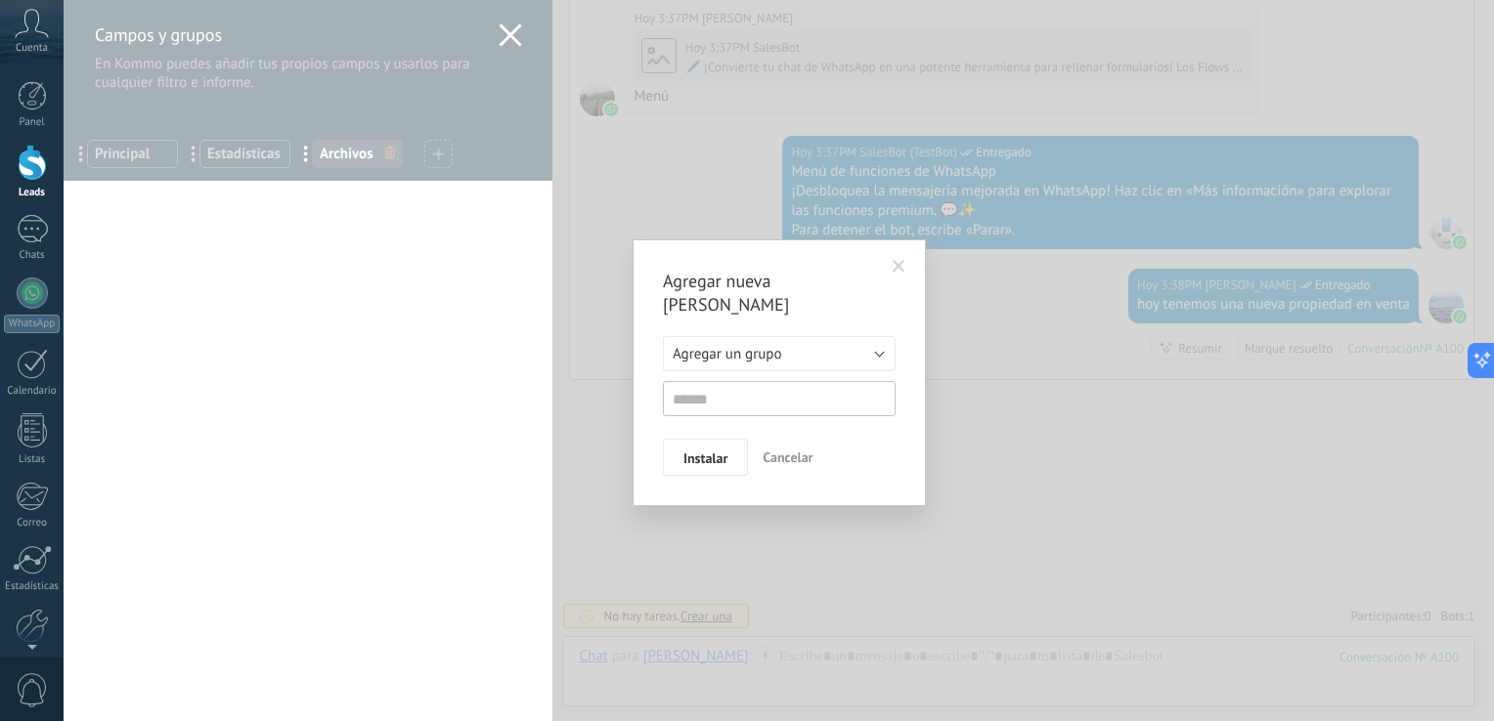
click at [897, 264] on span at bounding box center [898, 267] width 13 height 14
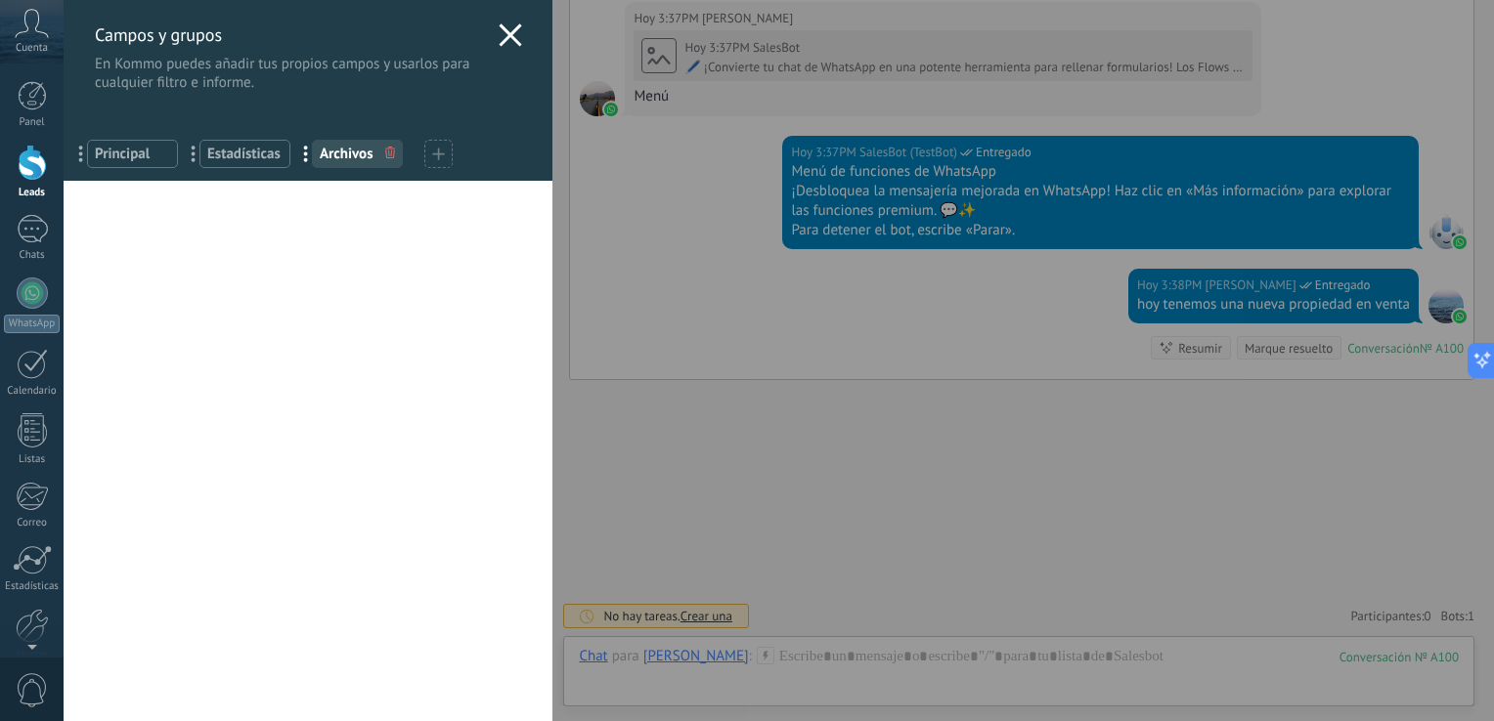
click at [125, 145] on span "Principal" at bounding box center [132, 154] width 75 height 19
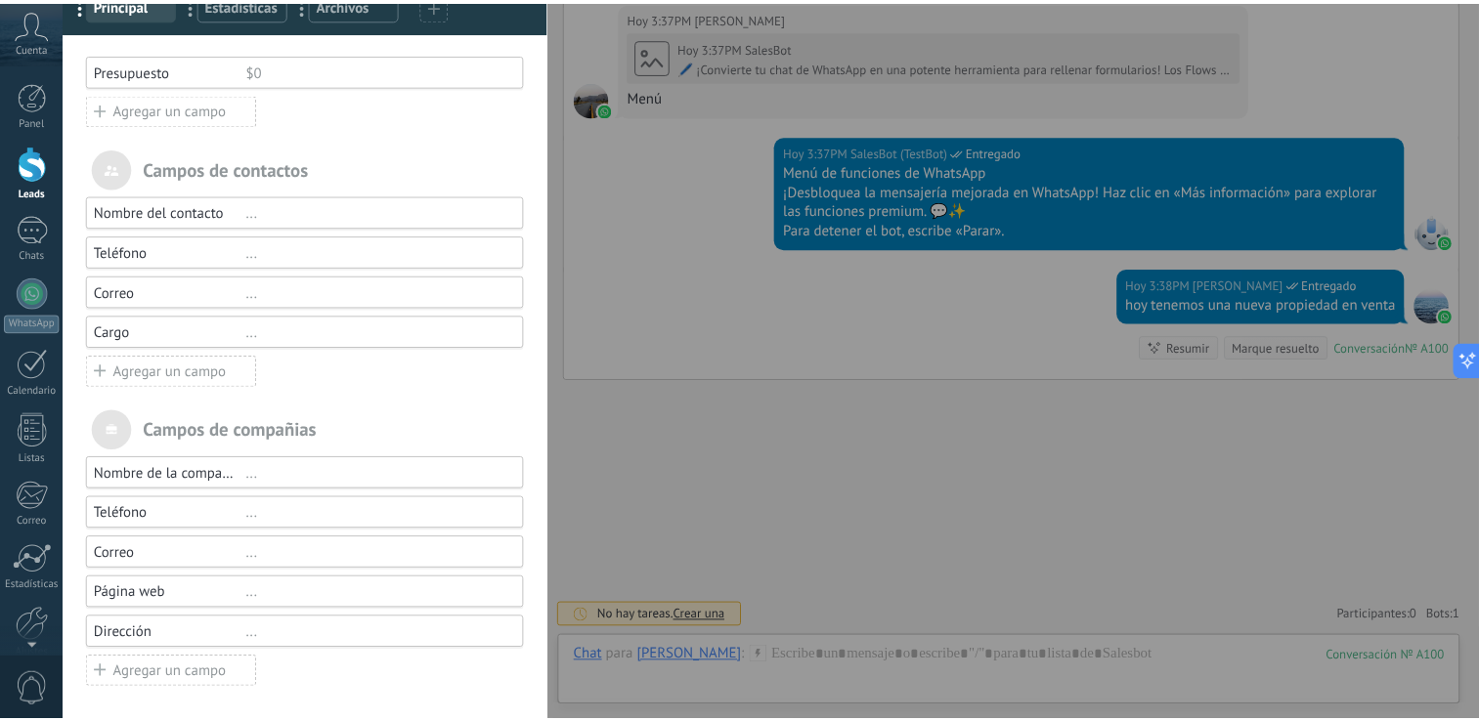
scroll to position [0, 0]
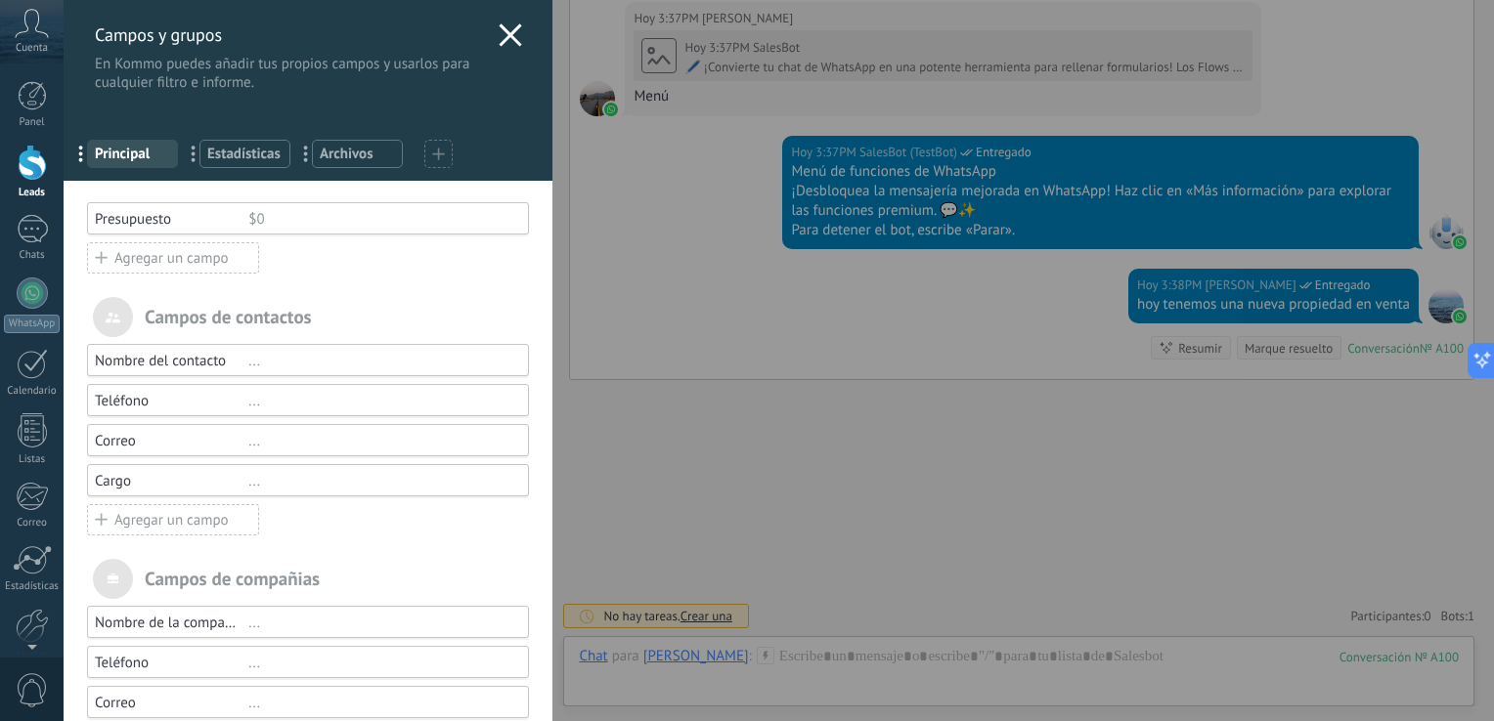
click at [64, 182] on div "[PERSON_NAME] y grupos En Kommo puedes añadir tus propios [PERSON_NAME] y usarl…" at bounding box center [779, 360] width 1430 height 721
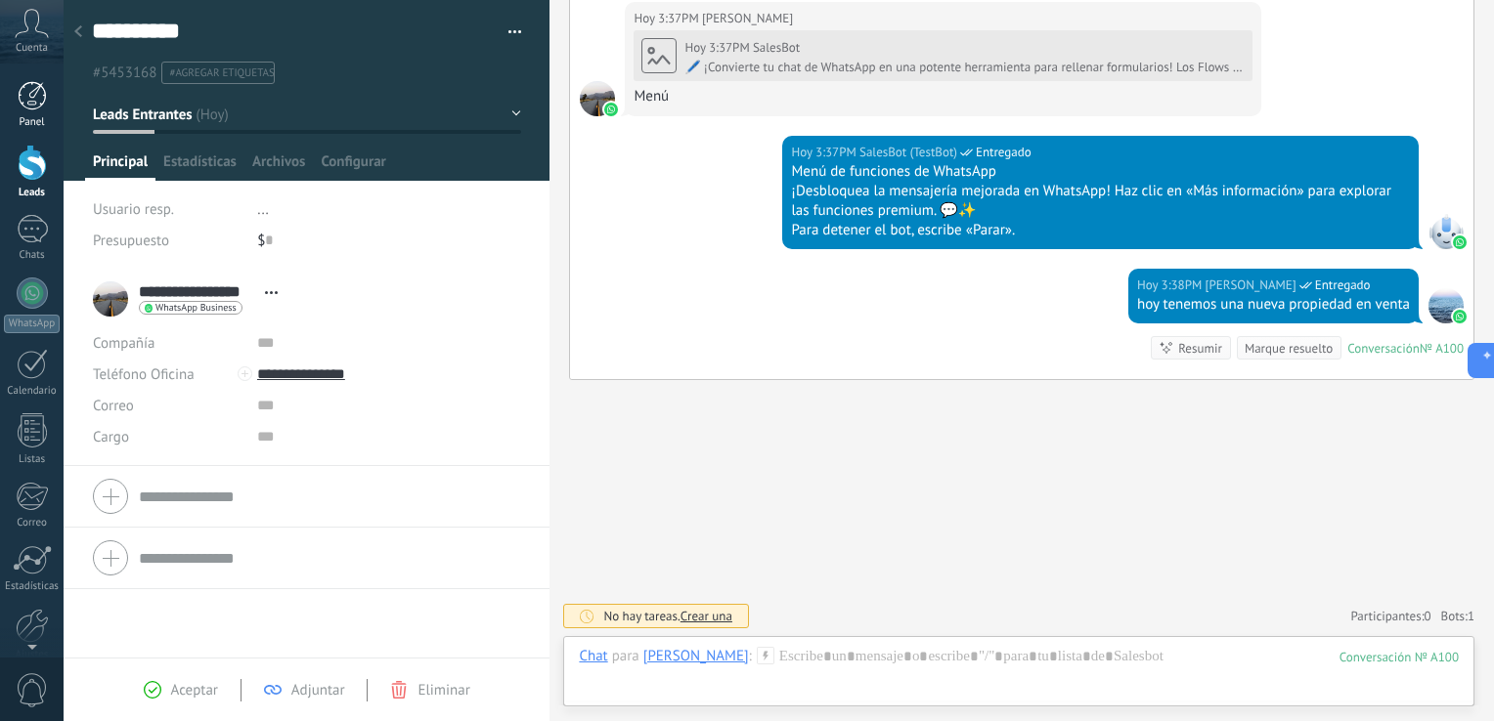
click at [34, 102] on div at bounding box center [32, 95] width 29 height 29
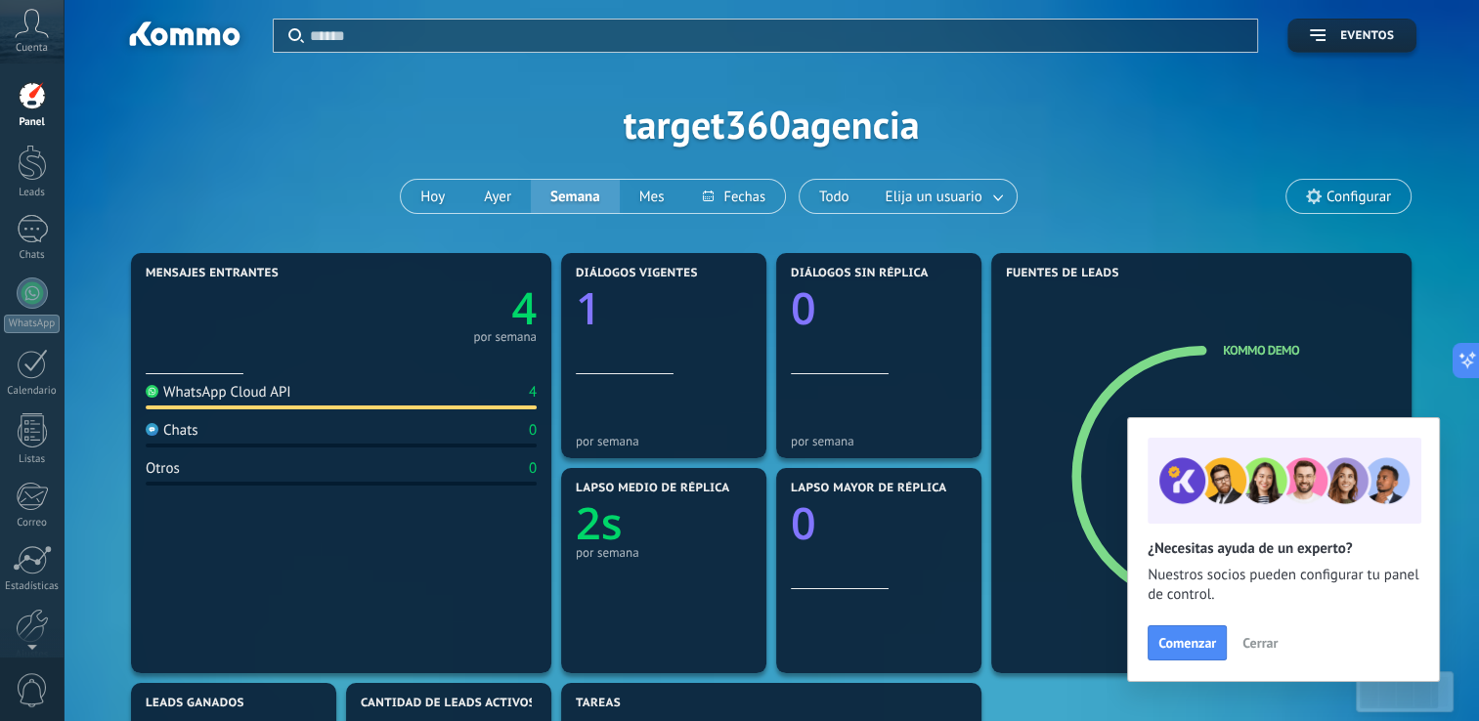
click at [1271, 650] on span "Cerrar" at bounding box center [1259, 643] width 35 height 14
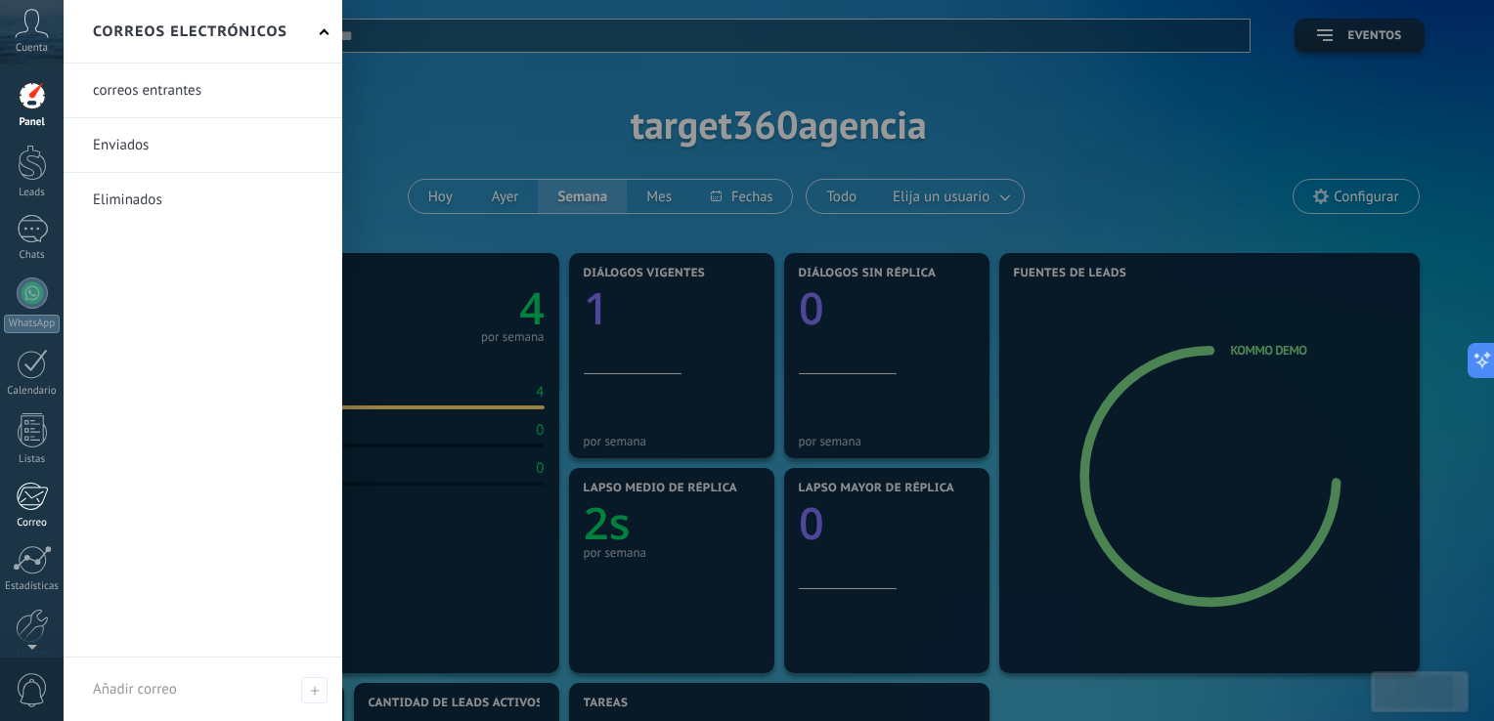
click at [31, 504] on div at bounding box center [32, 496] width 32 height 29
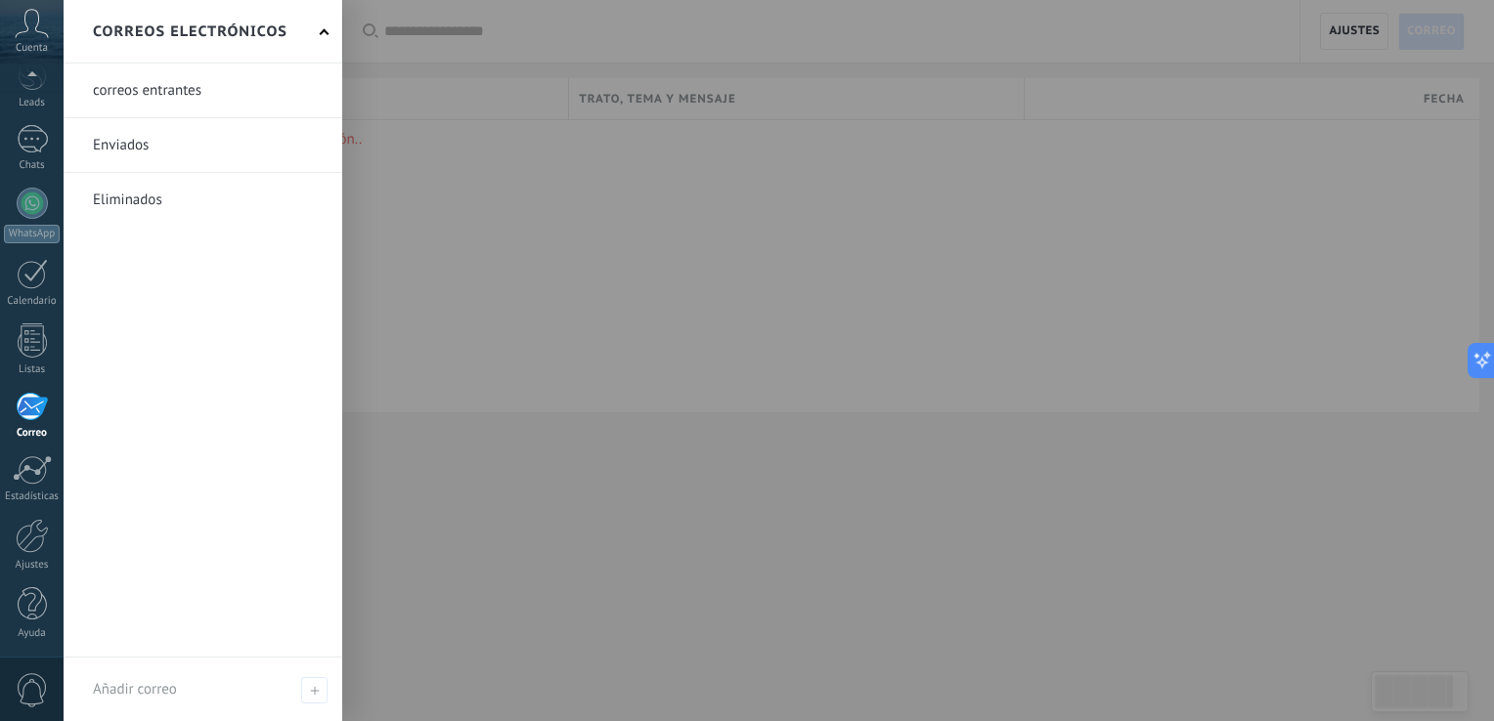
click at [34, 403] on div at bounding box center [32, 406] width 32 height 29
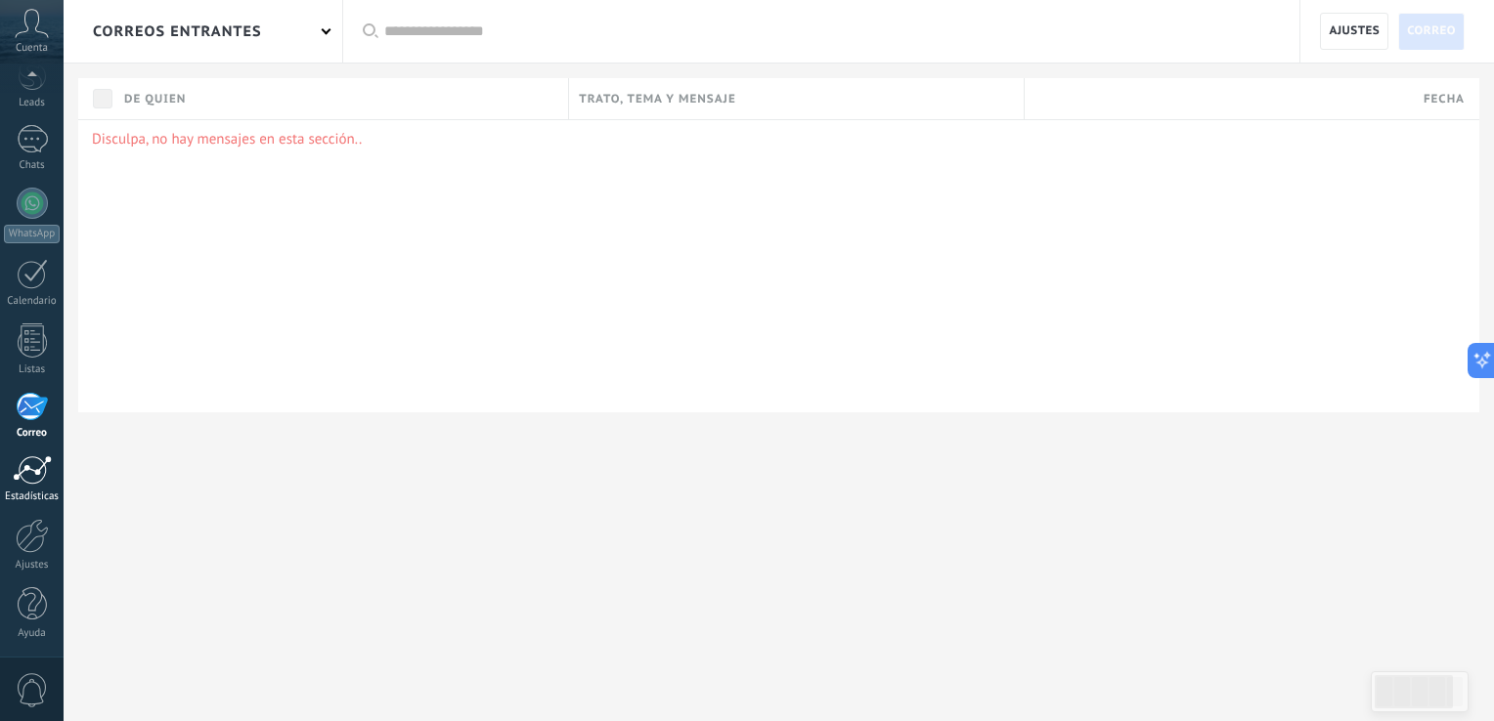
click at [35, 487] on link "Estadísticas" at bounding box center [32, 479] width 64 height 48
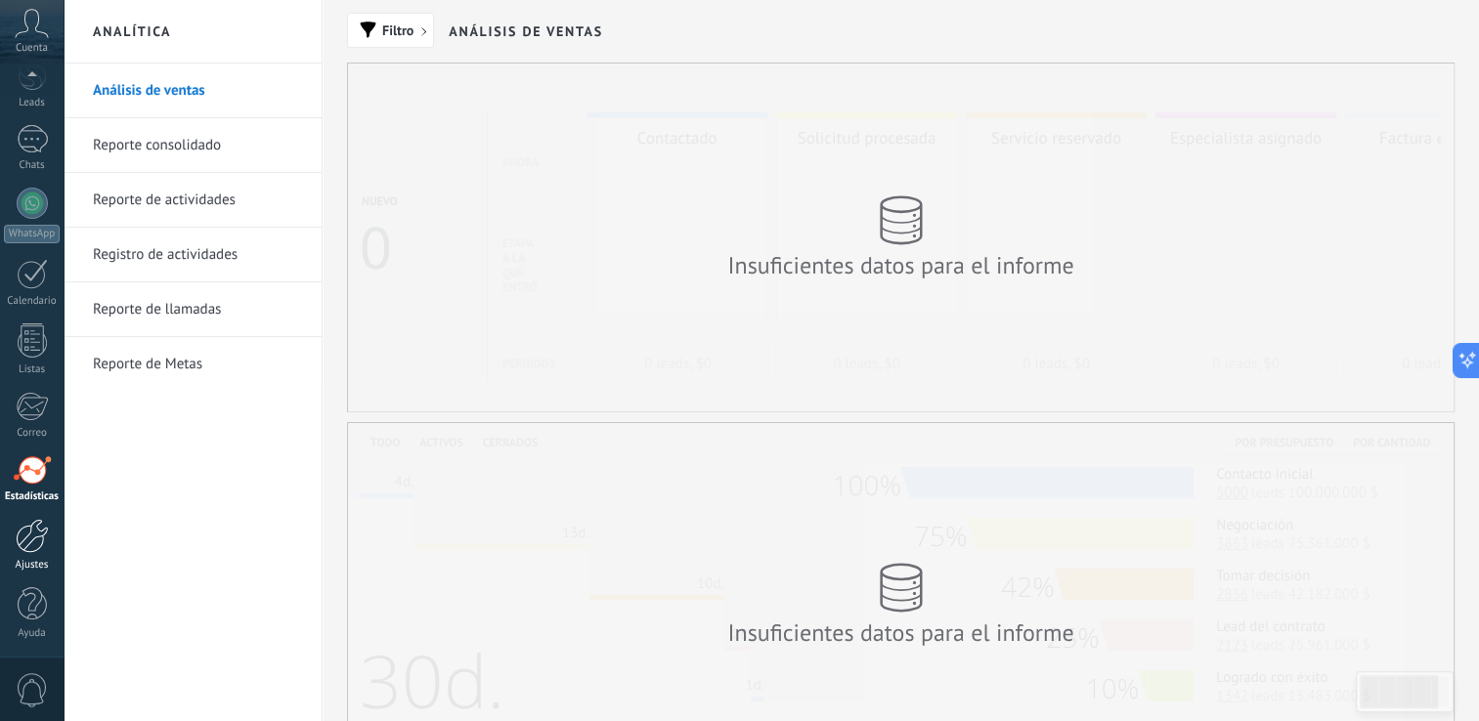
click at [42, 542] on div at bounding box center [32, 536] width 33 height 34
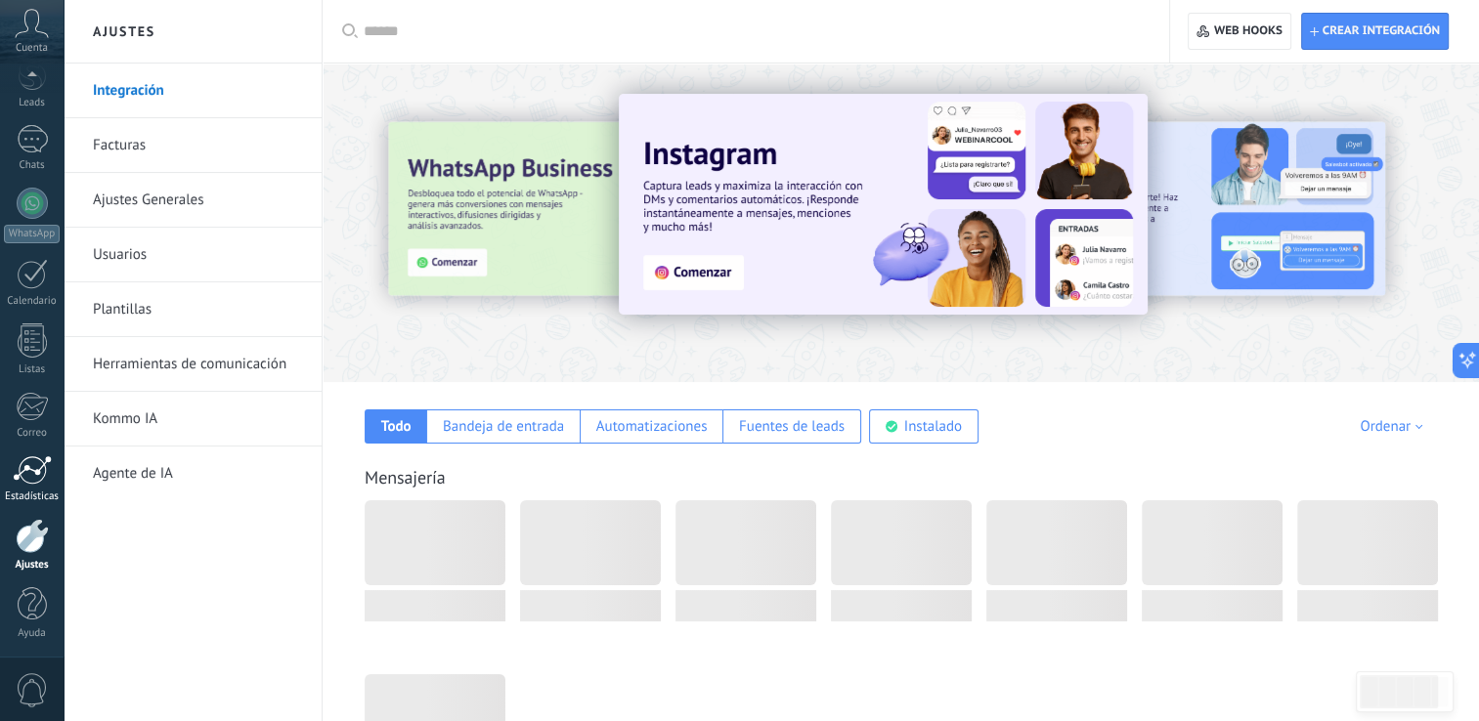
click at [41, 485] on link "Estadísticas" at bounding box center [32, 479] width 64 height 48
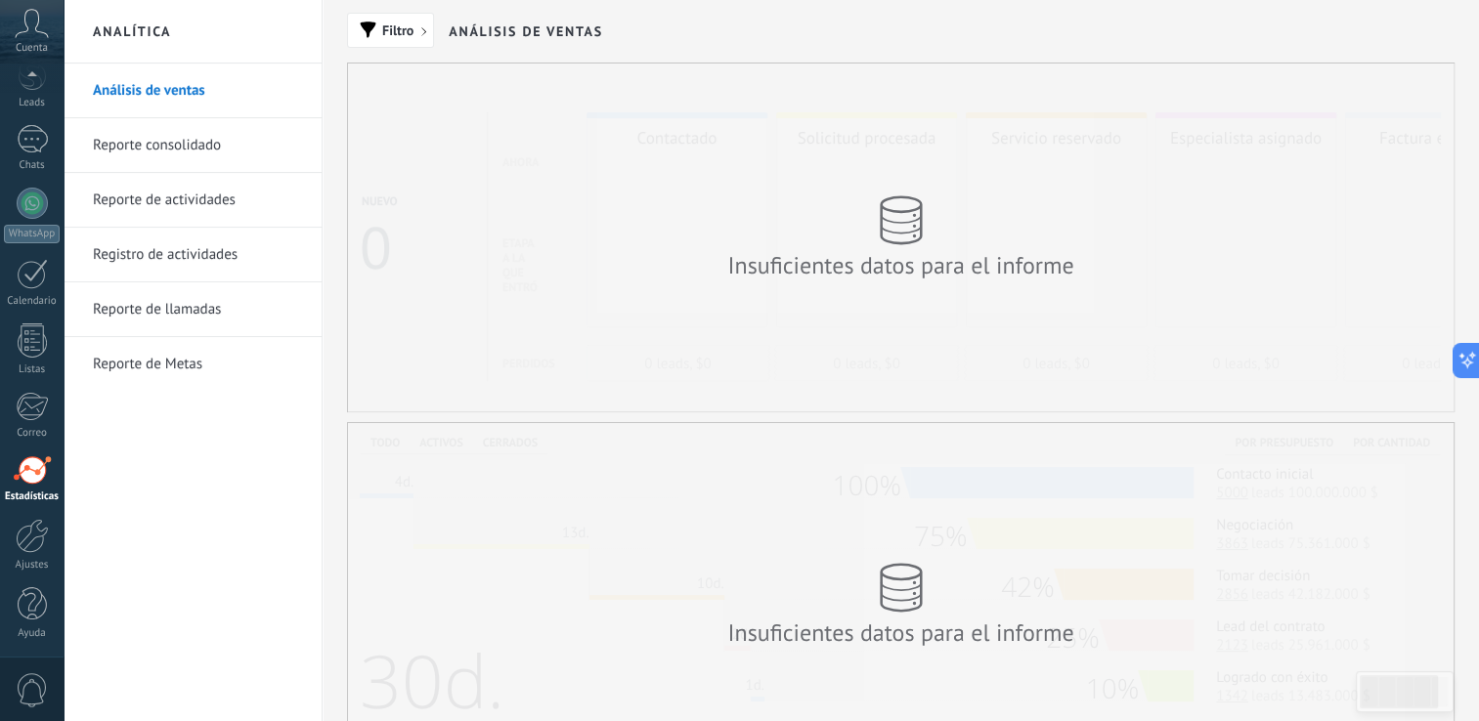
click at [172, 140] on link "Reporte consolidado" at bounding box center [197, 145] width 209 height 55
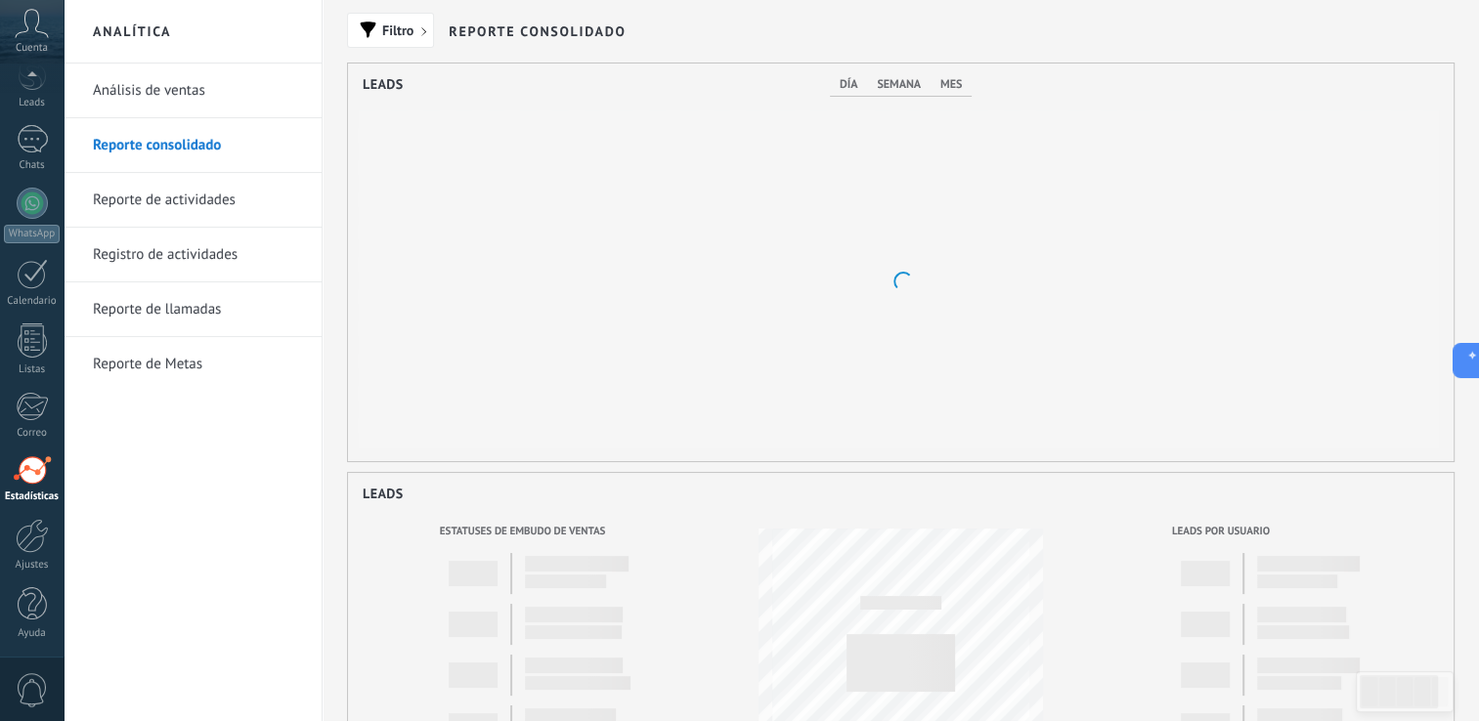
scroll to position [398, 1105]
click at [195, 204] on link "Reporte de actividades" at bounding box center [197, 200] width 209 height 55
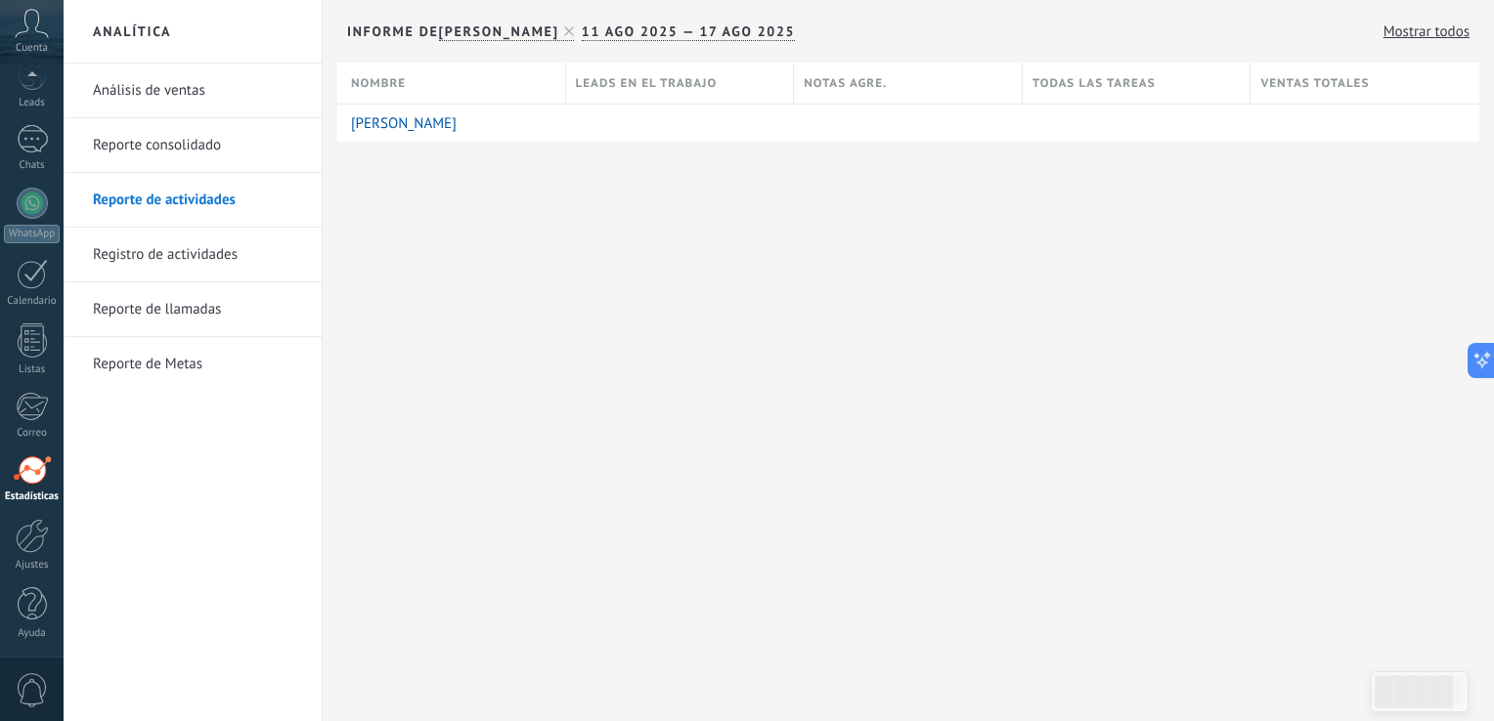
click at [188, 258] on link "Registro de actividades" at bounding box center [197, 255] width 209 height 55
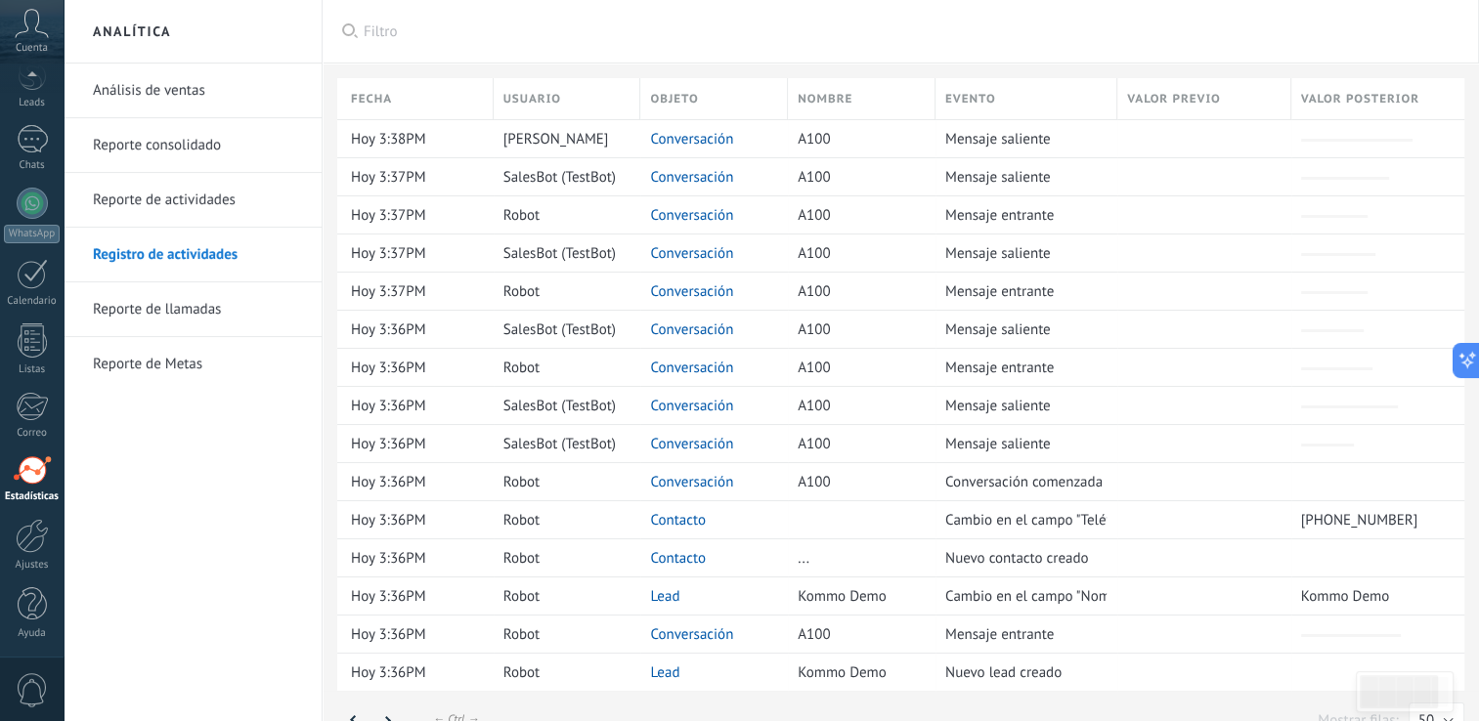
click at [180, 315] on link "Reporte de llamadas" at bounding box center [197, 309] width 209 height 55
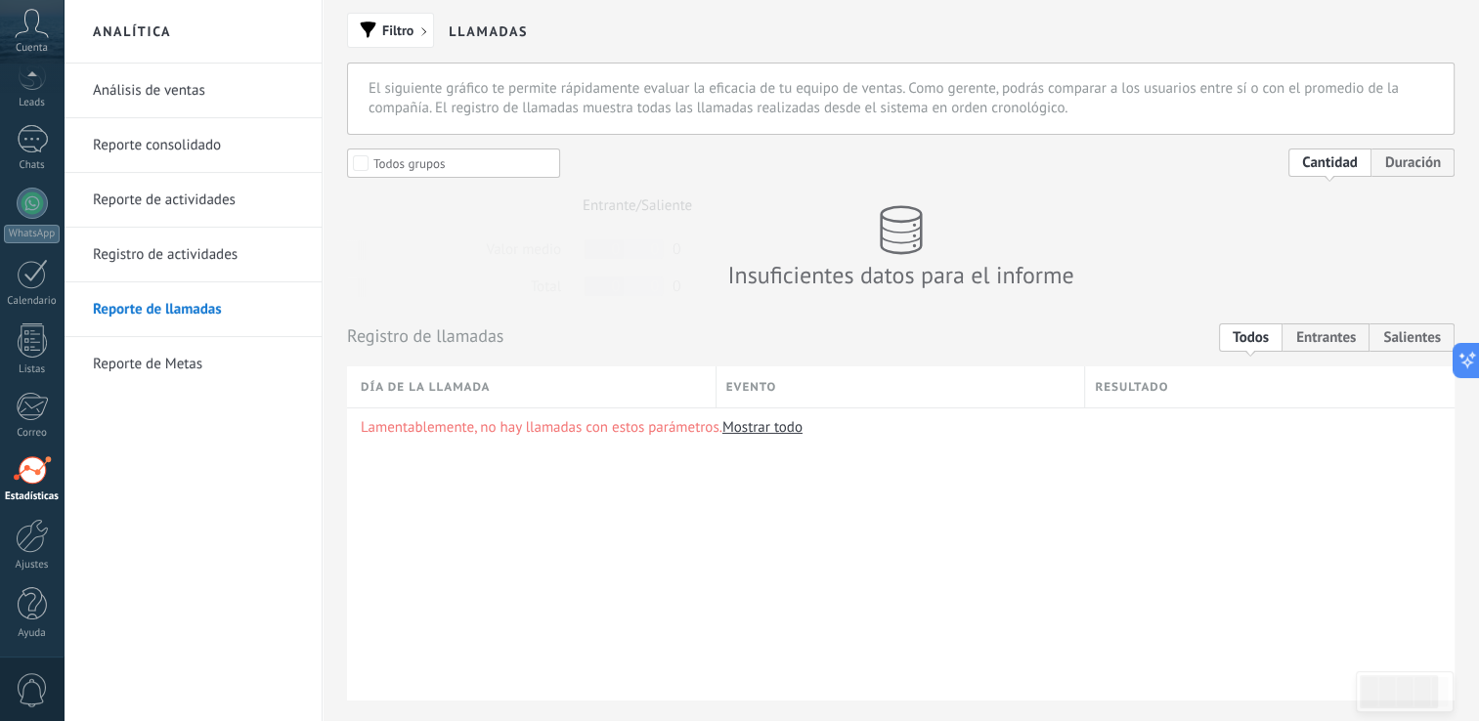
click at [164, 316] on link "Reporte de llamadas" at bounding box center [197, 309] width 209 height 55
click at [138, 256] on link "Registro de actividades" at bounding box center [197, 255] width 209 height 55
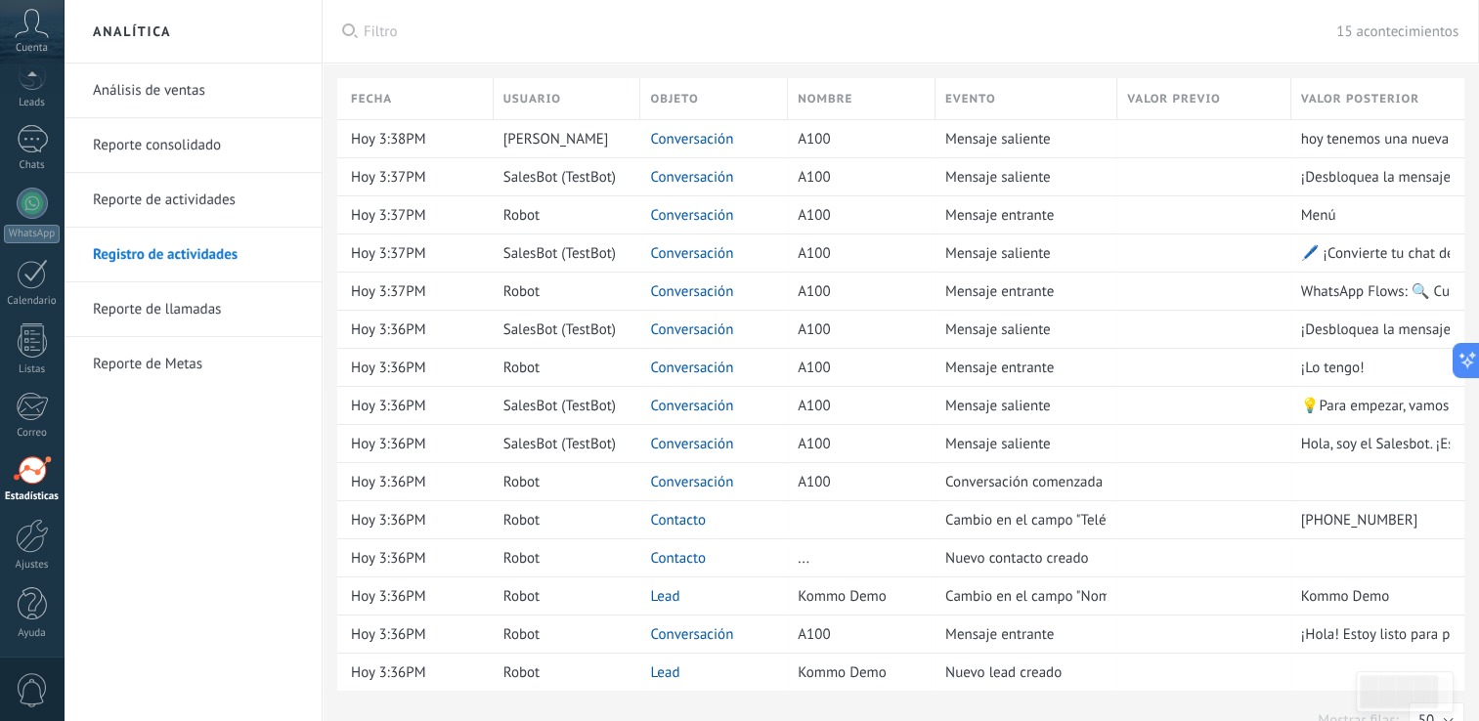
click at [164, 305] on link "Reporte de llamadas" at bounding box center [197, 309] width 209 height 55
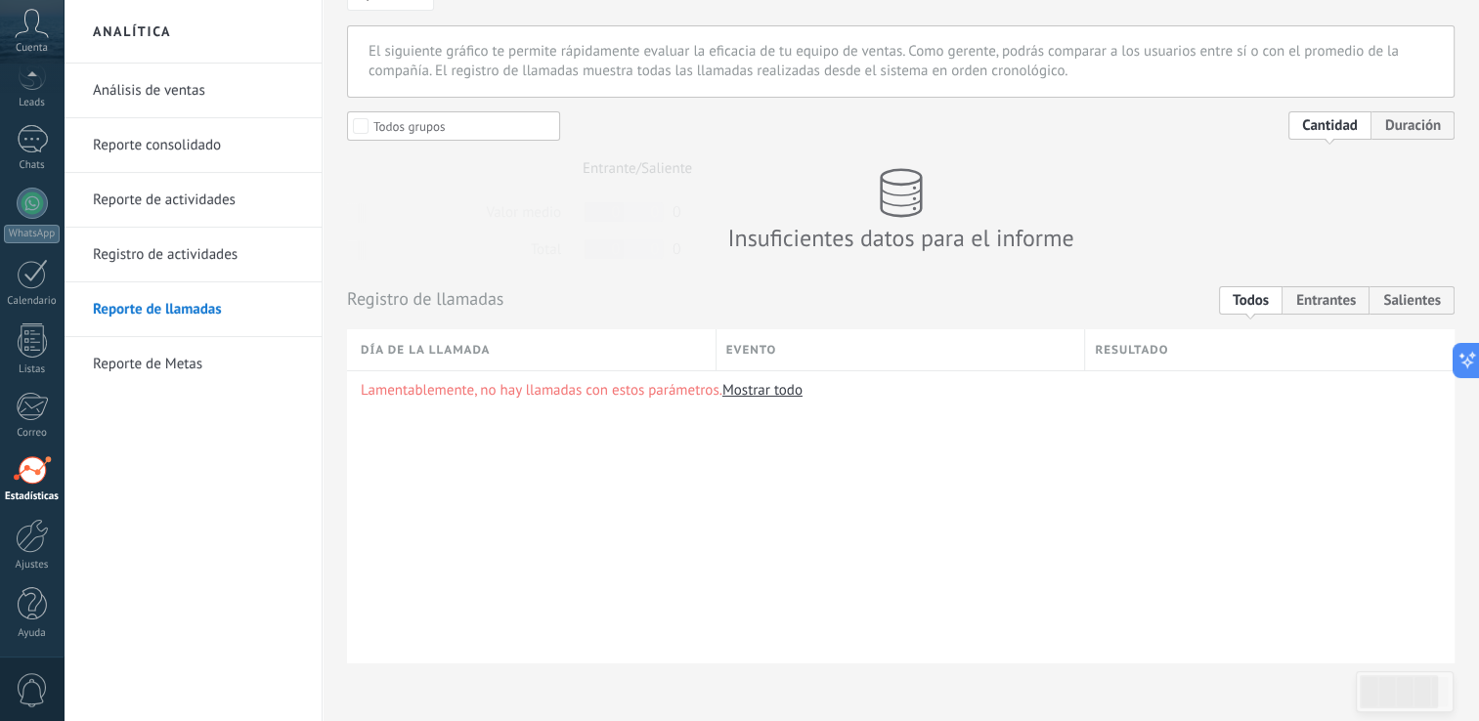
scroll to position [102, 0]
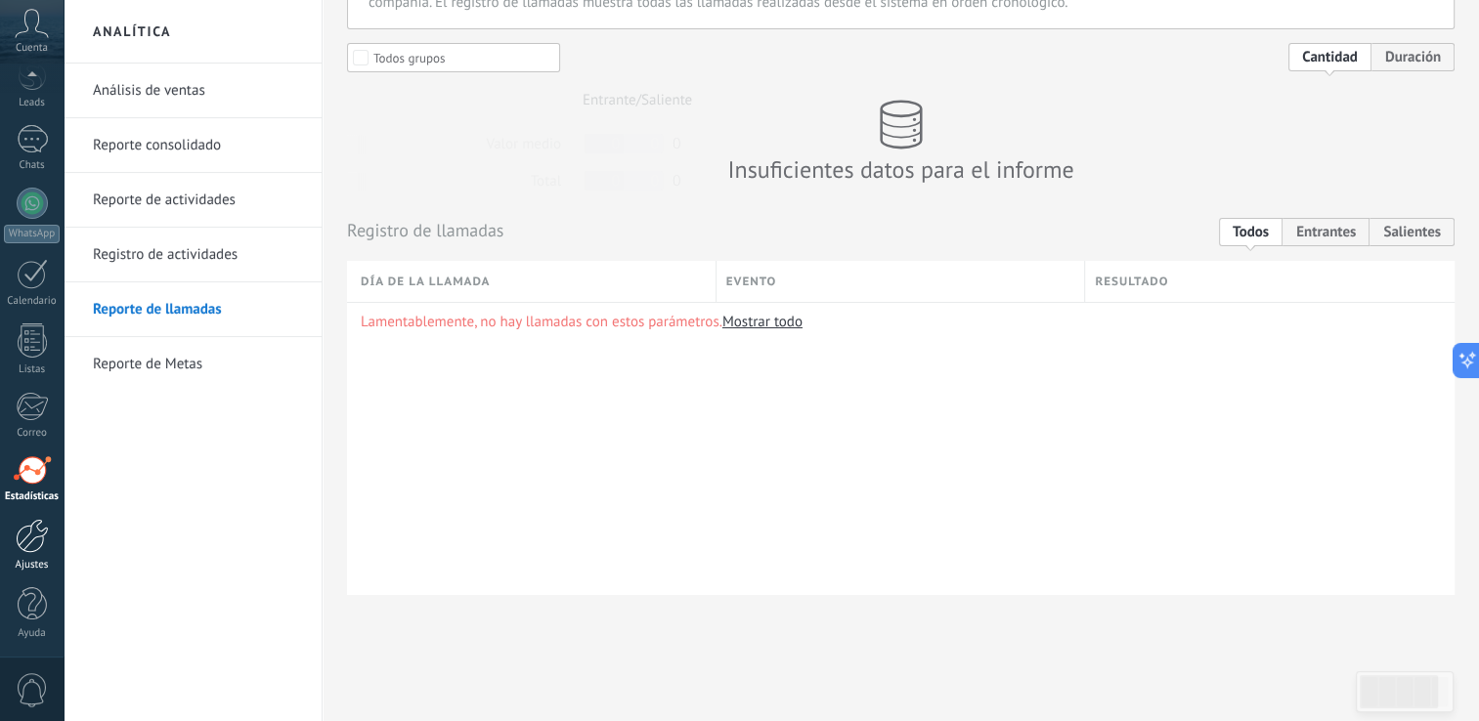
click at [31, 559] on div "Ajustes" at bounding box center [32, 565] width 57 height 13
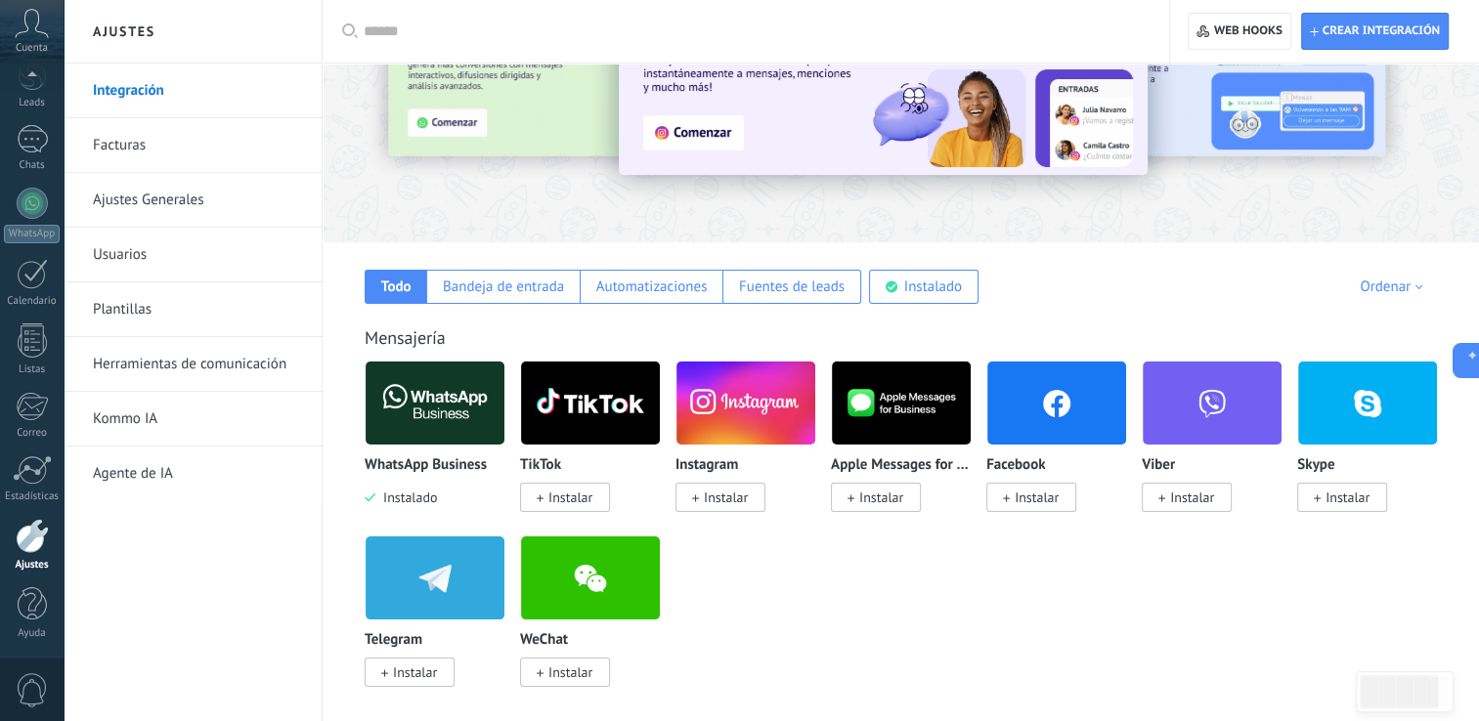
scroll to position [98, 0]
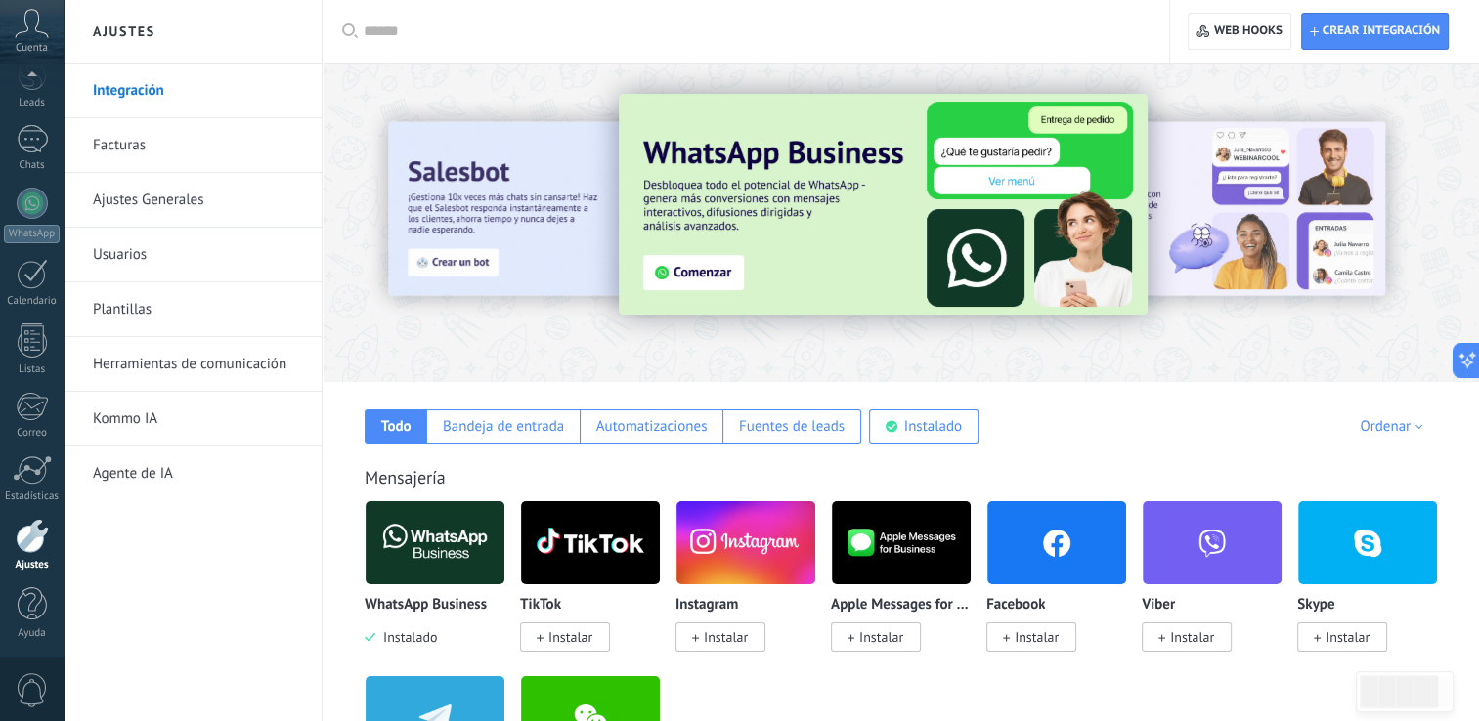
click at [276, 647] on div "Integración Facturas Ajustes Generales Usuarios Plantillas Herramientas de comu…" at bounding box center [193, 393] width 258 height 658
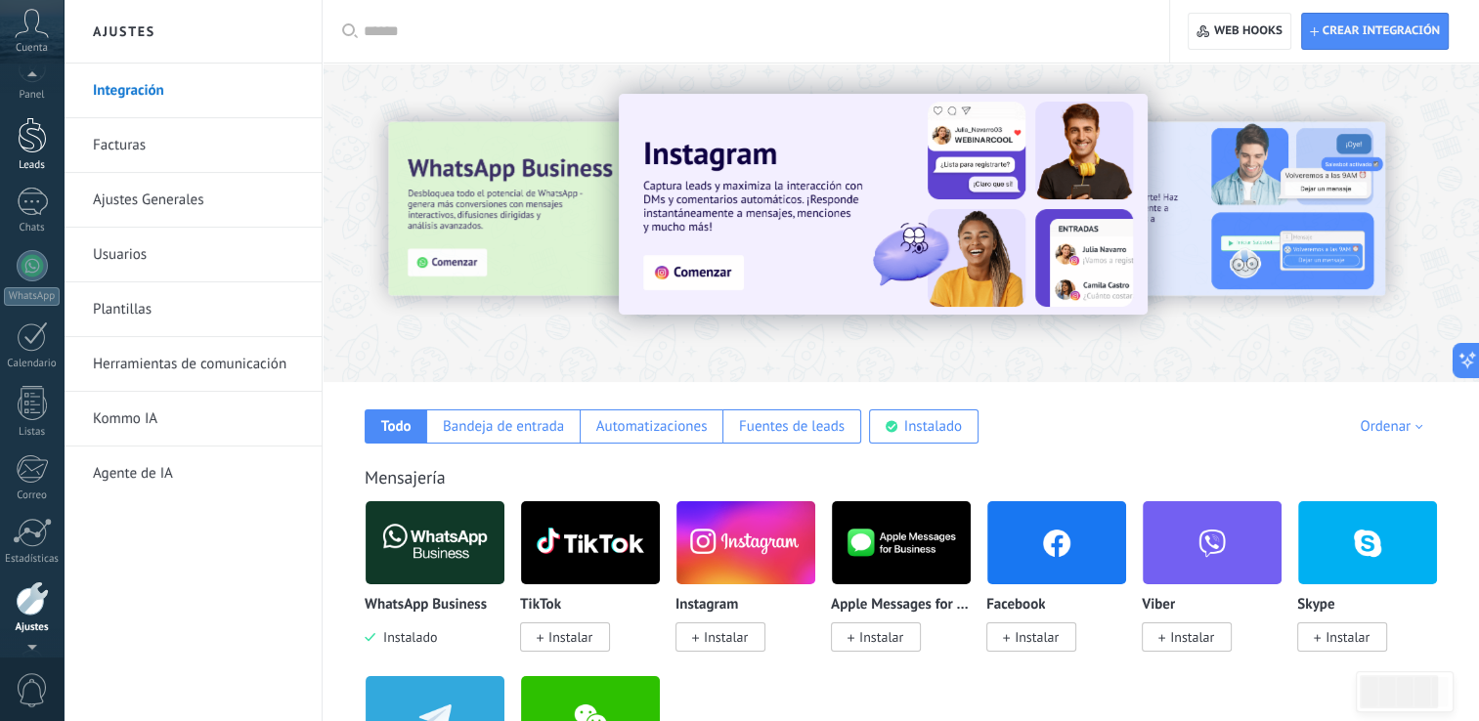
scroll to position [0, 0]
click at [28, 108] on div at bounding box center [32, 95] width 29 height 29
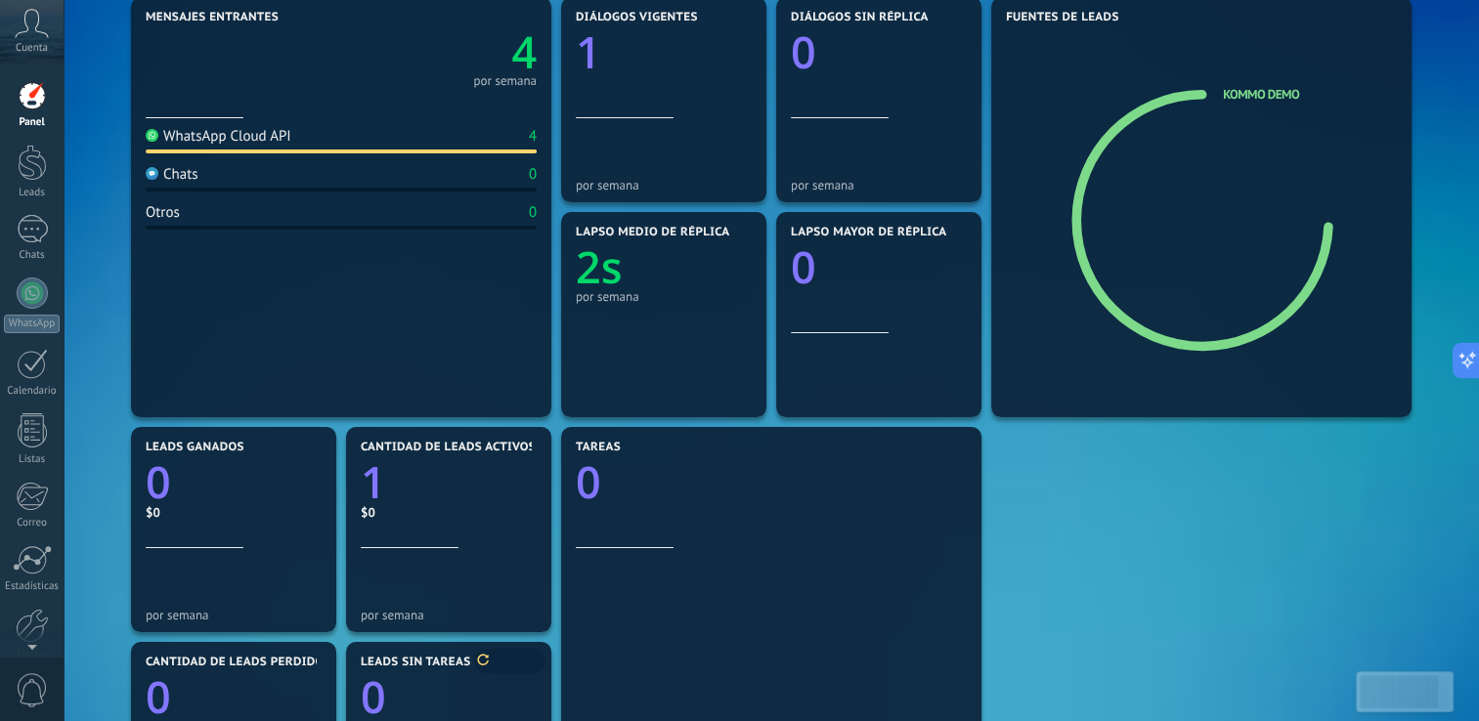
scroll to position [391, 0]
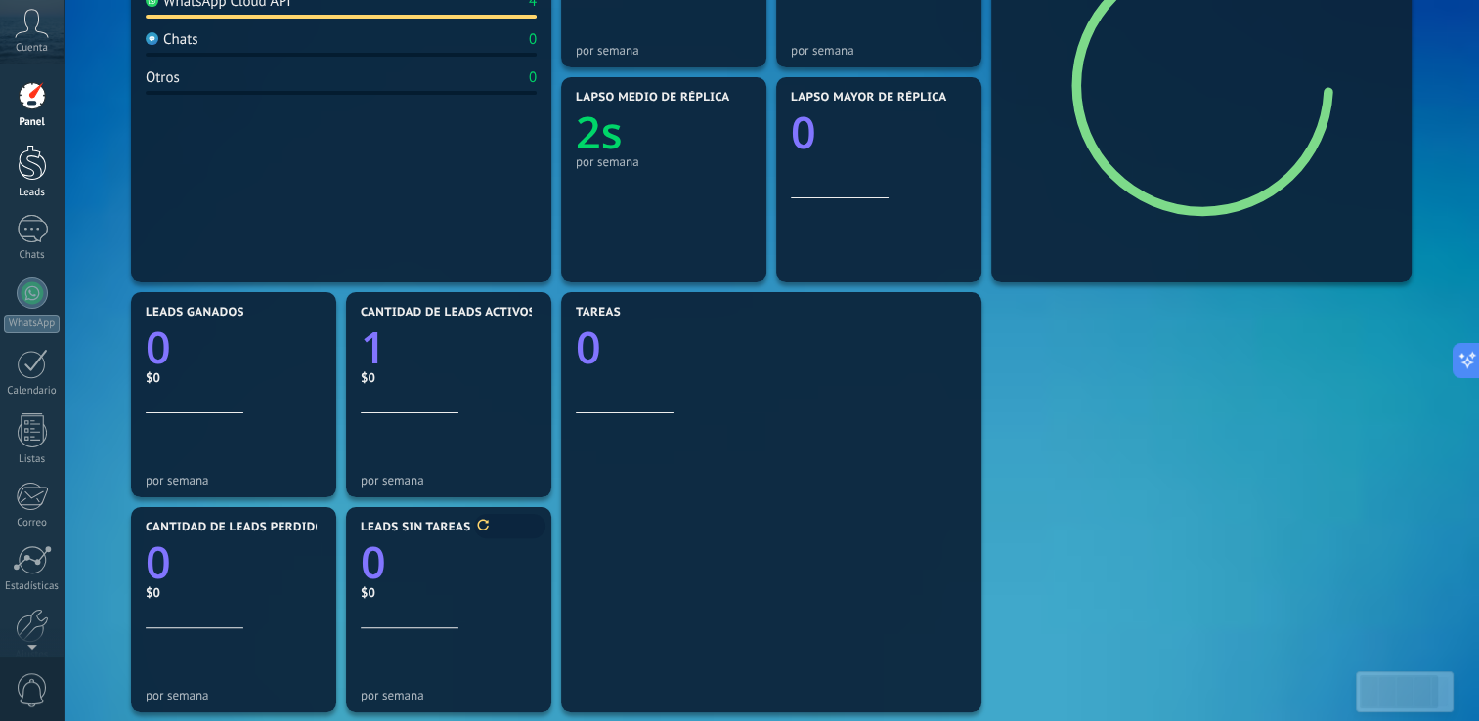
click at [30, 173] on div at bounding box center [32, 163] width 29 height 36
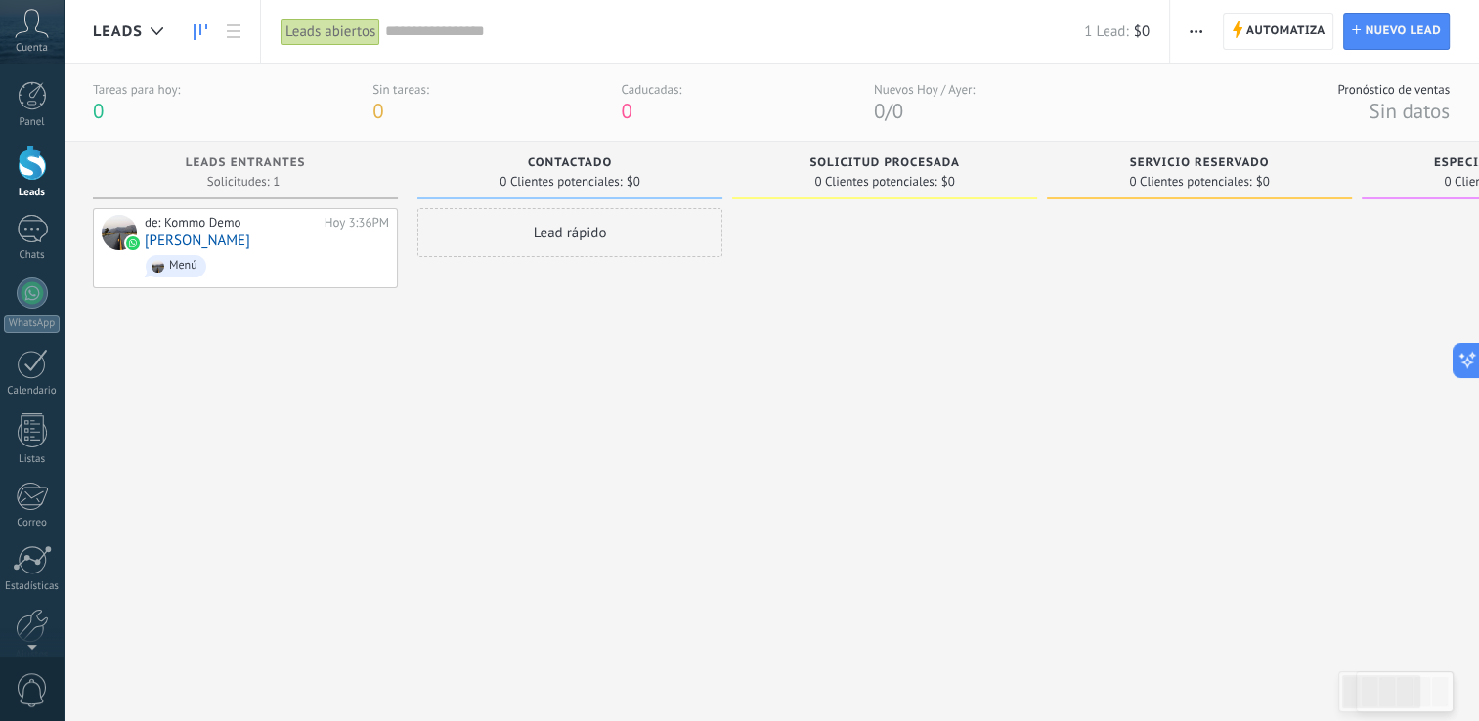
click at [27, 174] on div at bounding box center [32, 163] width 29 height 36
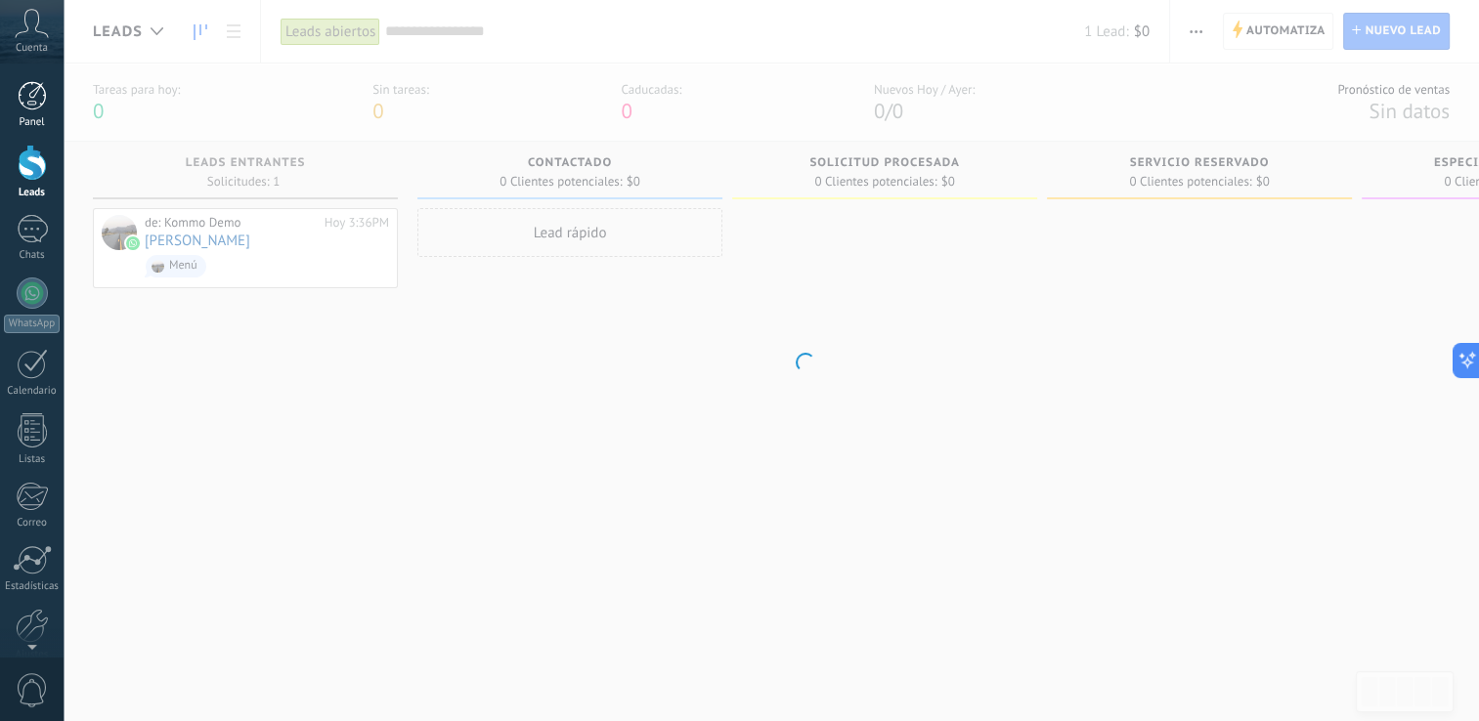
click at [48, 101] on link "Panel" at bounding box center [32, 105] width 64 height 48
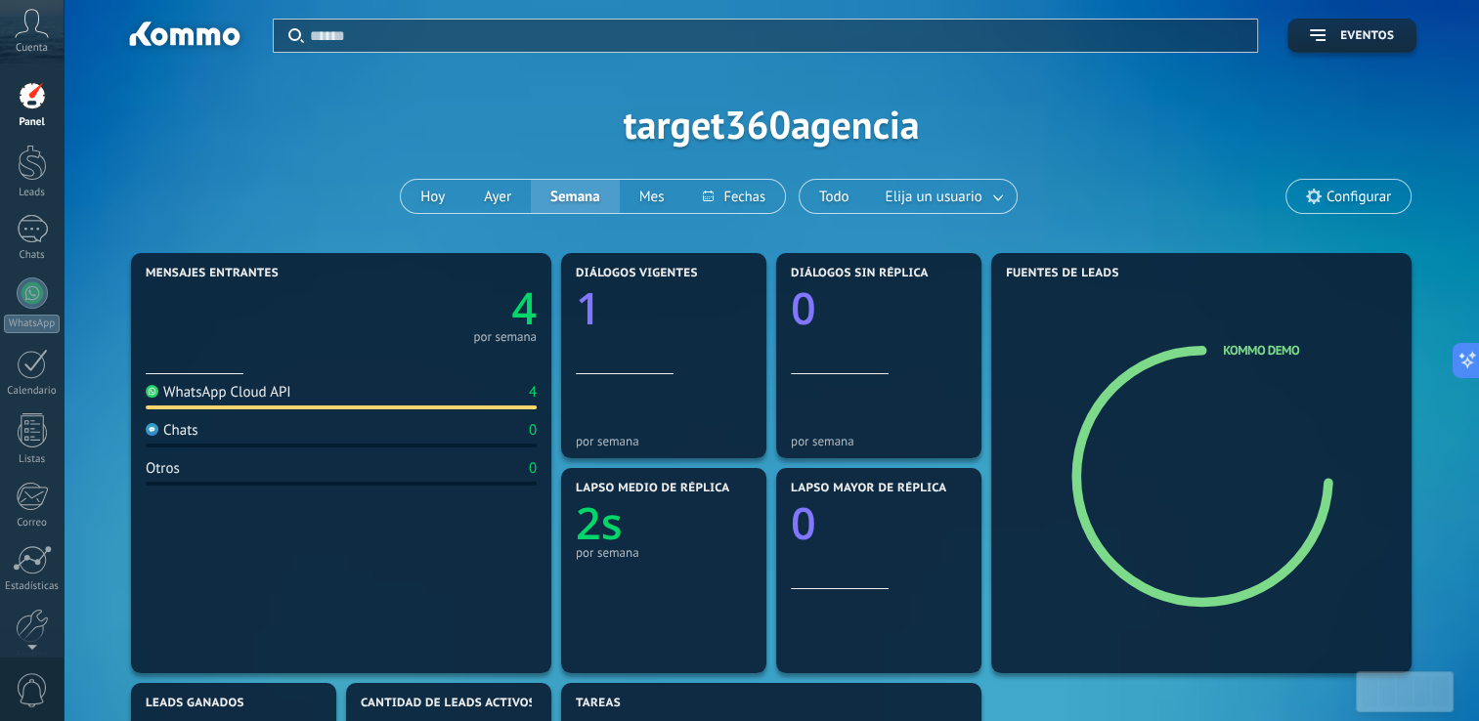
click at [315, 358] on div at bounding box center [341, 356] width 391 height 17
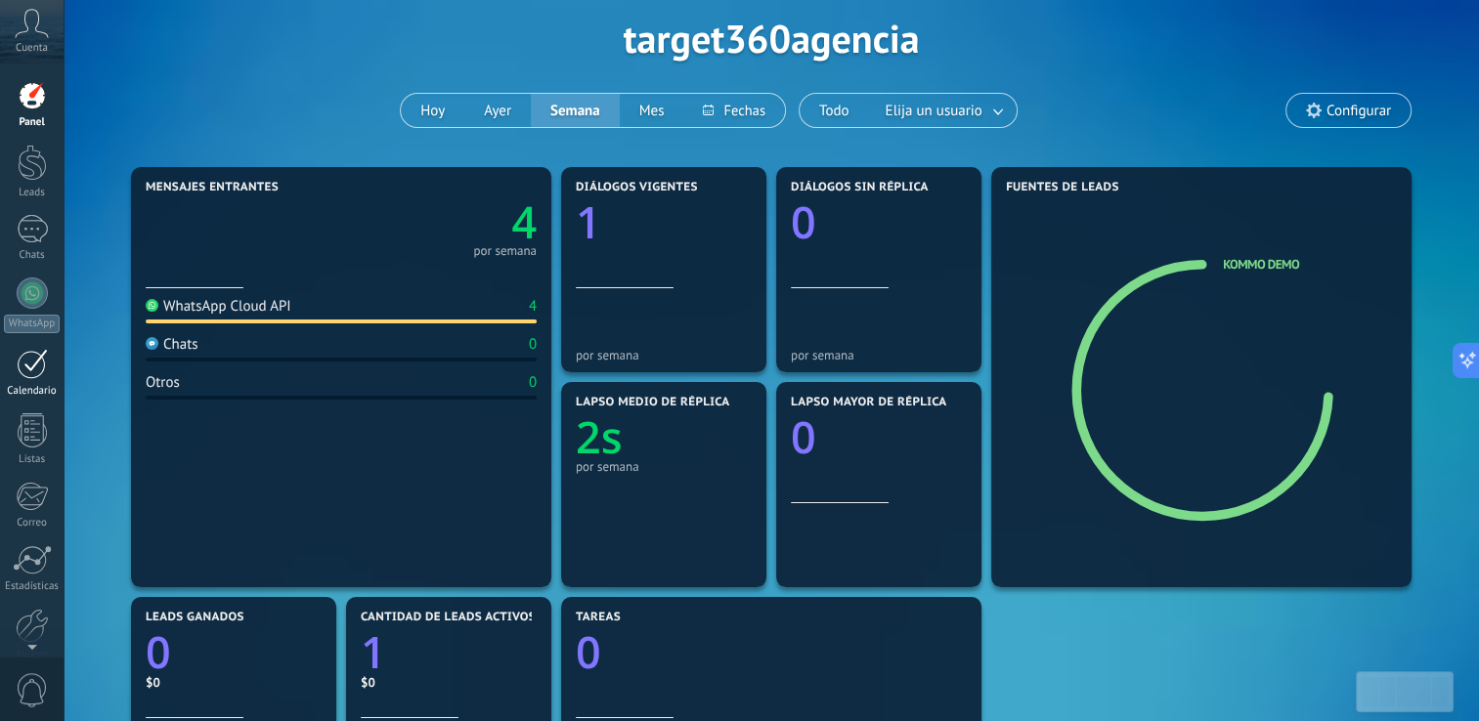
scroll to position [293, 0]
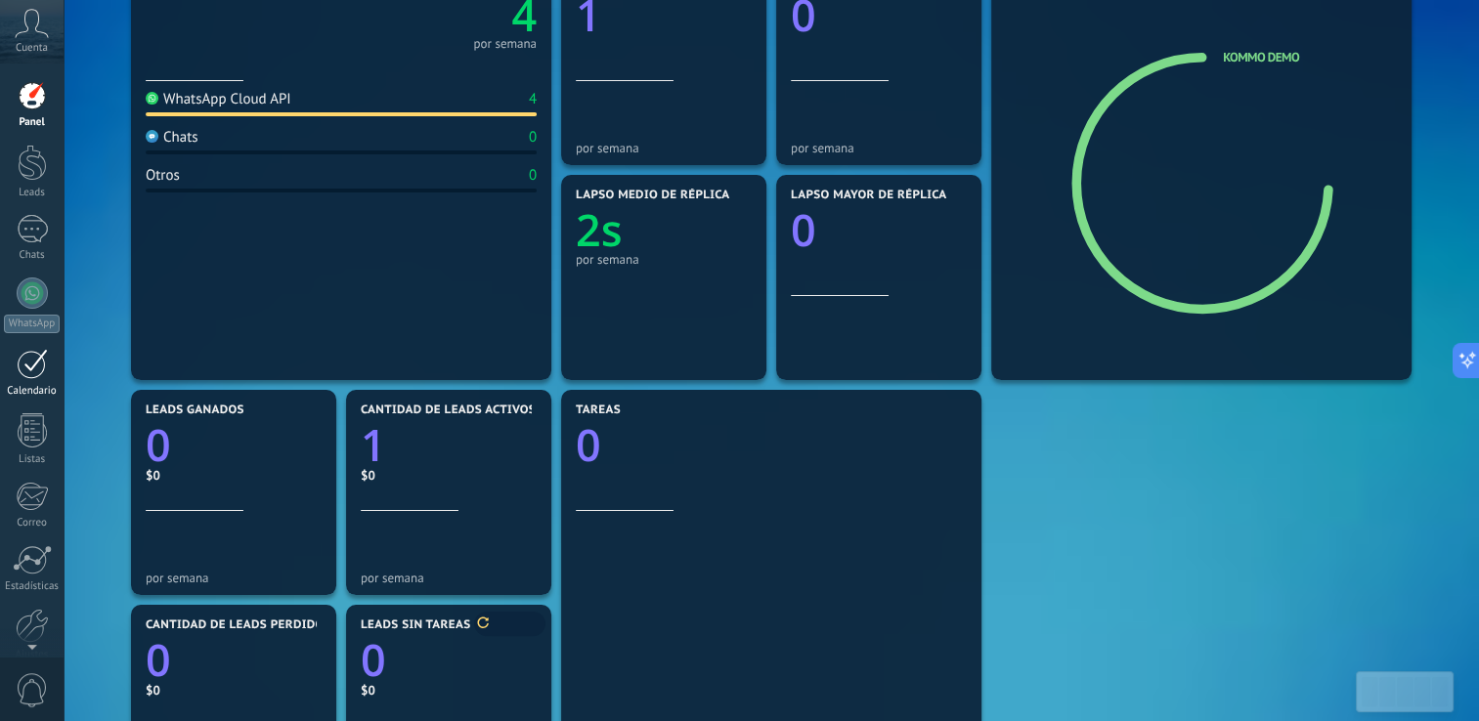
click at [31, 371] on div at bounding box center [32, 364] width 31 height 30
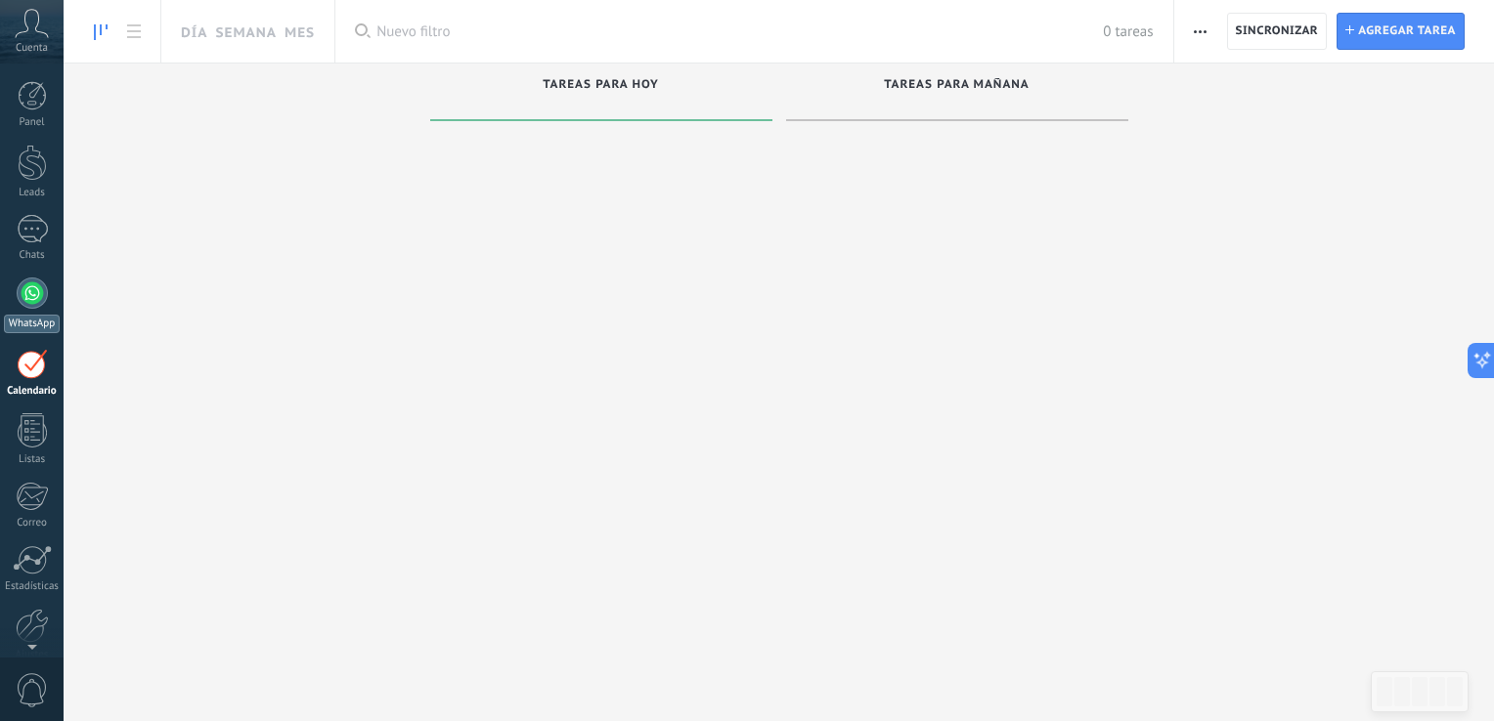
click at [39, 296] on div at bounding box center [32, 293] width 31 height 31
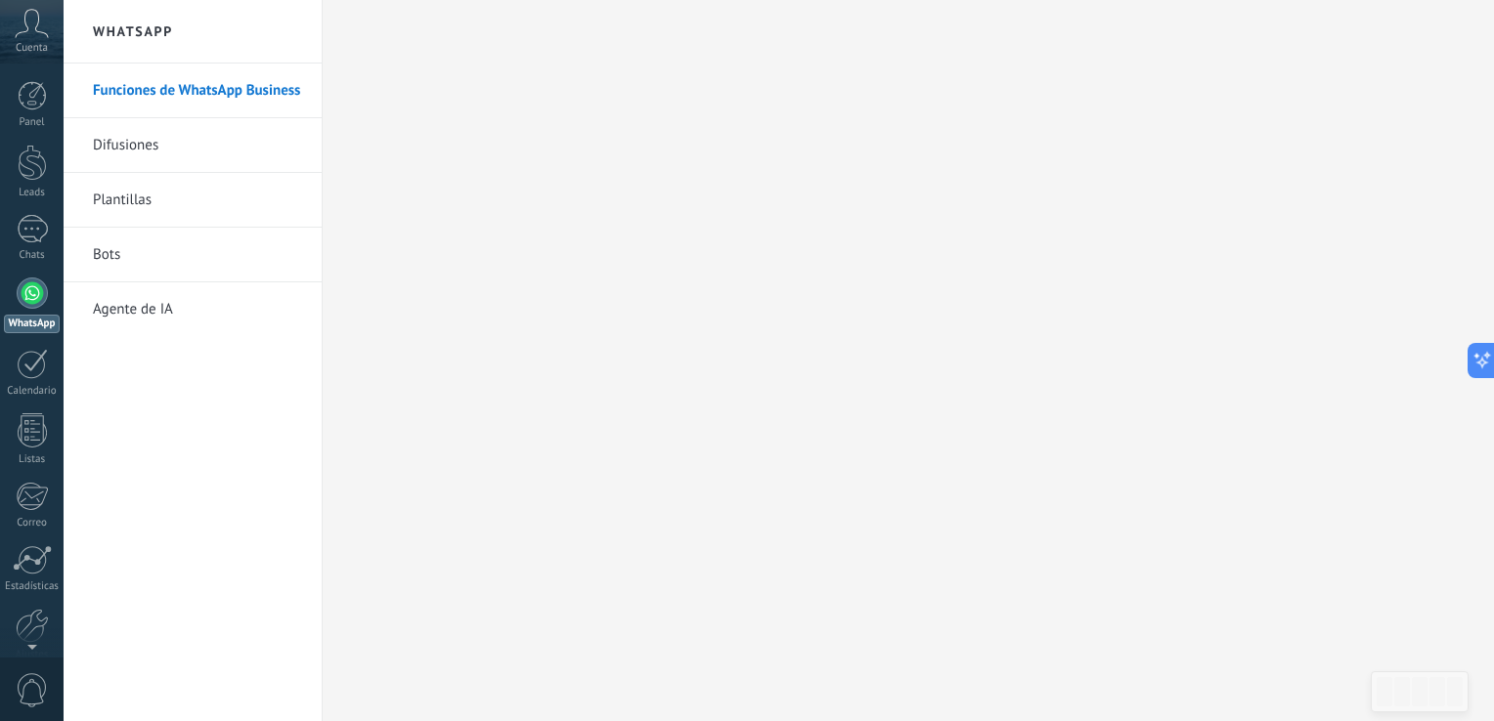
click at [26, 36] on icon at bounding box center [32, 23] width 34 height 29
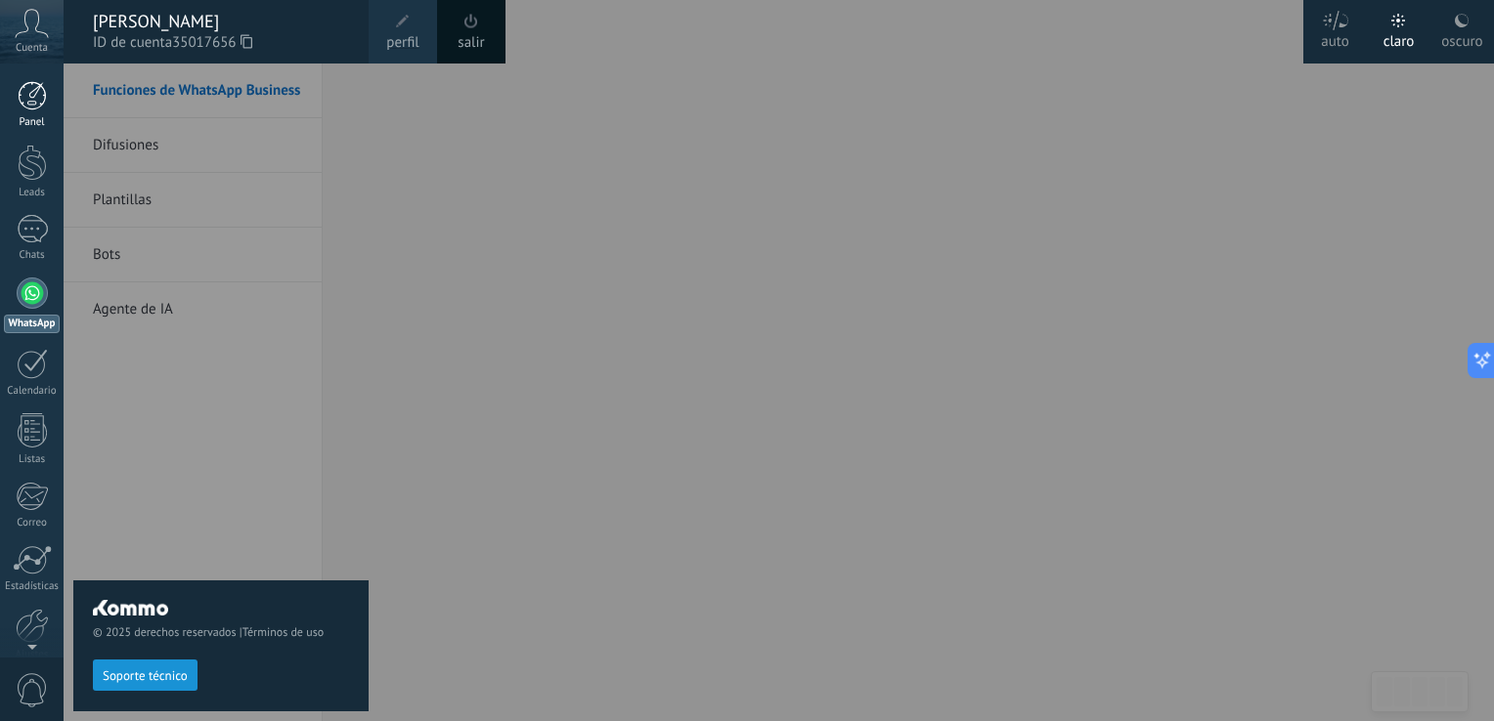
click at [34, 110] on link "Panel" at bounding box center [32, 105] width 64 height 48
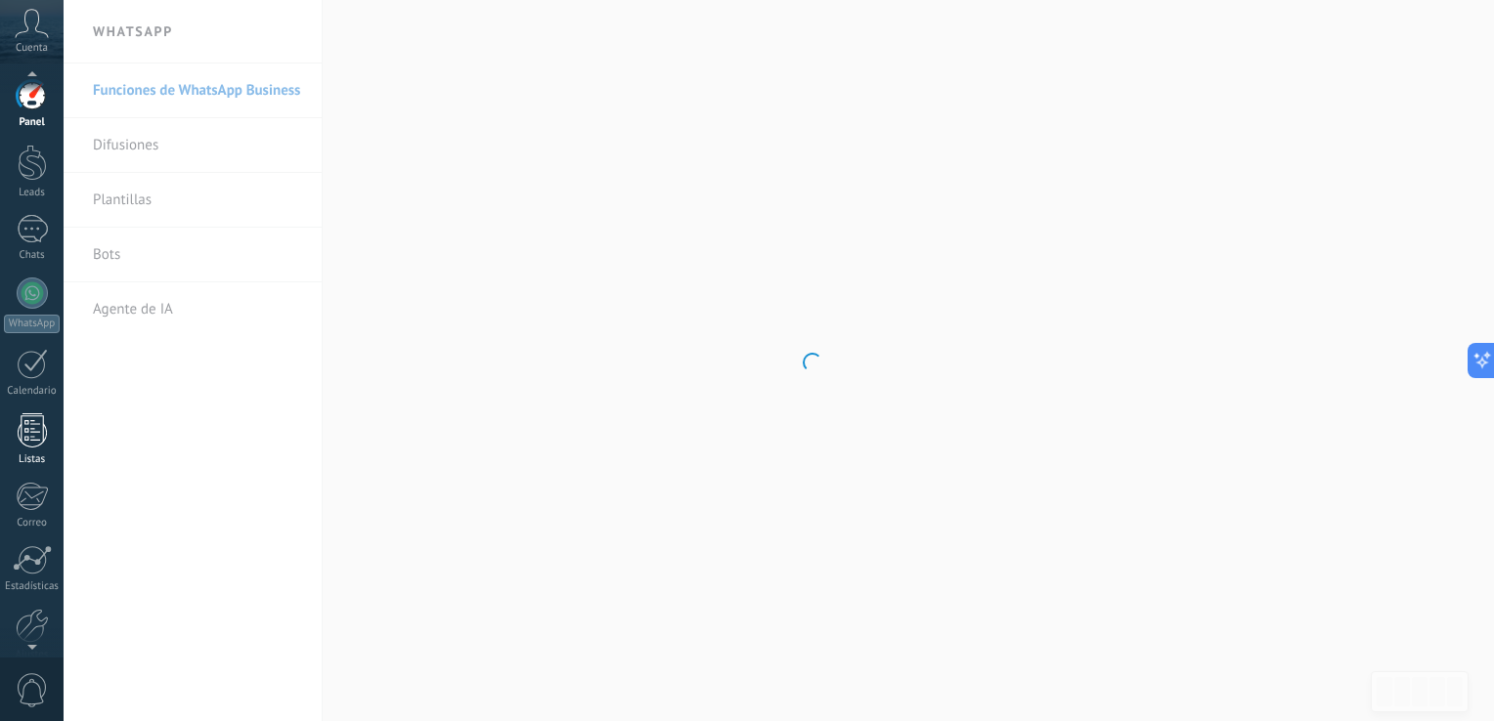
scroll to position [54, 0]
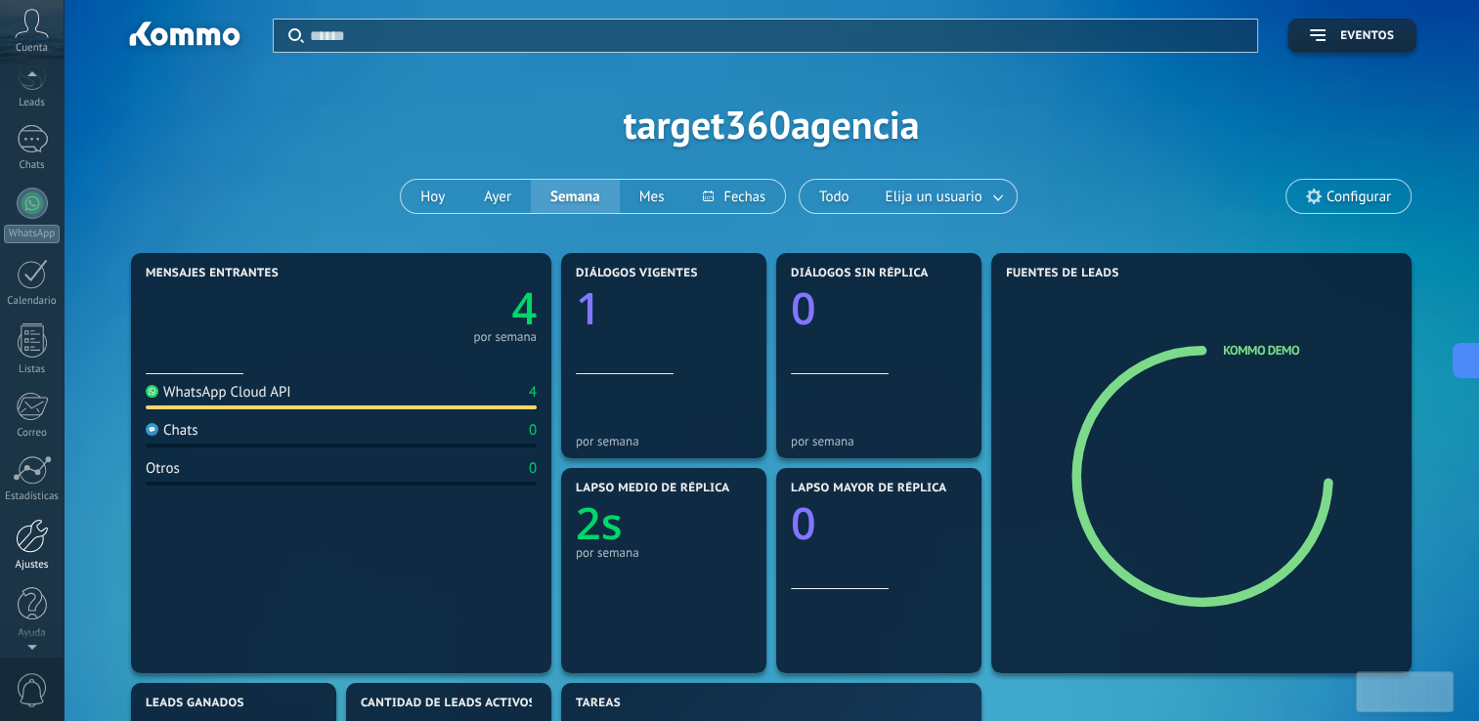
click at [31, 560] on div "Ajustes" at bounding box center [32, 565] width 57 height 13
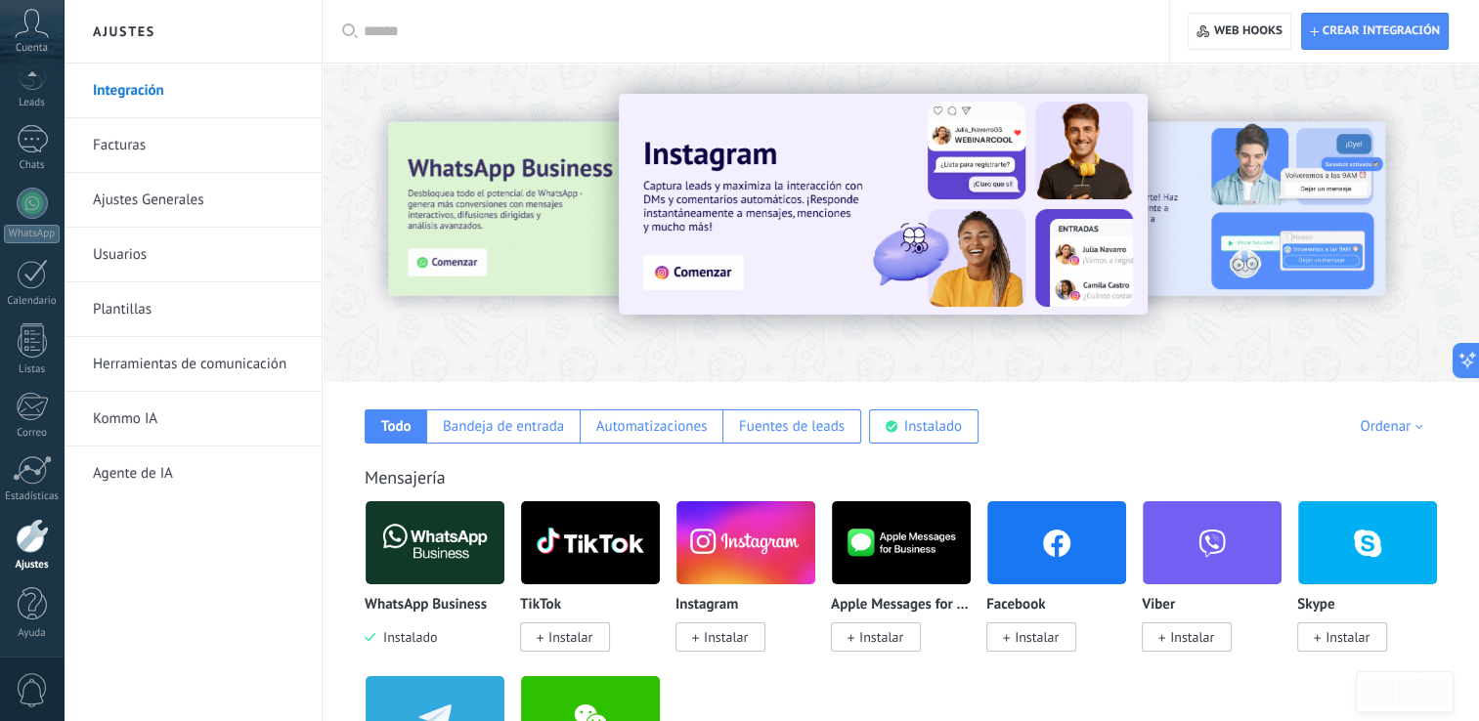
click at [102, 248] on link "Usuarios" at bounding box center [197, 255] width 209 height 55
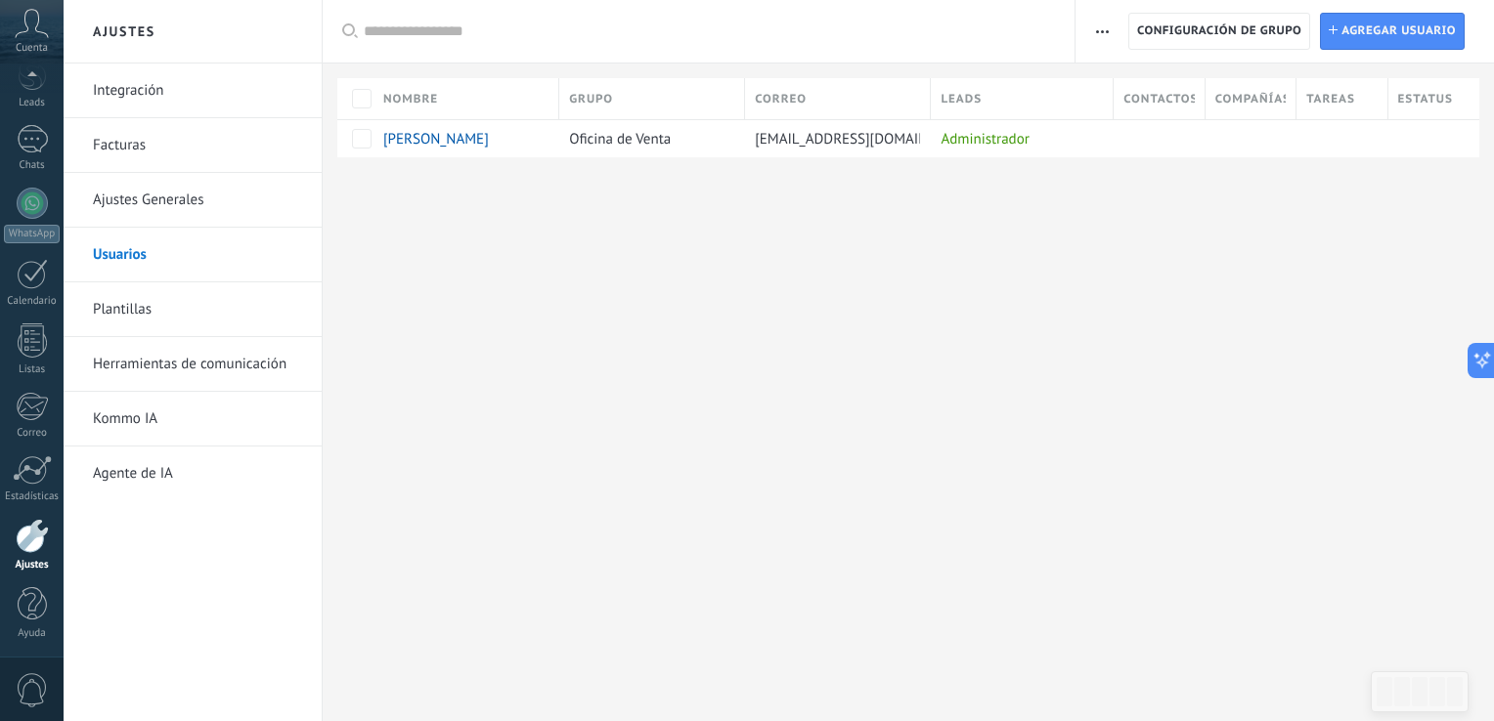
click at [140, 197] on link "Ajustes Generales" at bounding box center [197, 200] width 209 height 55
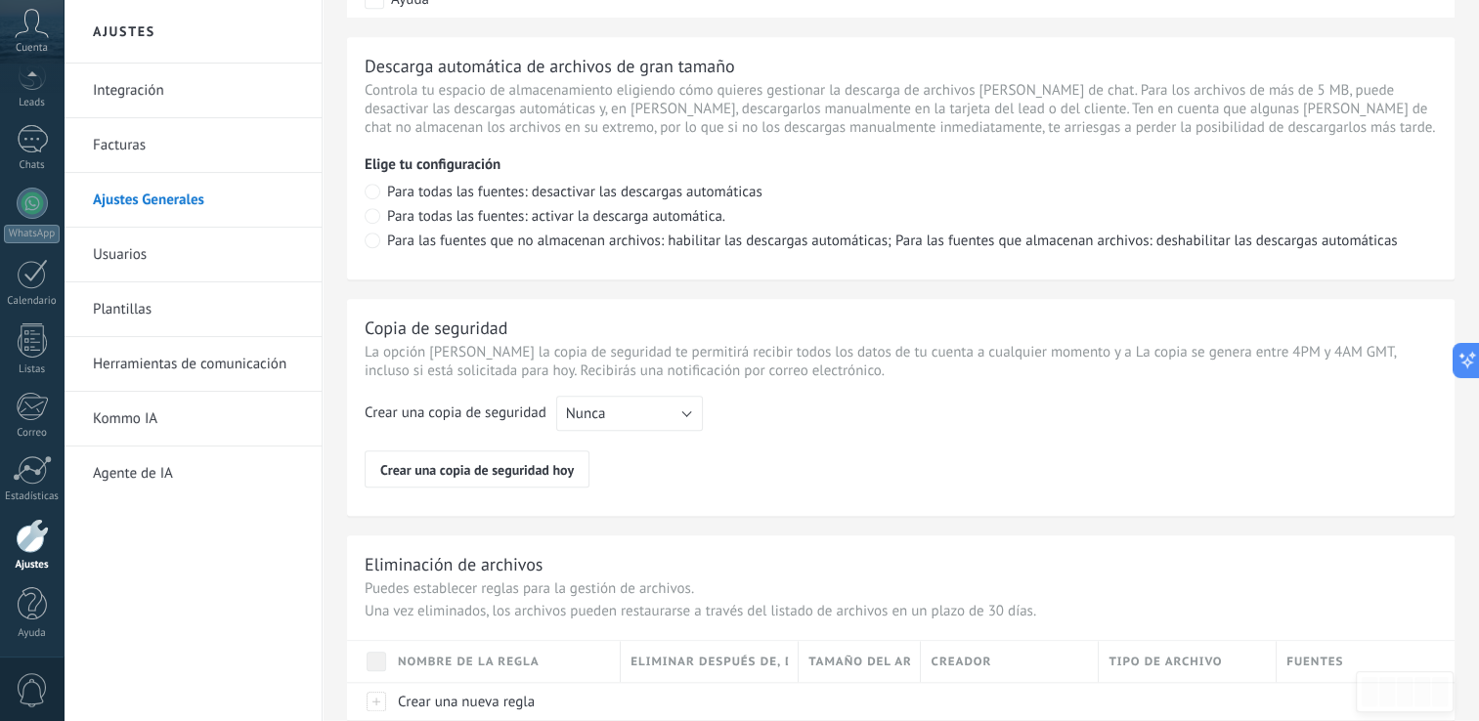
scroll to position [1435, 0]
